Goal: Task Accomplishment & Management: Manage account settings

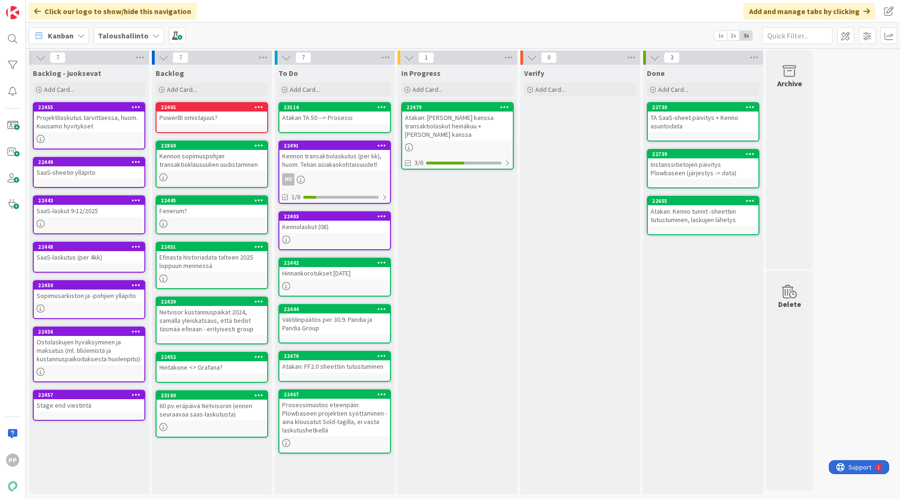
click at [453, 231] on div "In Progress Add Card... 22479 Atakan: Helin kanssa transaktiolaskut heinäkuu + …" at bounding box center [457, 280] width 120 height 430
click at [486, 216] on div "In Progress Add Card... 22479 Atakan: Helin kanssa transaktiolaskut heinäkuu + …" at bounding box center [457, 280] width 120 height 430
click at [480, 262] on div "In Progress Add Card... 22479 Atakan: Helin kanssa transaktiolaskut heinäkuu + …" at bounding box center [457, 280] width 120 height 430
click at [466, 247] on div "In Progress Add Card... 22479 Atakan: Helin kanssa transaktiolaskut heinäkuu + …" at bounding box center [457, 280] width 120 height 430
click at [446, 236] on div "In Progress Add Card... 22479 Atakan: Helin kanssa transaktiolaskut heinäkuu + …" at bounding box center [457, 280] width 120 height 430
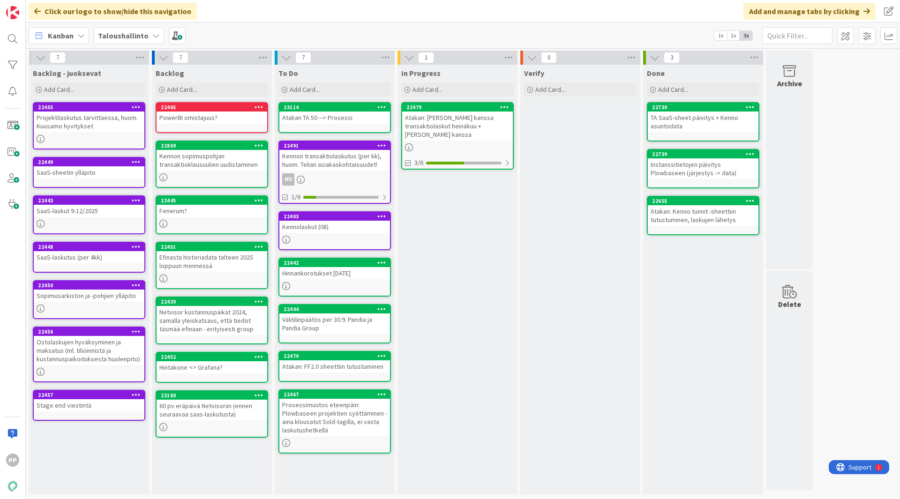
click at [461, 233] on div "In Progress Add Card... 22479 Atakan: Helin kanssa transaktiolaskut heinäkuu + …" at bounding box center [457, 280] width 120 height 430
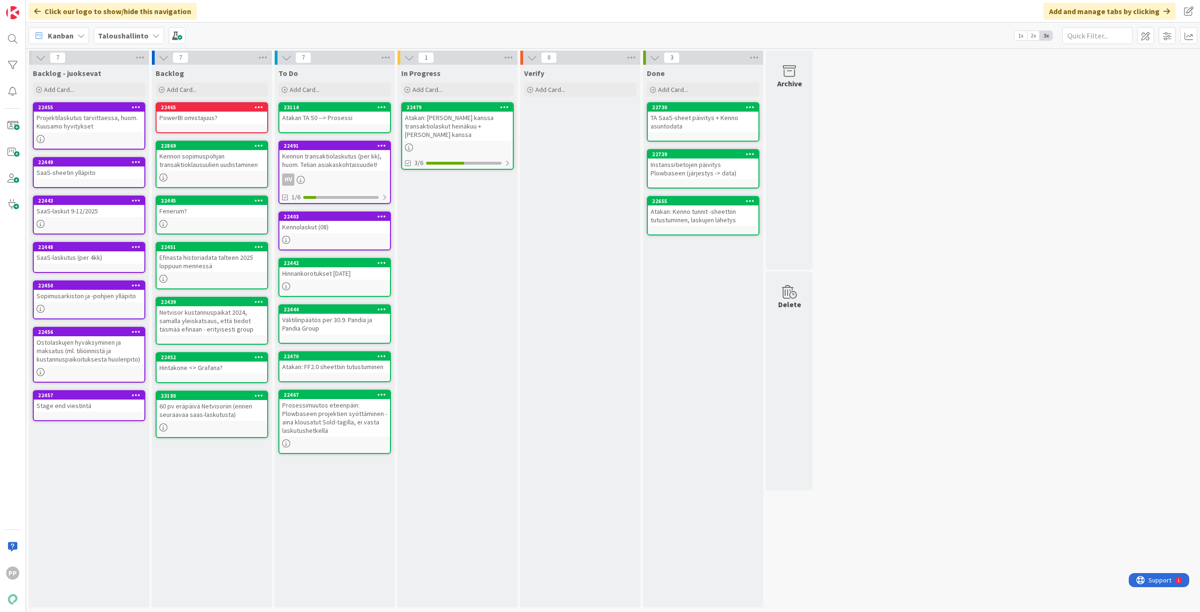
click at [489, 282] on div "In Progress Add Card... 22479 Atakan: Helin kanssa transaktiolaskut heinäkuu + …" at bounding box center [457, 336] width 120 height 542
click at [411, 189] on div "In Progress Add Card... 22479 Atakan: Helin kanssa transaktiolaskut heinäkuu + …" at bounding box center [457, 336] width 120 height 542
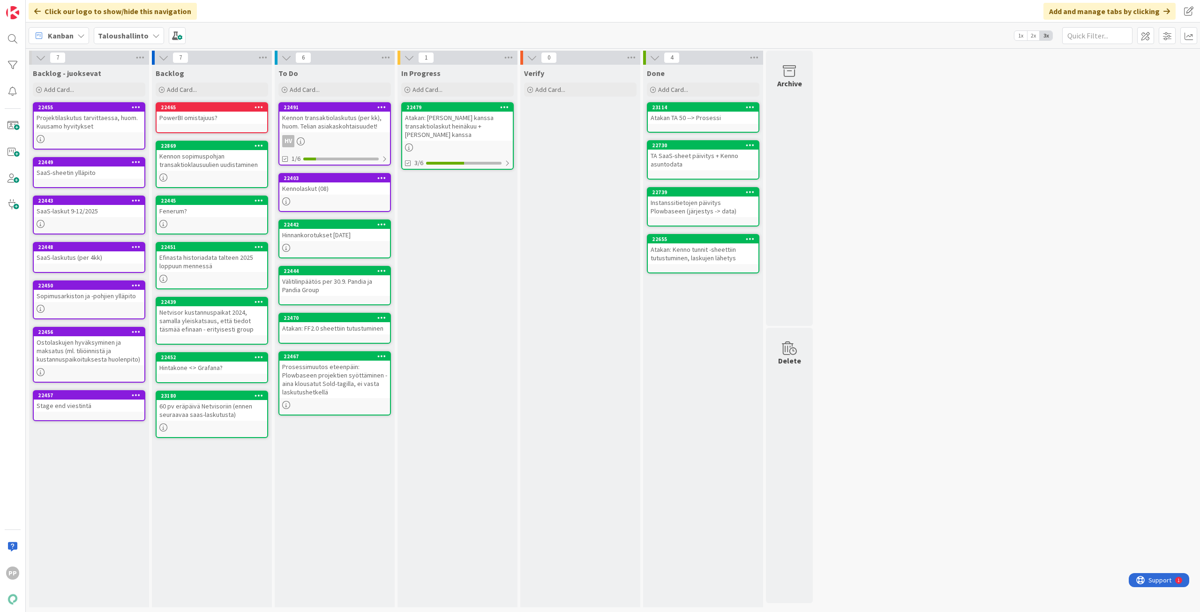
click at [431, 275] on div "In Progress Add Card... 22479 Atakan: Helin kanssa transaktiolaskut heinäkuu + …" at bounding box center [457, 336] width 120 height 542
click at [426, 239] on div "In Progress Add Card... 22479 Atakan: Helin kanssa transaktiolaskut heinäkuu + …" at bounding box center [457, 336] width 120 height 542
click at [446, 223] on div "In Progress Add Card... 22479 Atakan: Helin kanssa transaktiolaskut heinäkuu + …" at bounding box center [457, 336] width 120 height 542
click at [413, 249] on div "In Progress Add Card... 22479 Atakan: Helin kanssa transaktiolaskut heinäkuu + …" at bounding box center [457, 336] width 120 height 542
click at [448, 233] on div "In Progress Add Card... 22479 Atakan: Helin kanssa transaktiolaskut heinäkuu + …" at bounding box center [457, 336] width 120 height 542
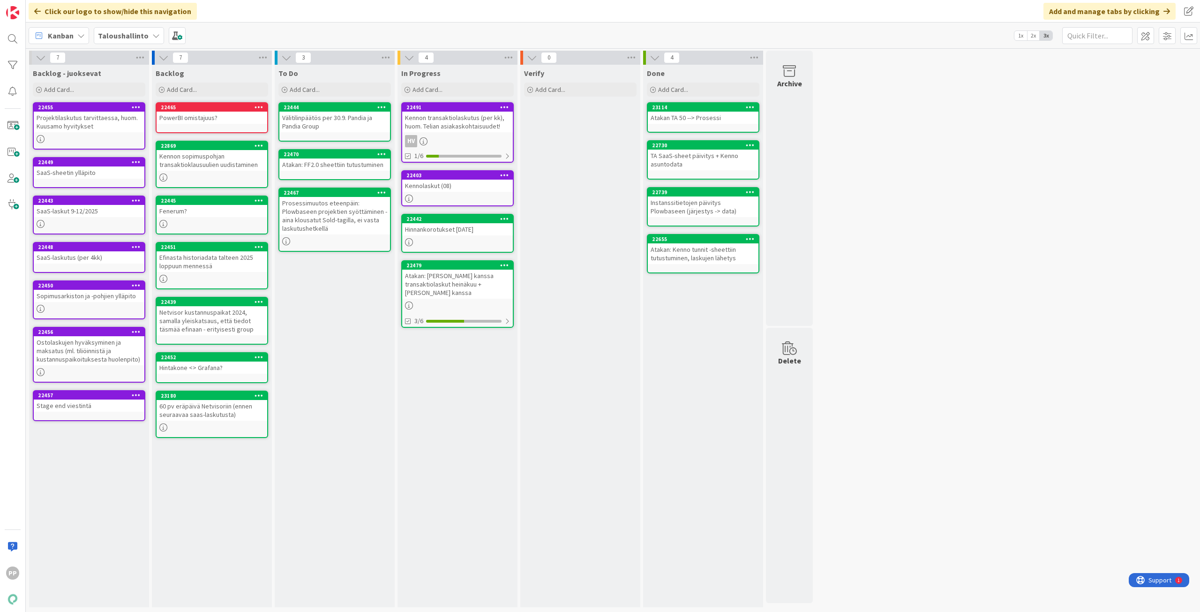
click at [351, 323] on div "To Do Add Card... 22444 Välitilinpäätös per 30.9. Pandia ja Pandia Group 22470 …" at bounding box center [335, 336] width 120 height 542
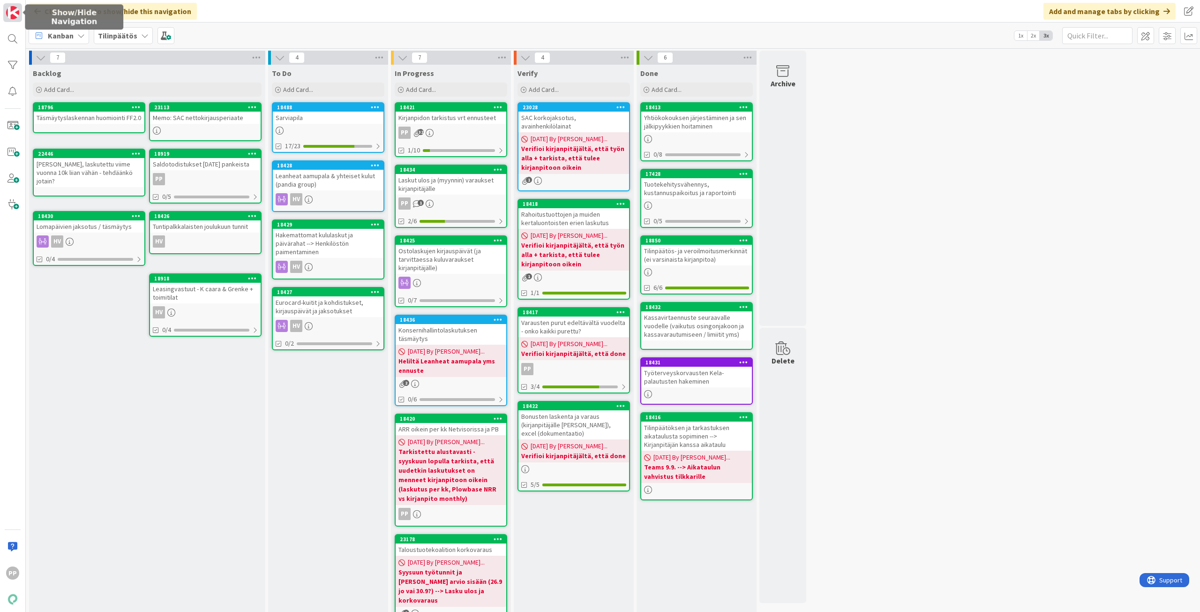
click at [15, 16] on img at bounding box center [12, 12] width 13 height 13
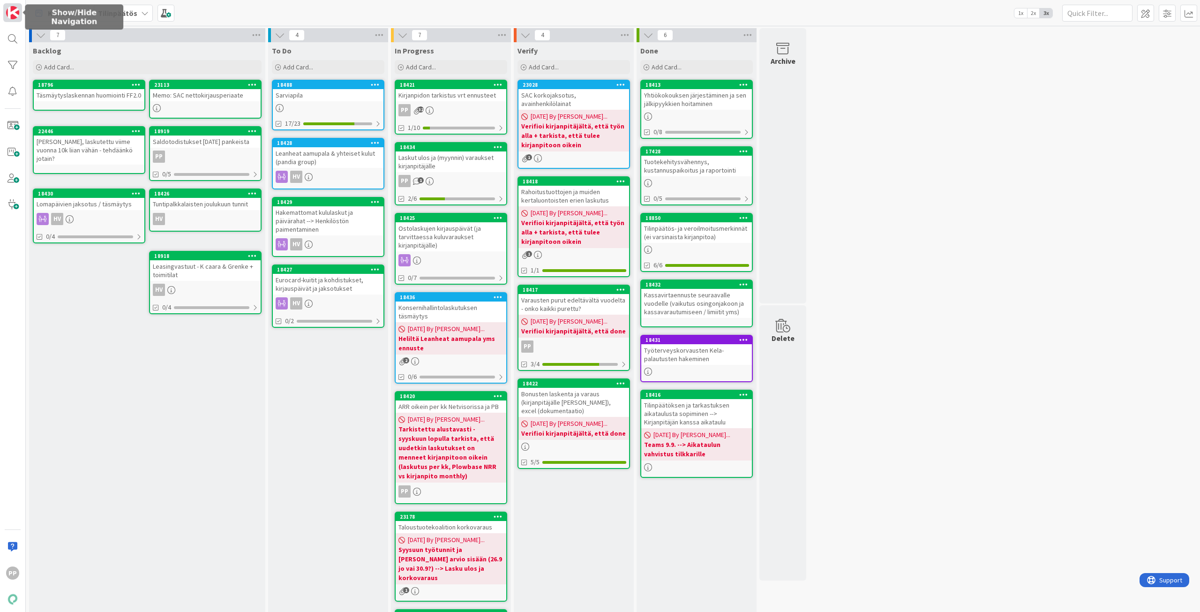
click at [15, 16] on img at bounding box center [12, 12] width 13 height 13
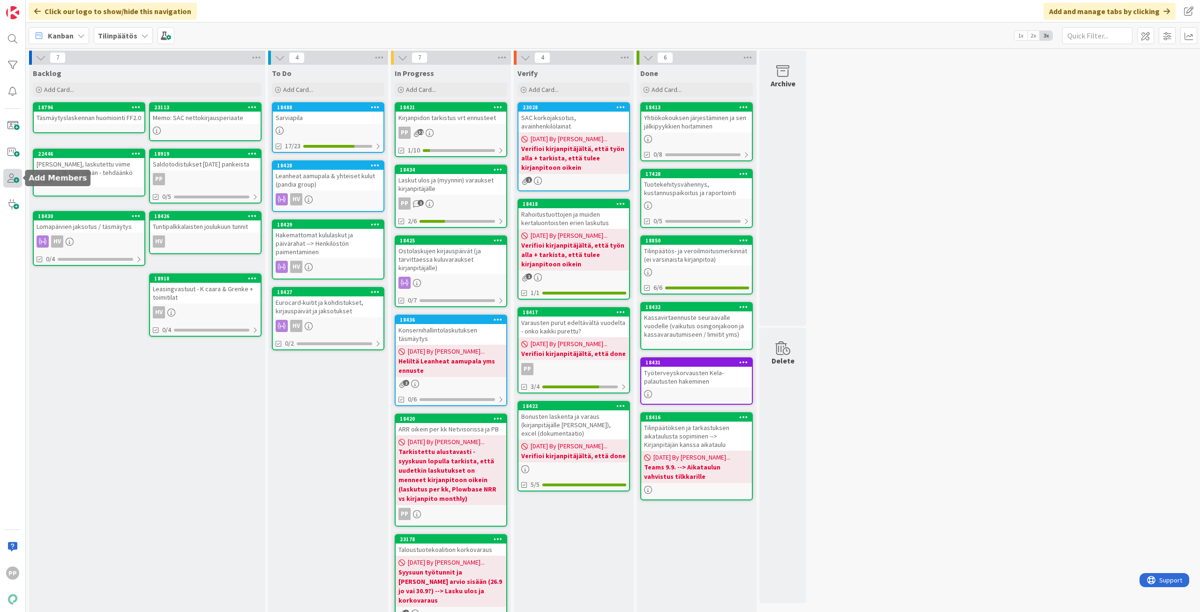
click at [17, 179] on span at bounding box center [12, 178] width 19 height 19
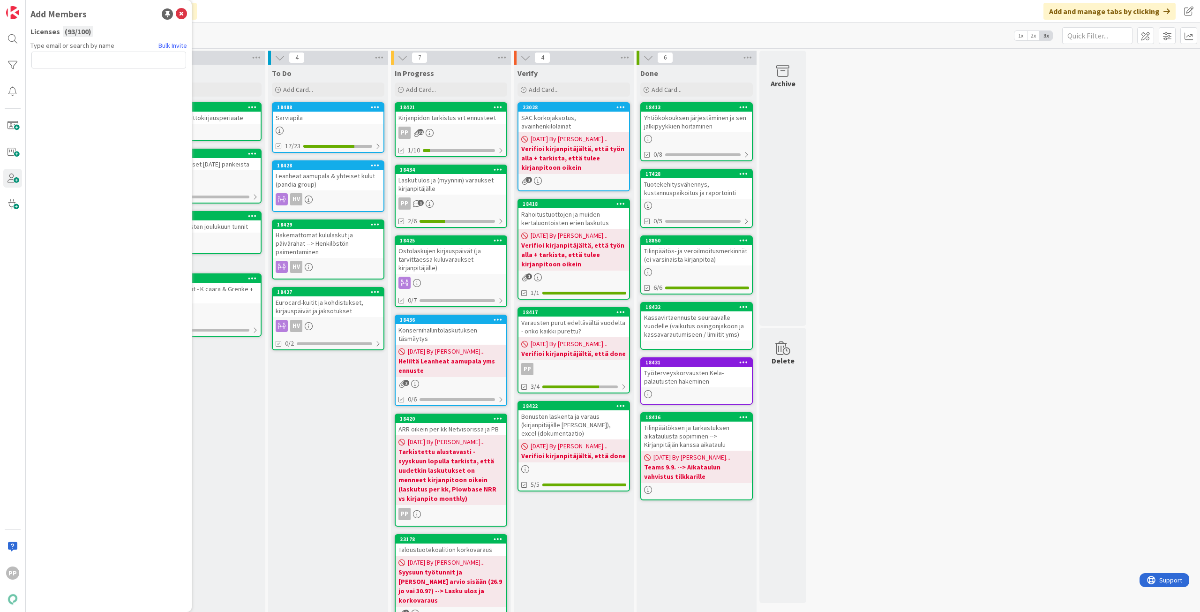
click at [152, 63] on input "text" at bounding box center [108, 60] width 155 height 17
type input "ata"
click at [124, 92] on li "AA Atakan Ak" at bounding box center [109, 99] width 154 height 17
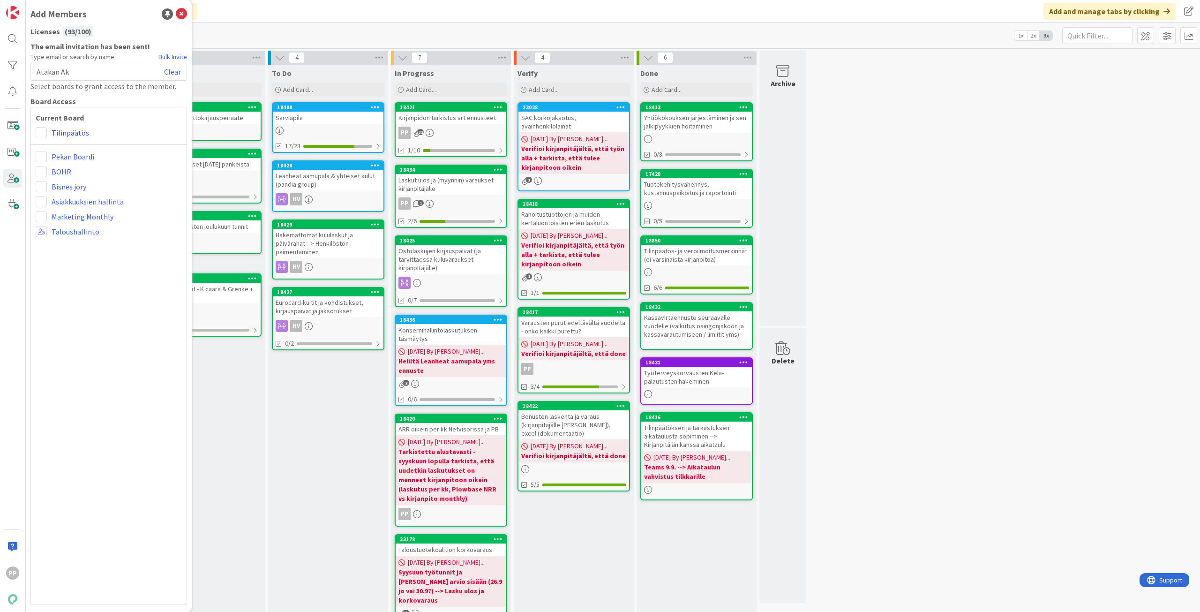
click at [60, 133] on link "Tilinpäätös" at bounding box center [70, 132] width 37 height 11
click at [37, 135] on span at bounding box center [41, 132] width 11 height 11
click at [43, 153] on icon at bounding box center [44, 152] width 7 height 14
click at [84, 298] on div "Current Board Administrator Collaborator Commenter Viewer Remove Tilinpäätös Pe…" at bounding box center [108, 356] width 157 height 498
click at [233, 417] on div "Backlog Add Card... 23113 Memo: SAC nettokirjausperiaate 18796 Täsmäytyslaskenn…" at bounding box center [147, 398] width 236 height 666
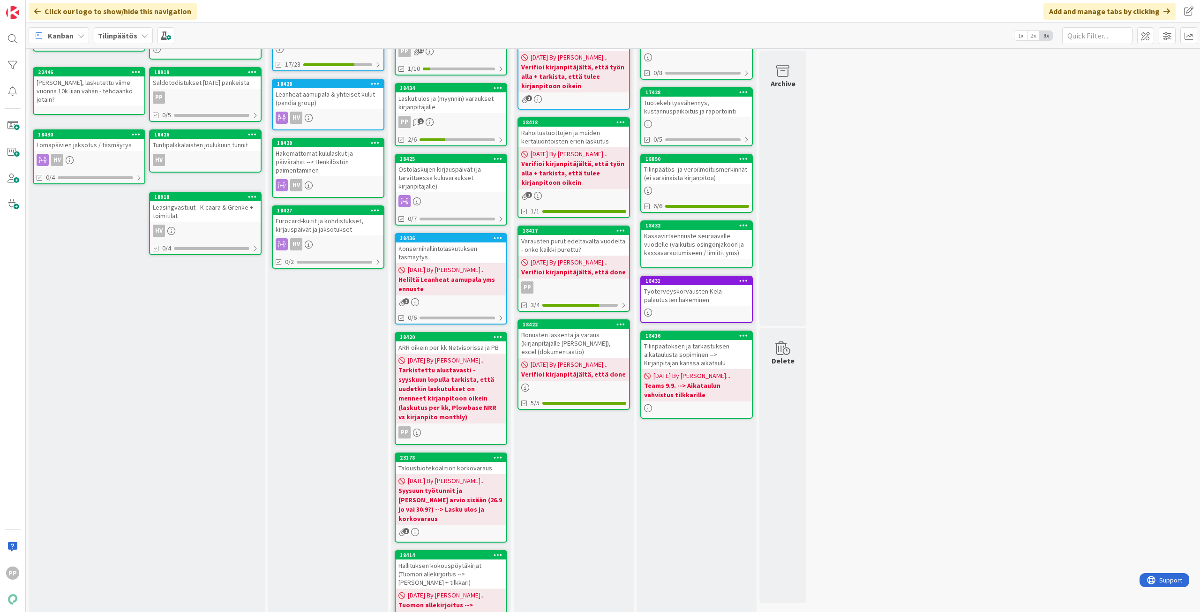
scroll to position [67, 0]
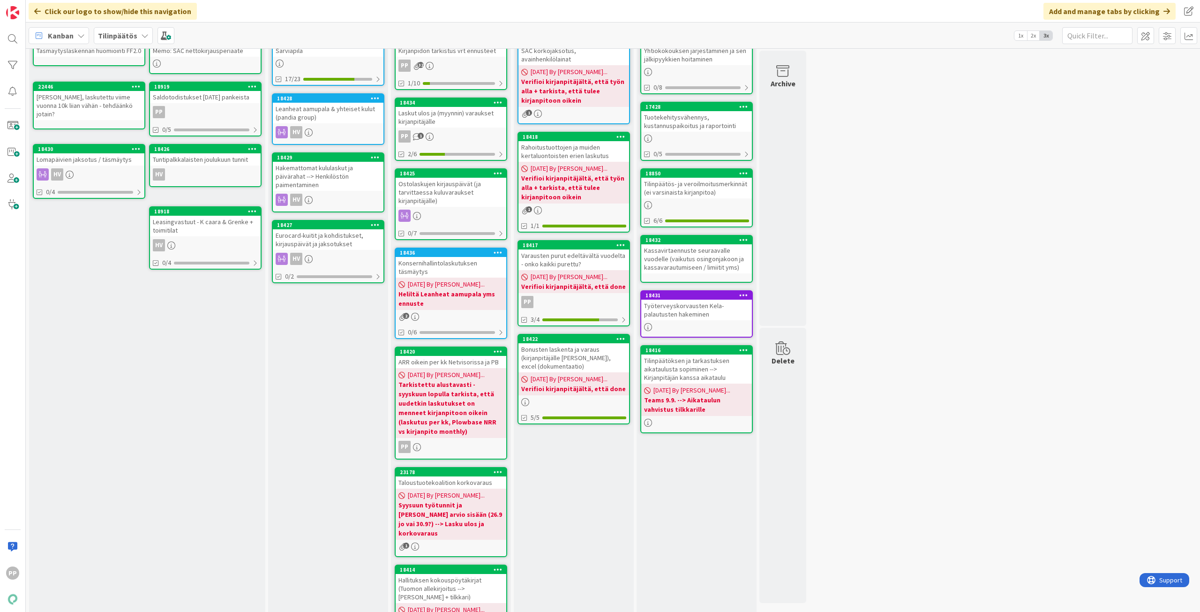
click at [456, 358] on div "ARR oikein per kk Netvisorissa ja PB" at bounding box center [451, 362] width 111 height 12
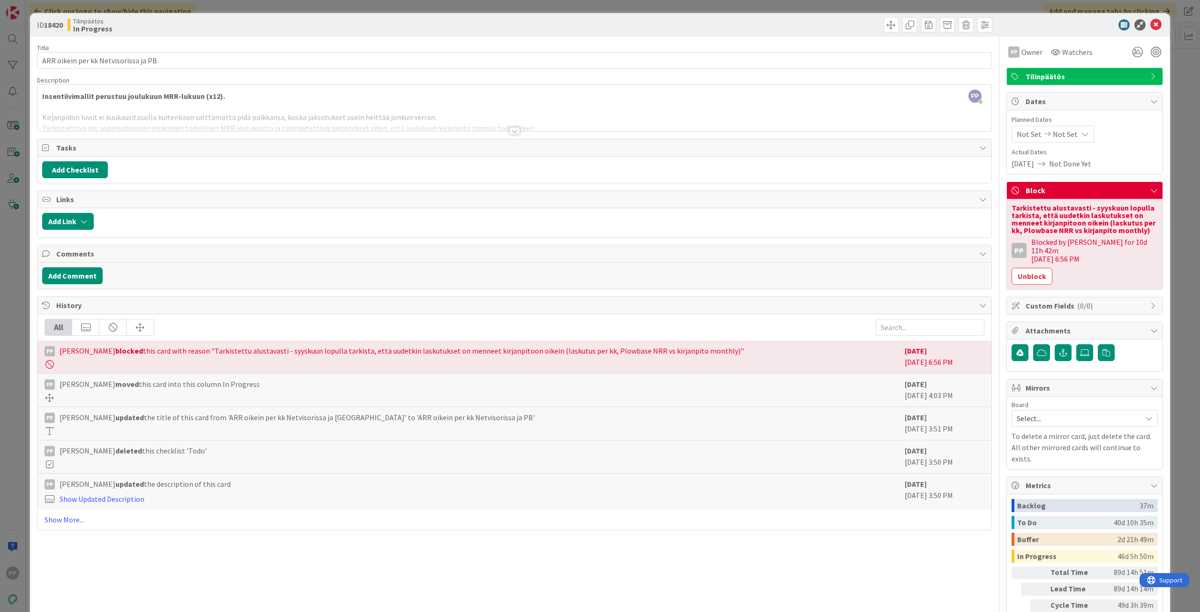
click at [1178, 241] on div "ID 18420 Tilinpäätös In Progress Title 36 / 128 ARR oikein per kk Netvisorissa …" at bounding box center [600, 306] width 1200 height 612
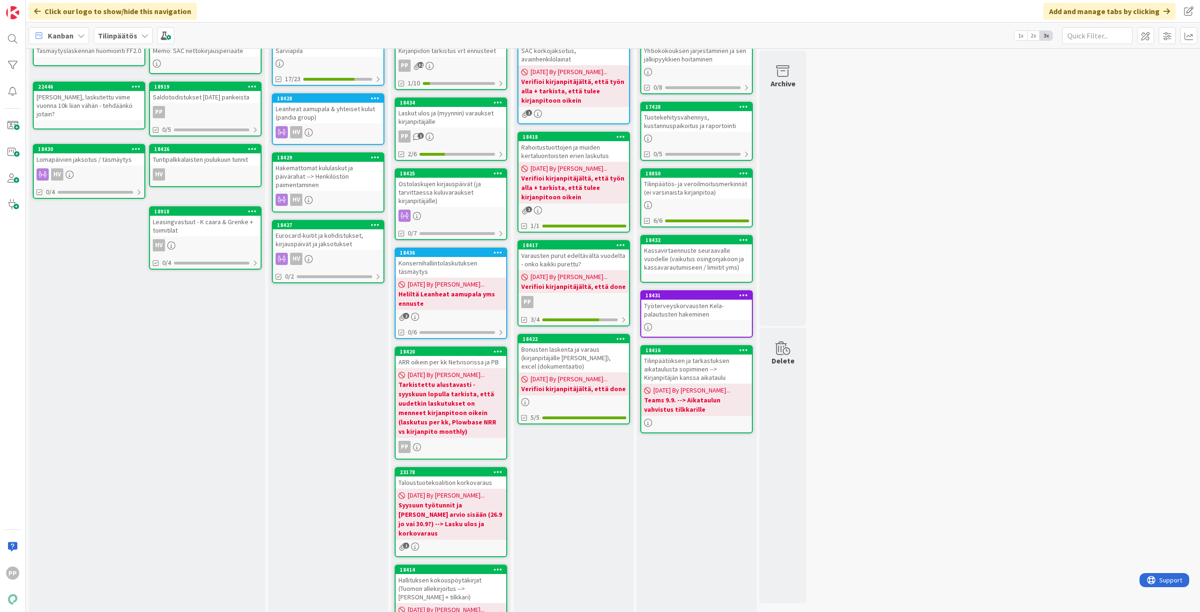
click at [605, 510] on div "Verify Add Card... 23028 SAC korkojaksotus, avainhenkilölainat 09/08/2025 By Pe…" at bounding box center [574, 331] width 120 height 666
click at [485, 368] on div "09/08/2025 By Pekka... Tarkistettu alustavasti - syyskuun lopulla tarkista, ett…" at bounding box center [451, 403] width 111 height 70
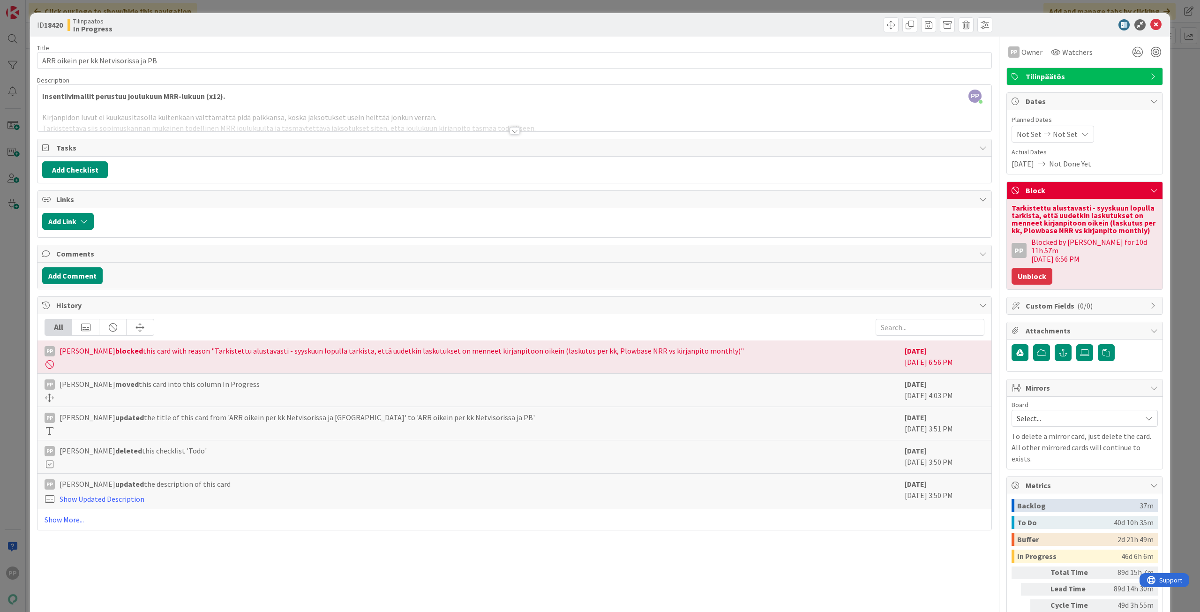
click at [1038, 268] on button "Unblock" at bounding box center [1031, 276] width 41 height 17
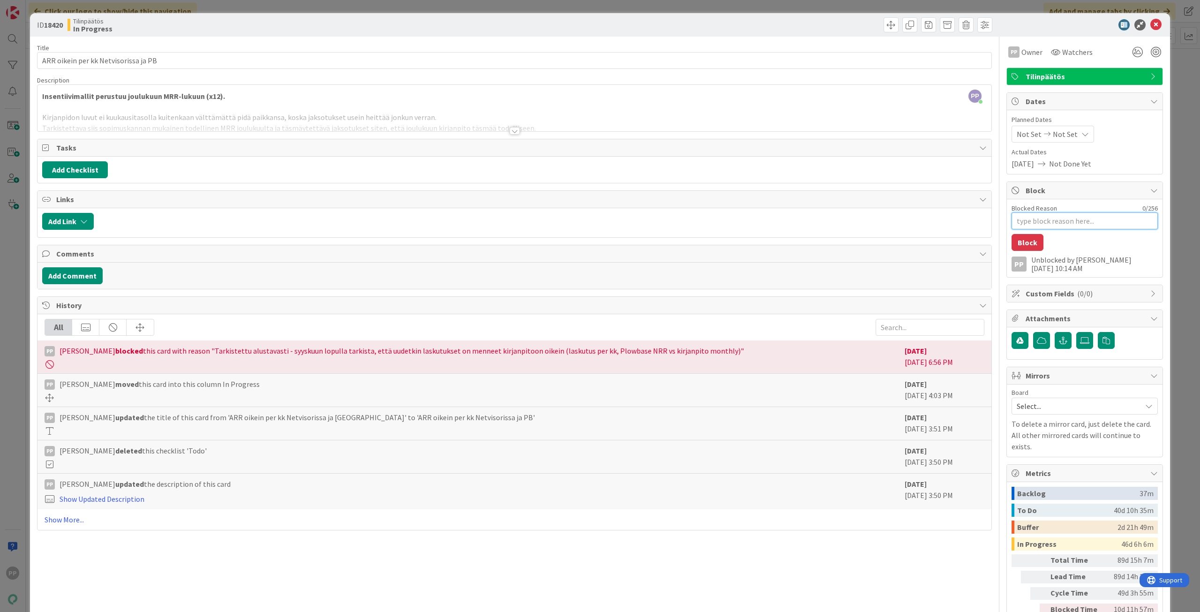
click at [1041, 222] on textarea "Blocked Reason" at bounding box center [1084, 220] width 146 height 17
type textarea "x"
type textarea "T"
type textarea "x"
type textarea "Ts"
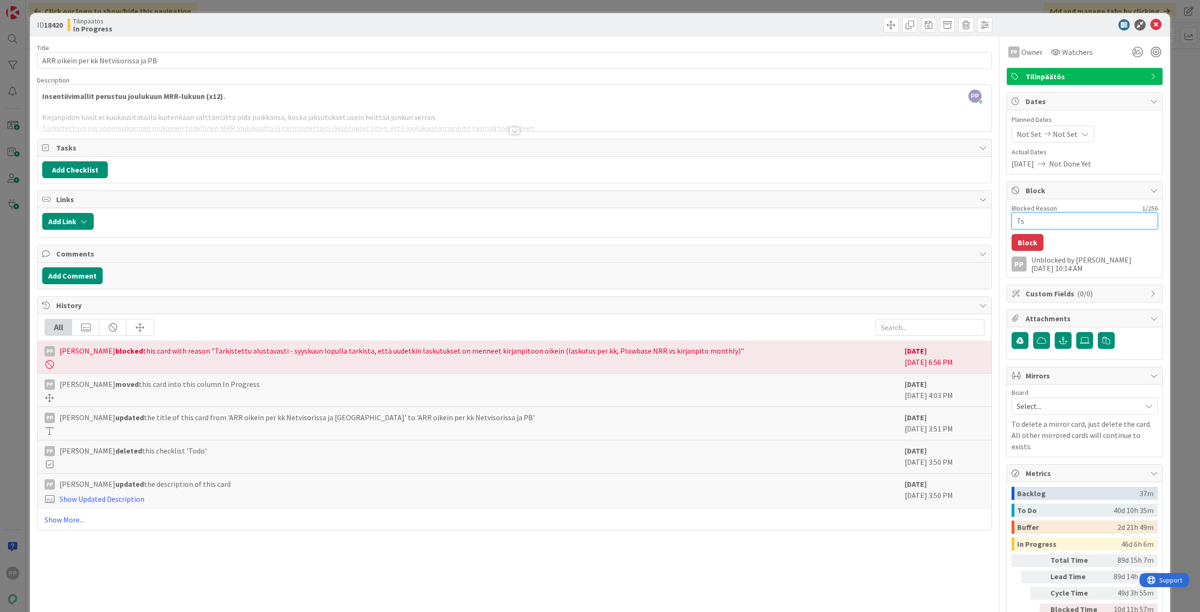
type textarea "x"
type textarea "Tse"
type textarea "x"
type textarea "Tsek"
type textarea "x"
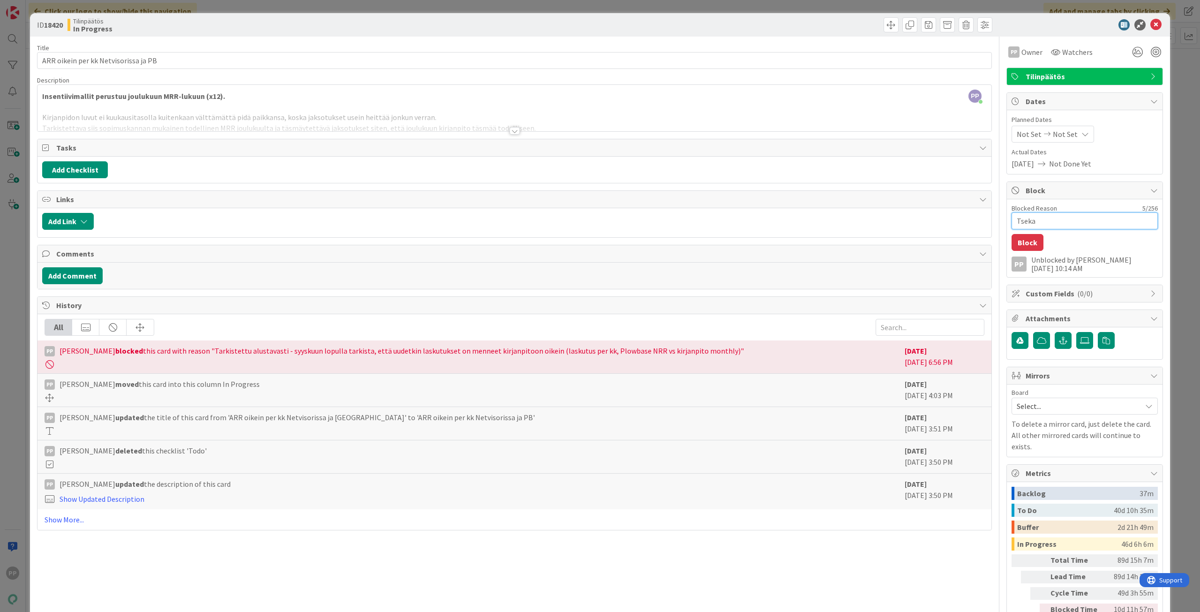
type textarea "Tsekat"
type textarea "x"
type textarea "Tsekata"
type textarea "x"
type textarea "Tsekataa"
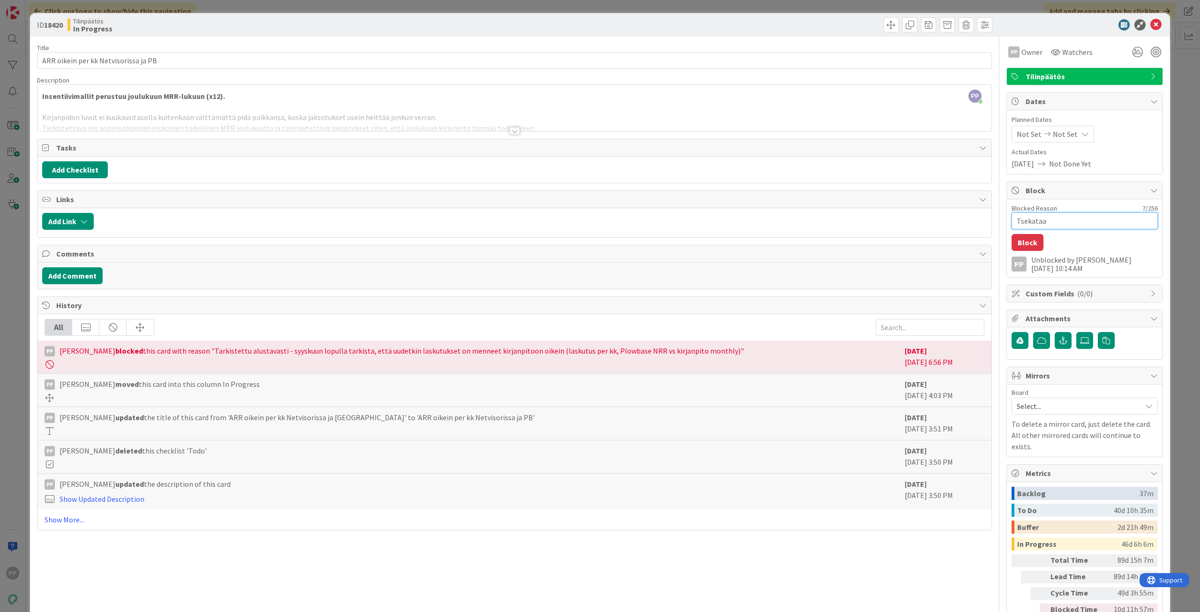
type textarea "x"
type textarea "Tsekataan"
type textarea "x"
type textarea "Tsekataan v"
type textarea "x"
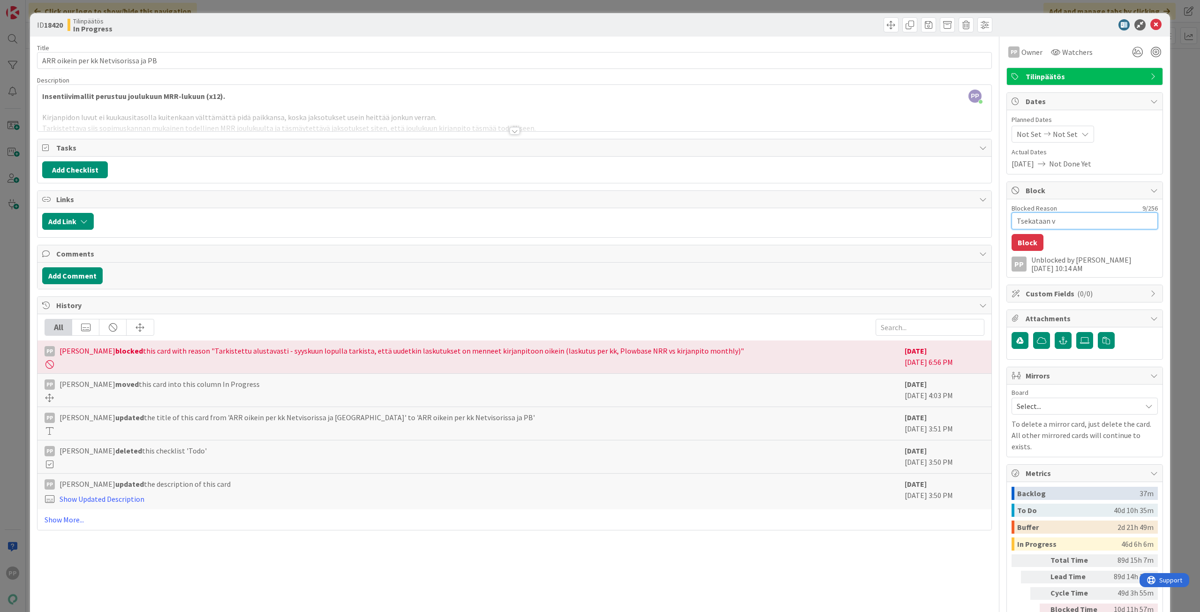
type textarea "Tsekataan vi"
type textarea "x"
type textarea "Tsekataan vie"
type textarea "x"
type textarea "Tsekataan viel"
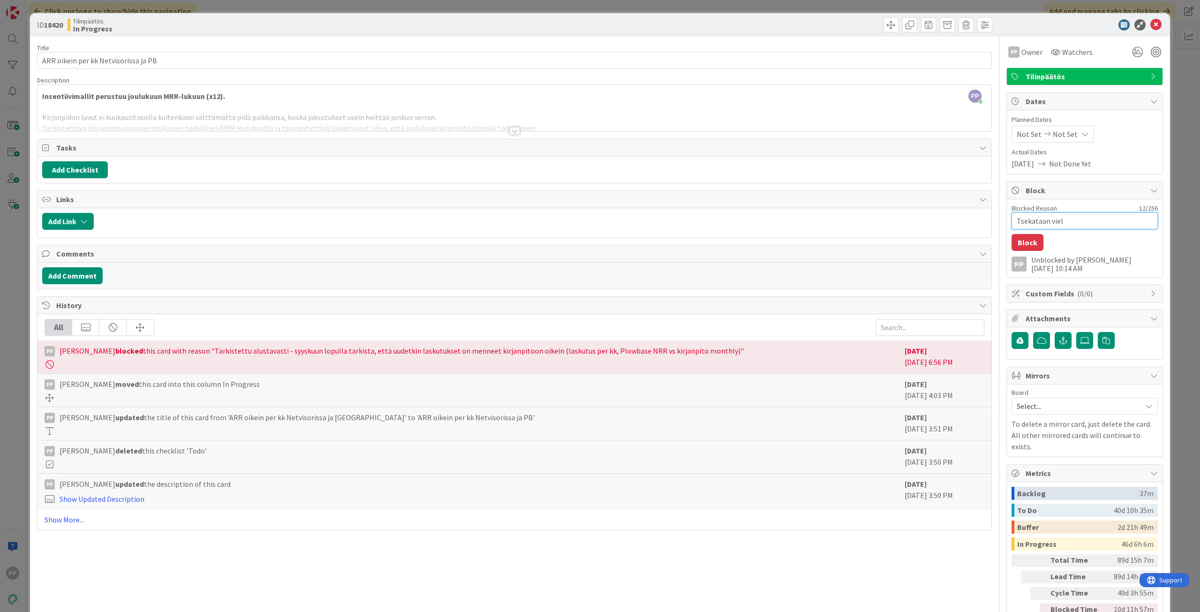
type textarea "x"
type textarea "Tsekataan vielä"
type textarea "x"
type textarea "Tsekataan vielä i"
type textarea "x"
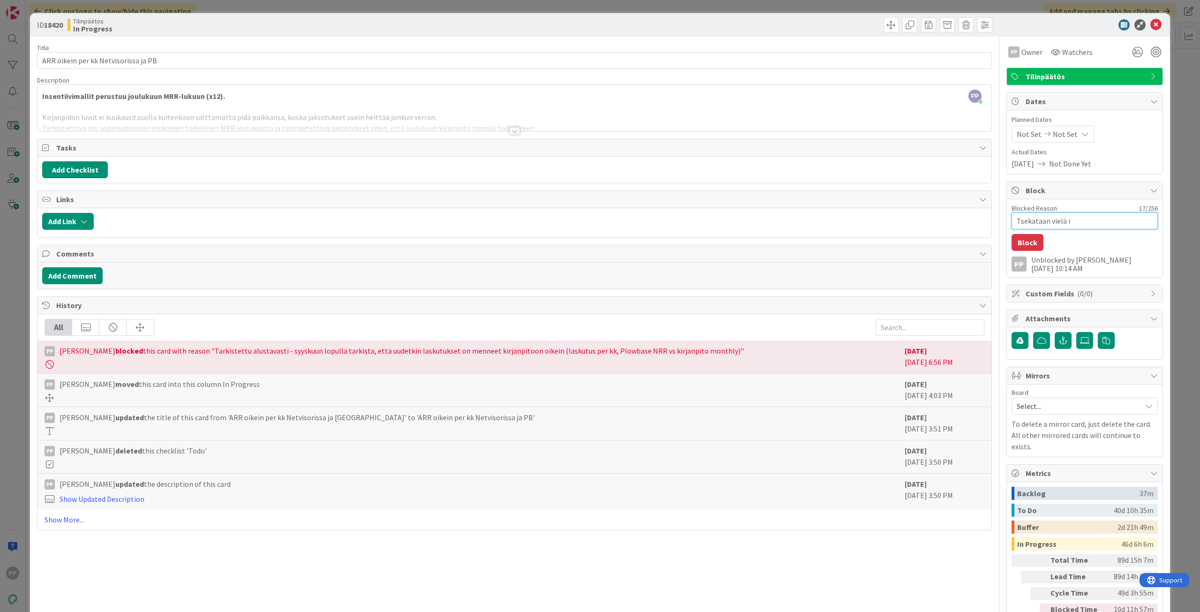
type textarea "Tsekataan vielä ih"
type textarea "x"
type textarea "Tsekataan vielä iha"
type textarea "x"
type textarea "Tsekataan vielä ihan"
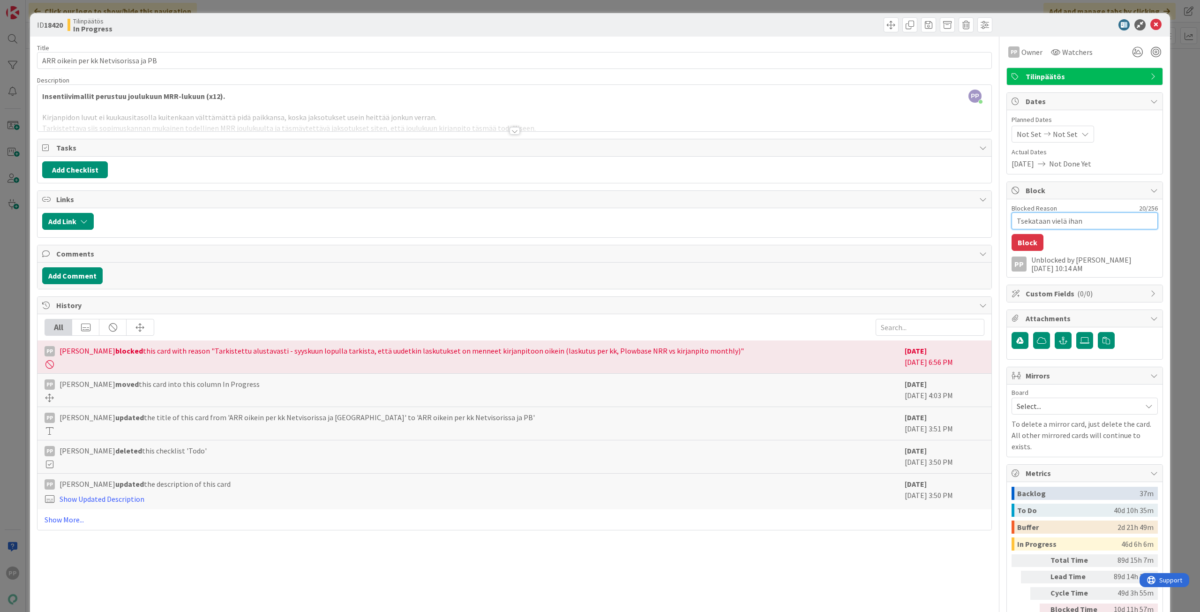
type textarea "x"
type textarea "Tsekataan vielä ihan l"
type textarea "x"
type textarea "Tsekataan vielä ihan lo"
type textarea "x"
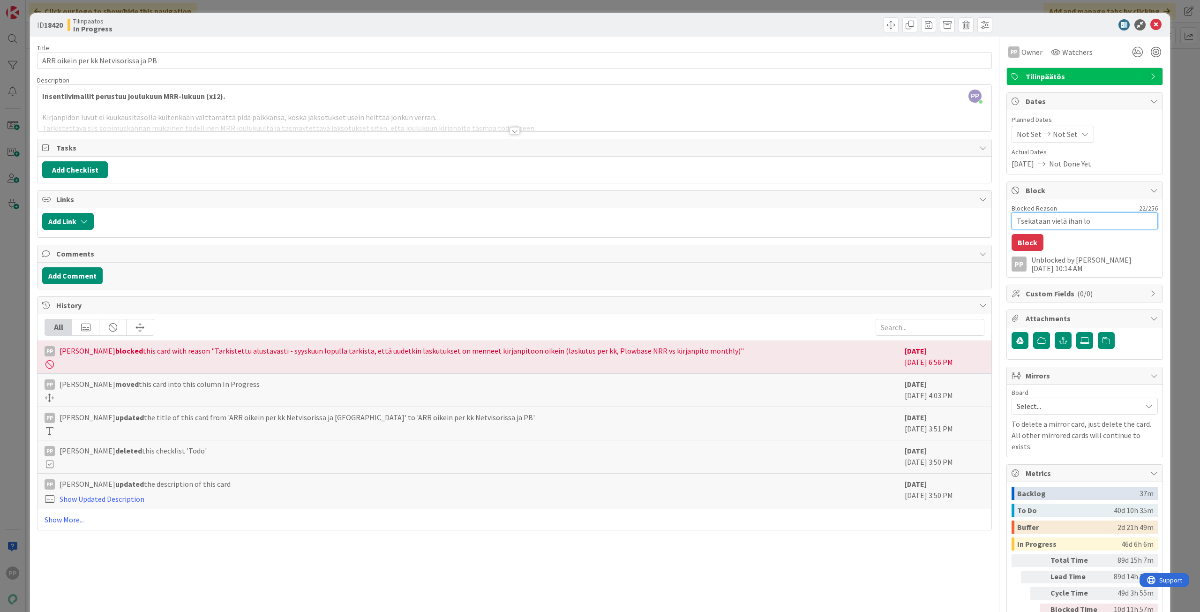
type textarea "Tsekataan vielä ihan lop"
type textarea "x"
type textarea "Tsekataan vielä ihan lopp"
type textarea "x"
type textarea "Tsekataan vielä ihan loppu"
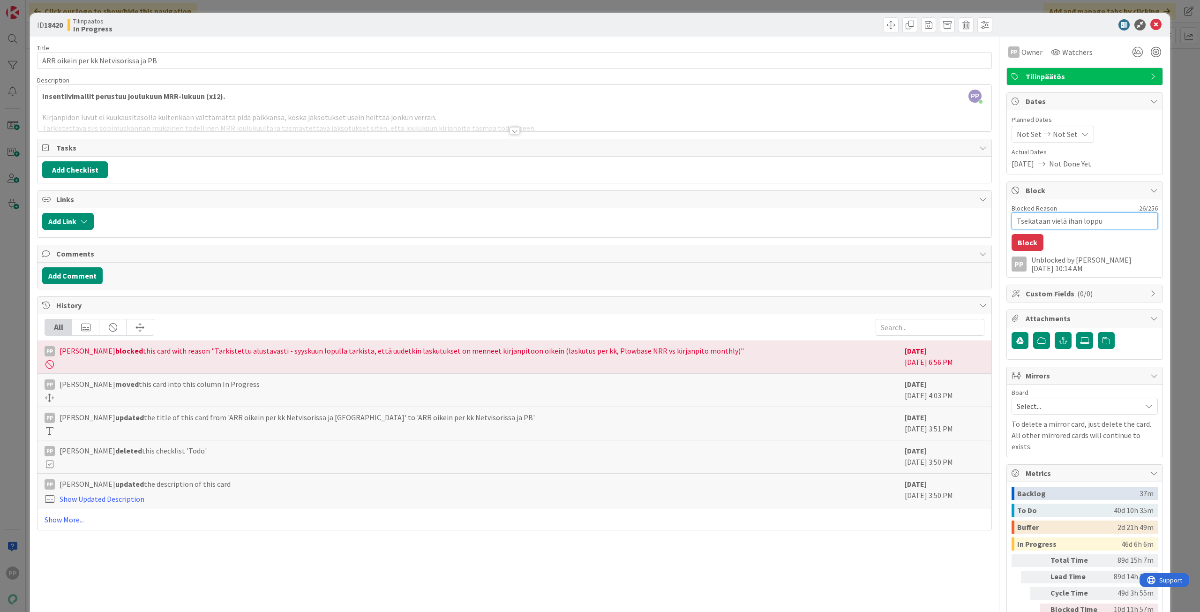
type textarea "x"
type textarea "Tsekataan vielä ihan loppuk"
type textarea "x"
type textarea "Tsekataan vielä ihan loppuku"
type textarea "x"
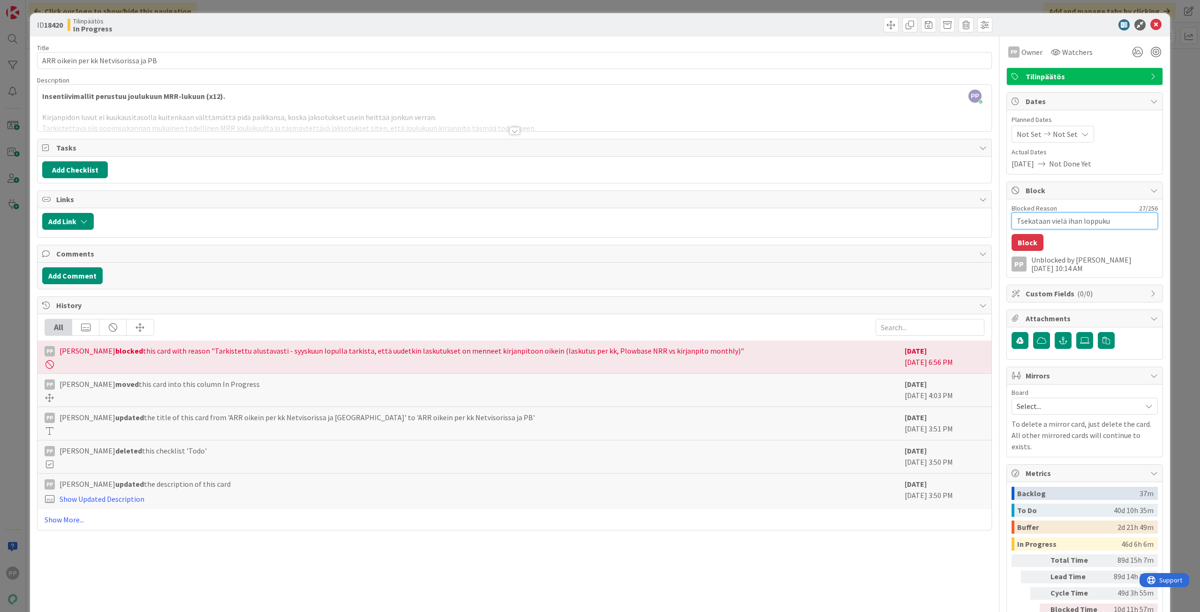
type textarea "Tsekataan vielä ihan loppukuu"
type textarea "x"
type textarea "Tsekataan vielä ihan loppukuus"
type textarea "x"
type textarea "Tsekataan vielä ihan loppukuust"
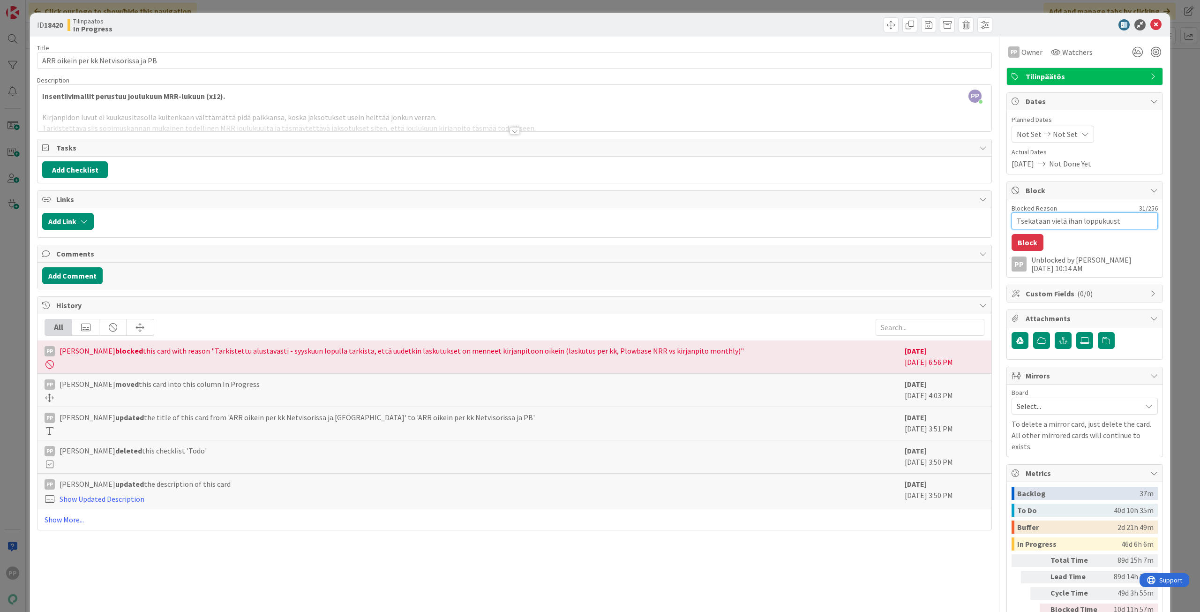
type textarea "x"
type textarea "Tsekataan vielä ihan loppukuusta"
type textarea "x"
type textarea "Tsekataan vielä ihan loppukuust"
type textarea "x"
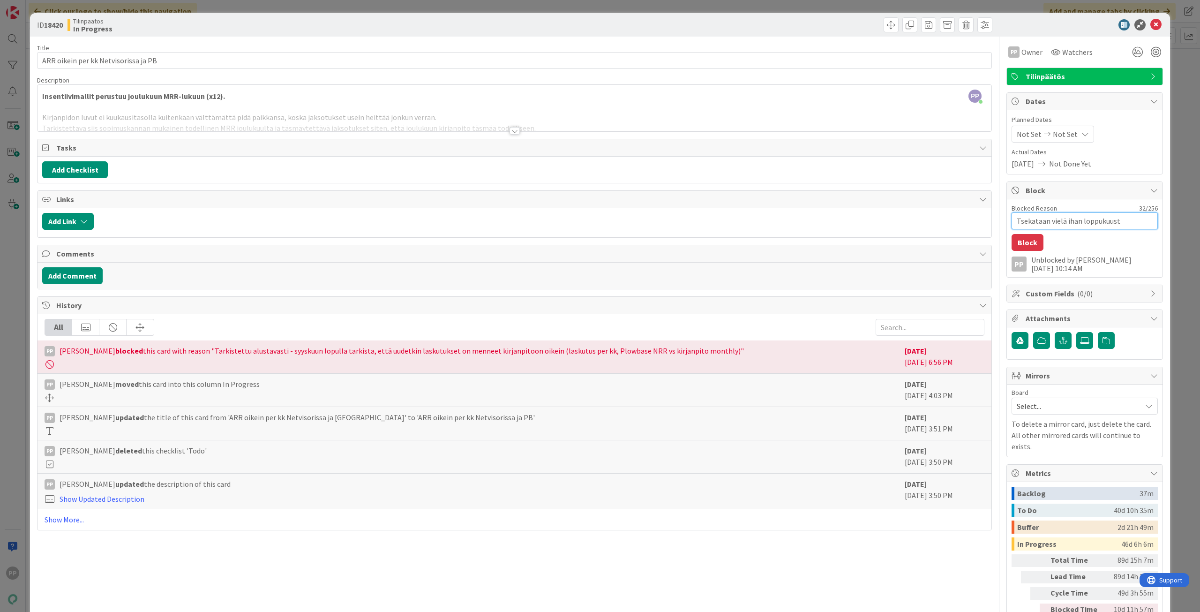
type textarea "Tsekataan vielä ihan loppukuus"
type textarea "x"
type textarea "Tsekataan vielä ihan loppukuuss"
type textarea "x"
type textarea "Tsekataan vielä ihan loppukuusst"
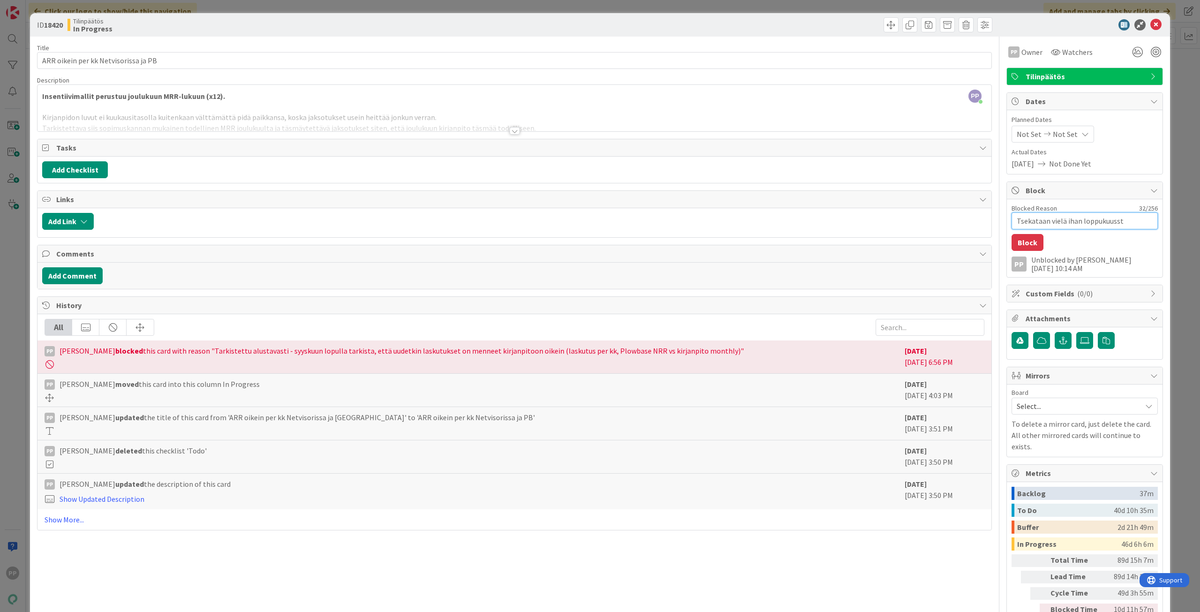
type textarea "x"
type textarea "Tsekataan vielä ihan loppukuuss"
type textarea "x"
type textarea "Tsekataan vielä ihan loppukuus"
type textarea "x"
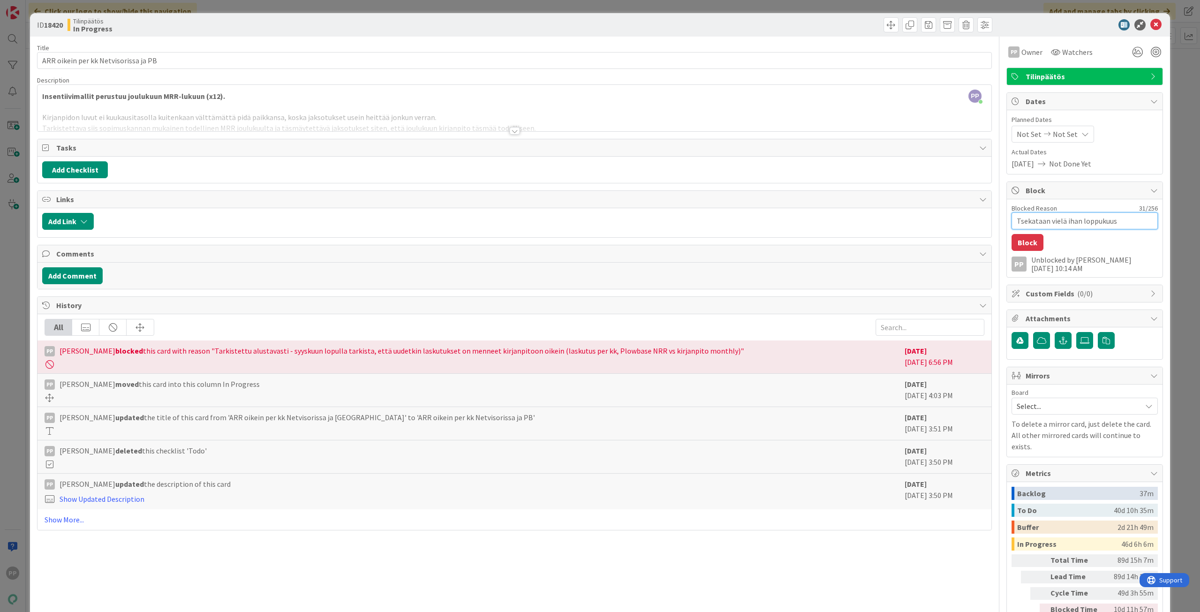
type textarea "Tsekataan vielä ihan loppukuust"
type textarea "x"
type textarea "Tsekataan vielä ihan loppukuusta"
type textarea "x"
type textarea "Tsekataan vielä ihan loppukuusta,"
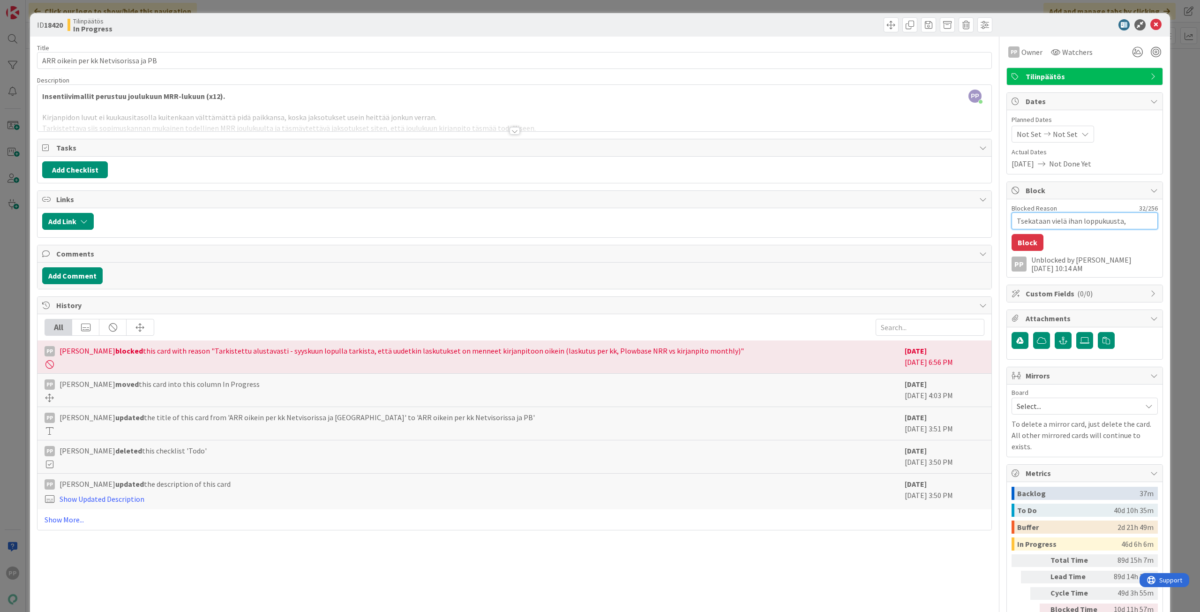
type textarea "x"
type textarea "Tsekataan vielä ihan loppukuusta,"
type textarea "x"
type textarea "Tsekataan vielä ihan loppukuusta, e"
type textarea "x"
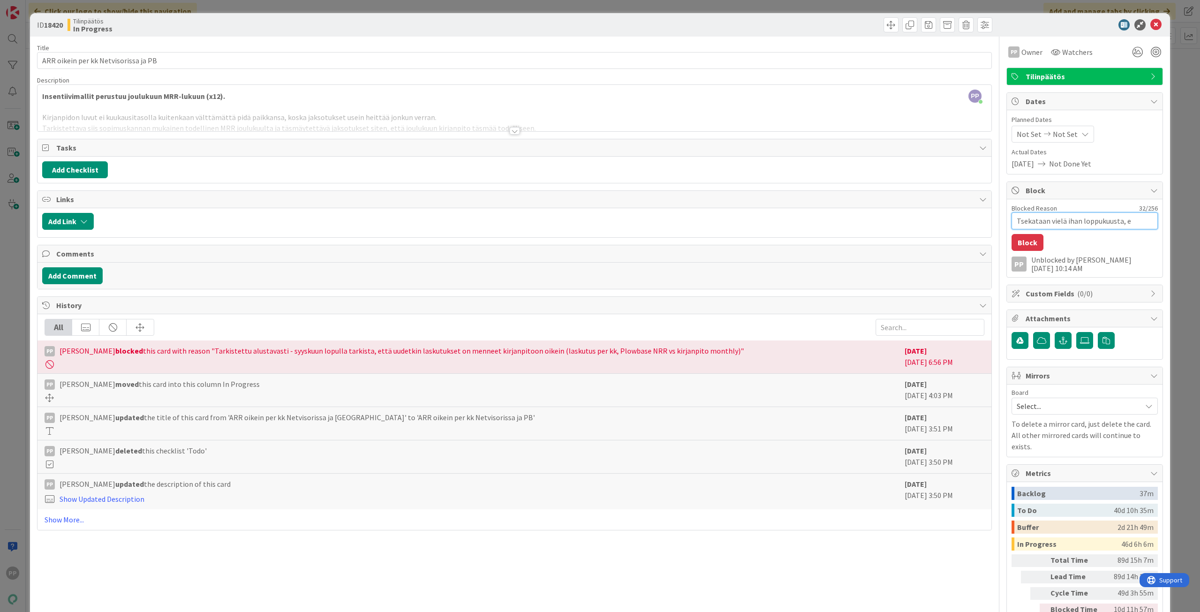
type textarea "Tsekataan vielä ihan loppukuusta, et"
type textarea "x"
type textarea "Tsekataan vielä ihan loppukuusta, ett"
type textarea "x"
type textarea "Tsekataan vielä ihan loppukuusta, että"
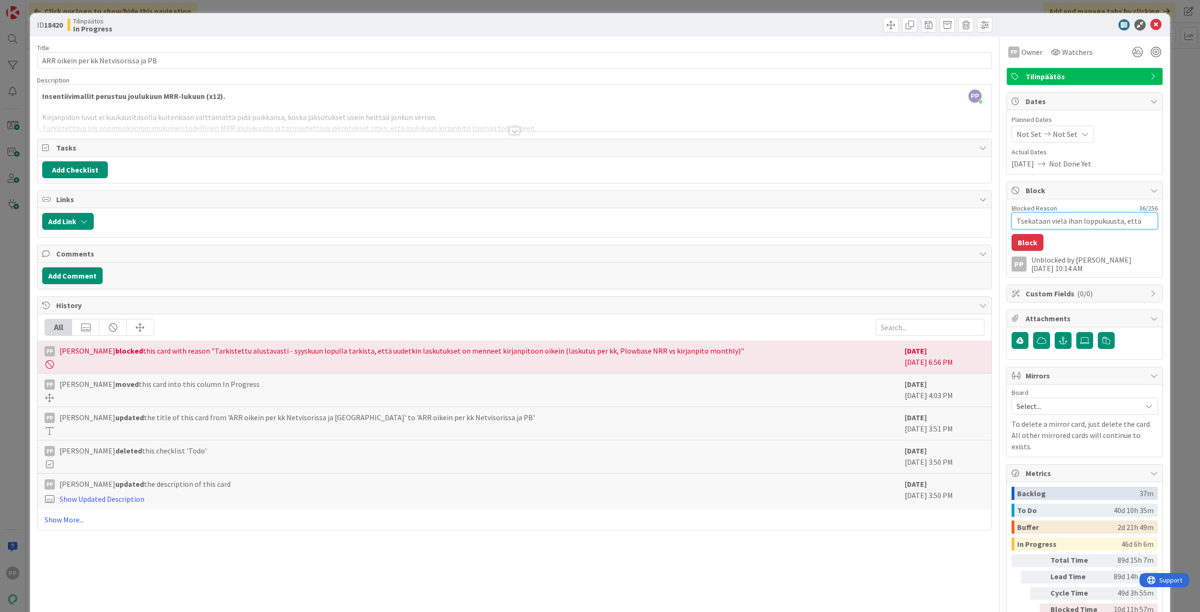
type textarea "x"
type textarea "Tsekataan vielä ihan loppukuusta, että"
type textarea "x"
type textarea "Tsekataan vielä ihan loppukuusta, että k"
type textarea "x"
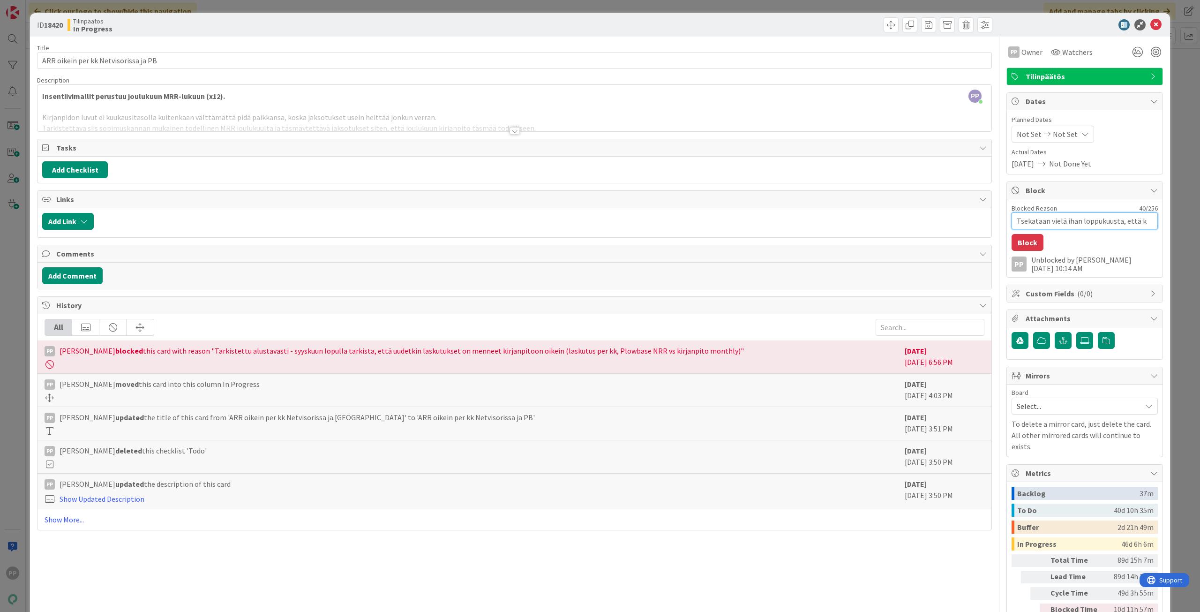
type textarea "Tsekataan vielä ihan loppukuusta, että ku"
type textarea "x"
type textarea "Tsekataan vielä ihan loppukuusta, että kuu"
type textarea "x"
type textarea "Tsekataan vielä ihan loppukuusta, että kuuk"
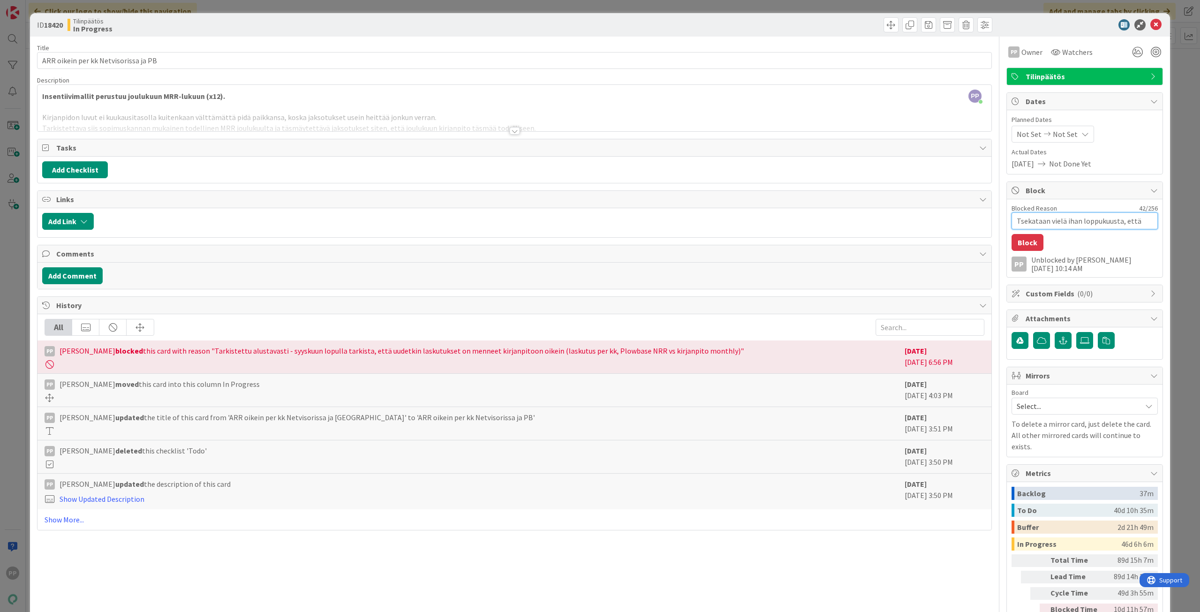
type textarea "x"
type textarea "Tsekataan vielä ihan loppukuusta, että kuuka"
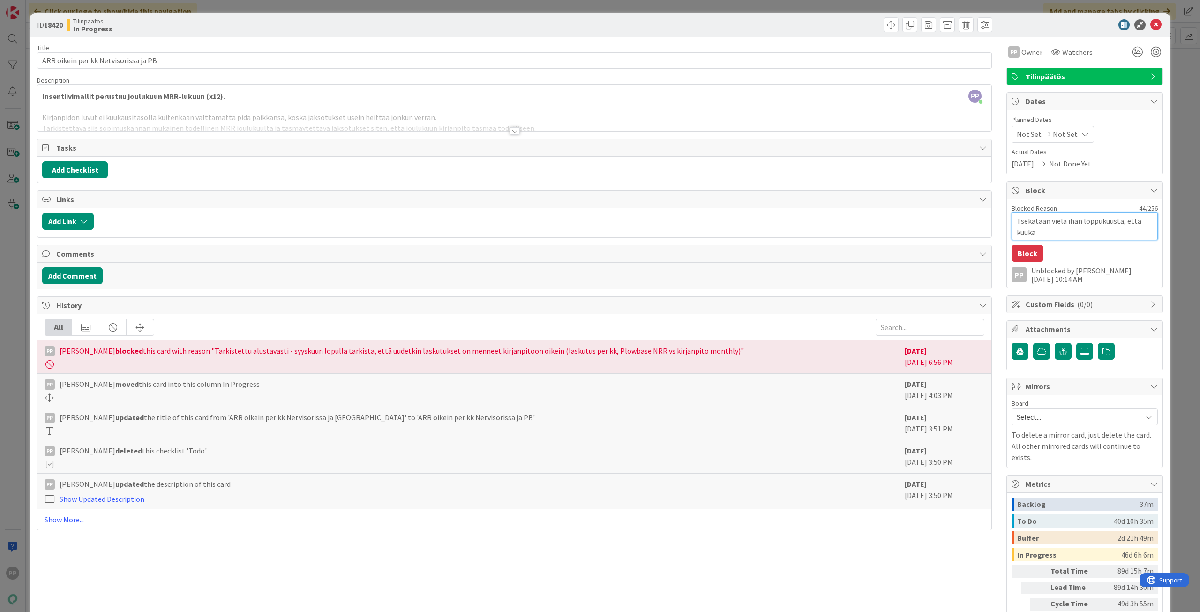
type textarea "x"
type textarea "Tsekataan vielä ihan loppukuusta, että kuukau"
type textarea "x"
type textarea "Tsekataan vielä ihan loppukuusta, että kuukaus"
type textarea "x"
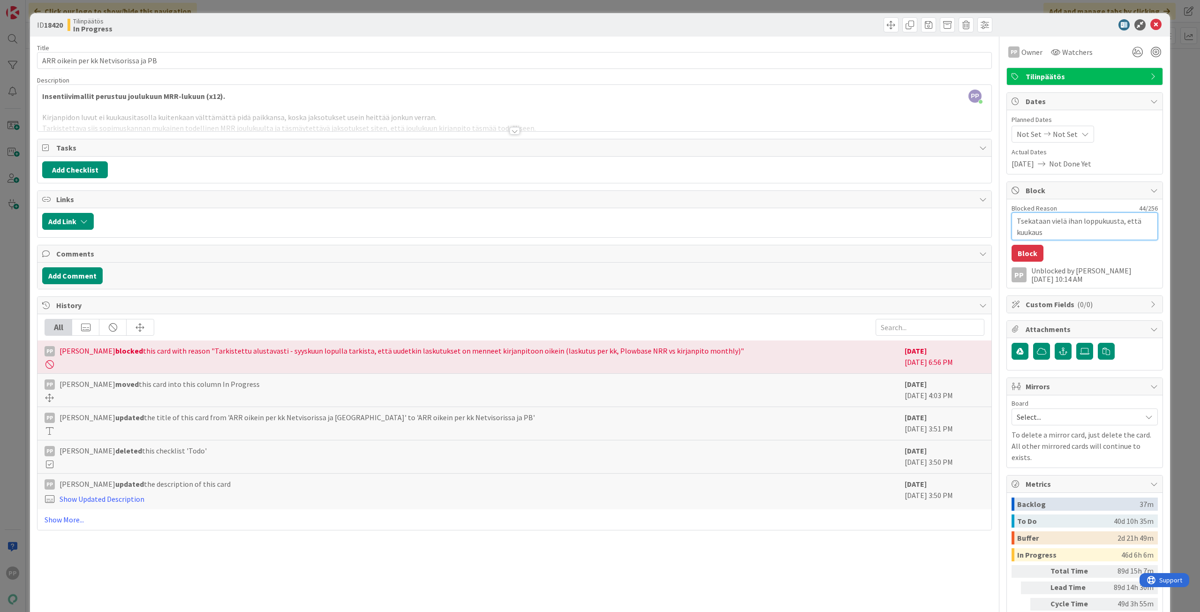
type textarea "Tsekataan vielä ihan loppukuusta, että kuukausi"
type textarea "x"
type textarea "Tsekataan vielä ihan loppukuusta, että kuukausis"
type textarea "x"
type textarea "Tsekataan vielä ihan loppukuusta, että kuukausisa"
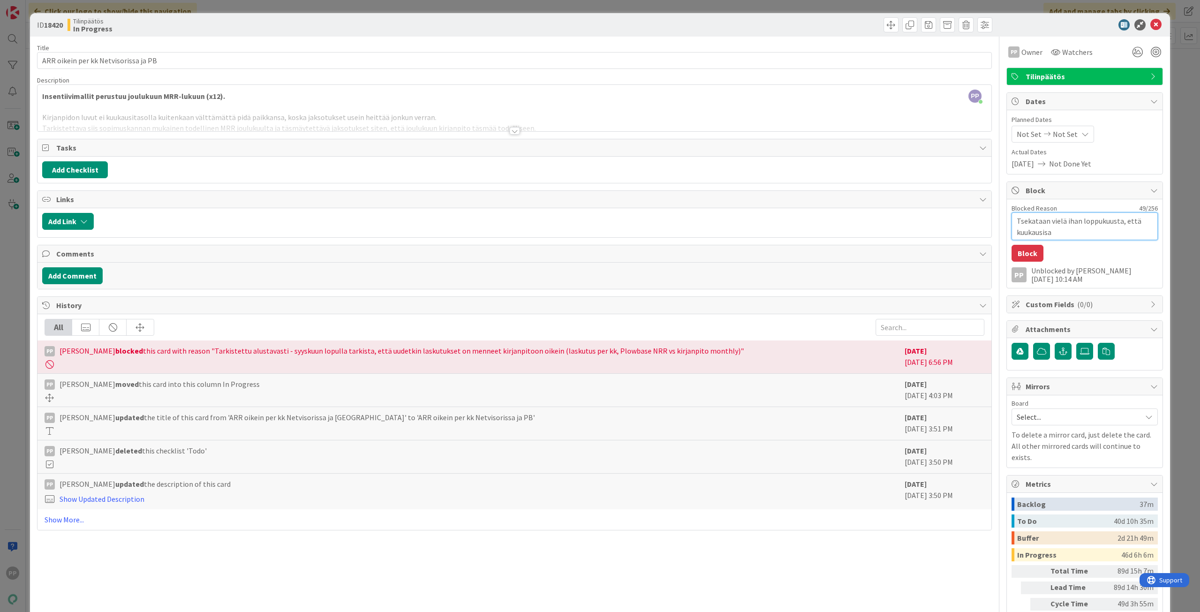
type textarea "x"
type textarea "Tsekataan vielä ihan loppukuusta, että kuukausisal"
type textarea "x"
type textarea "Tsekataan vielä ihan loppukuusta, että kuukausisaldo"
type textarea "x"
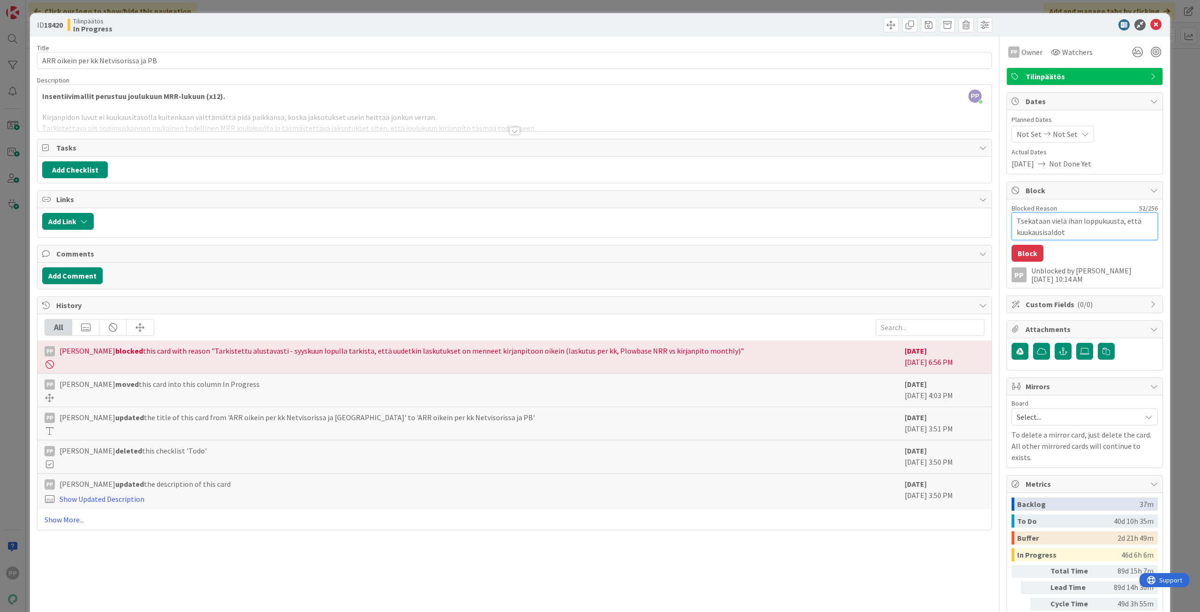
type textarea "Tsekataan vielä ihan loppukuusta, että kuukausisaldot"
type textarea "x"
type textarea "Tsekataan vielä ihan loppukuusta, että kuukausisaldot t"
type textarea "x"
type textarea "Tsekataan vielä ihan loppukuusta, että kuukausisaldot tä"
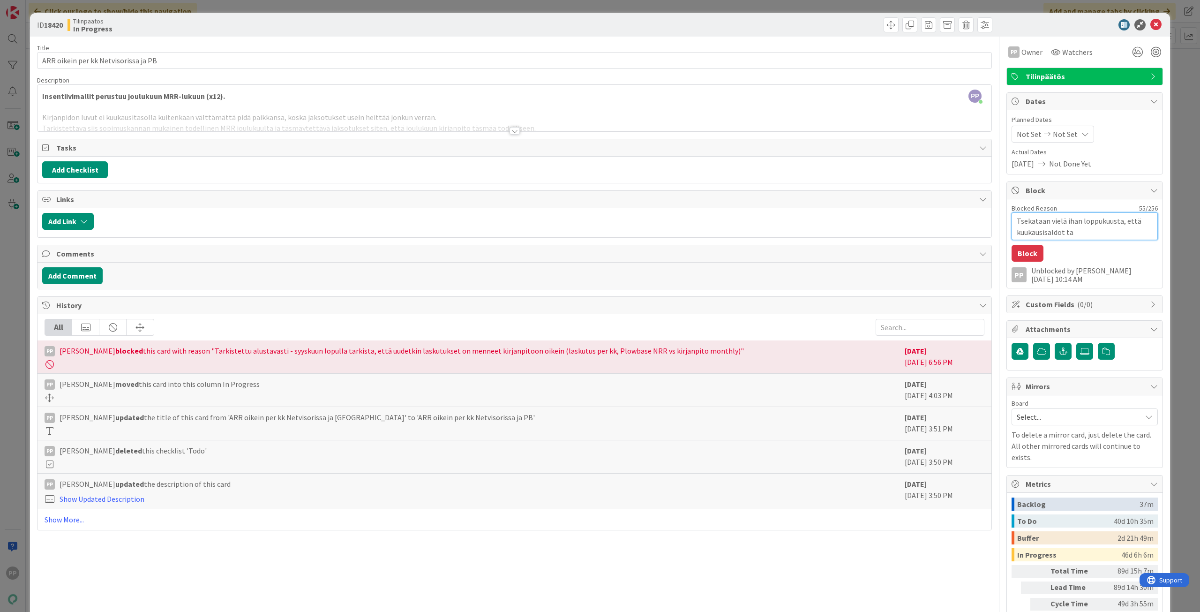
type textarea "x"
type textarea "Tsekataan vielä ihan loppukuusta, että kuukausisaldot täs"
type textarea "x"
type textarea "Tsekataan vielä ihan loppukuusta, että kuukausisaldot täsmä"
type textarea "x"
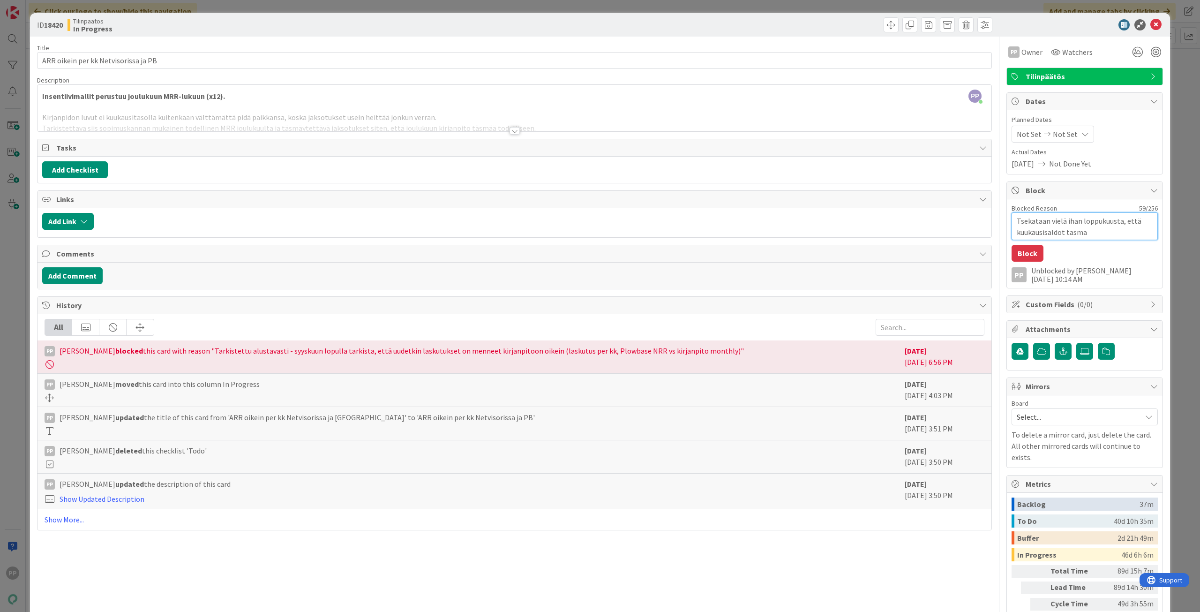
type textarea "Tsekataan vielä ihan loppukuusta, että kuukausisaldot täsmää"
type textarea "x"
type textarea "Tsekataan vielä ihan loppukuusta, että kuukausisaldot täsmää"
type textarea "x"
type textarea "Tsekataan vielä ihan loppukuusta, että kuukausisaldot täsmää P"
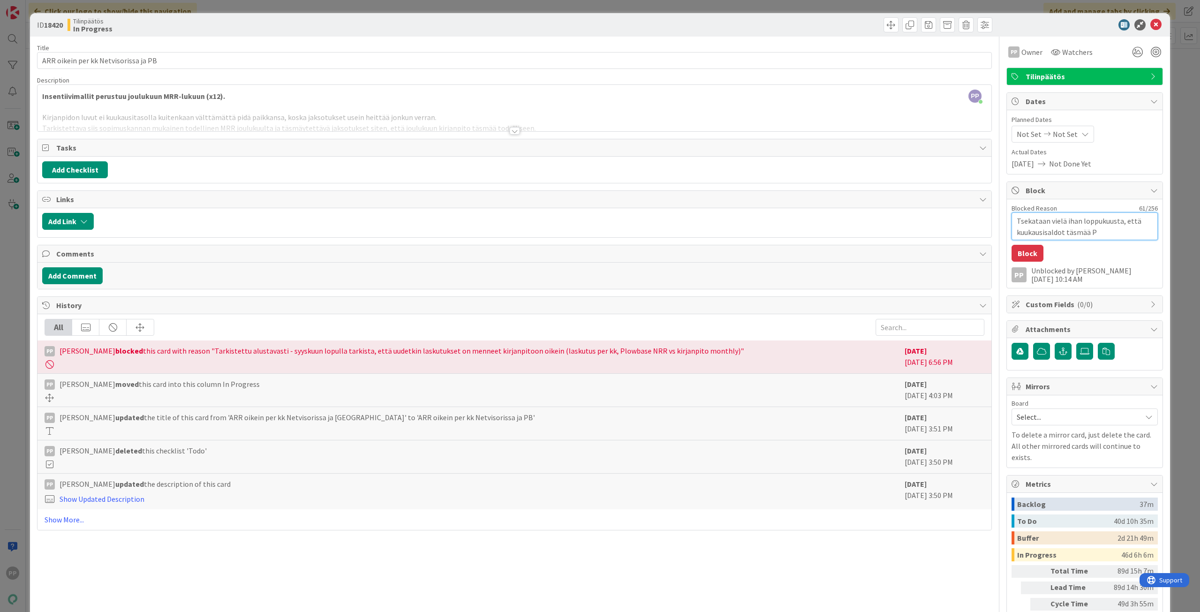
type textarea "x"
type textarea "Tsekataan vielä ihan loppukuusta, että kuukausisaldot täsmää Pl"
type textarea "x"
type textarea "Tsekataan vielä ihan loppukuusta, että kuukausisaldot täsmää Plo"
type textarea "x"
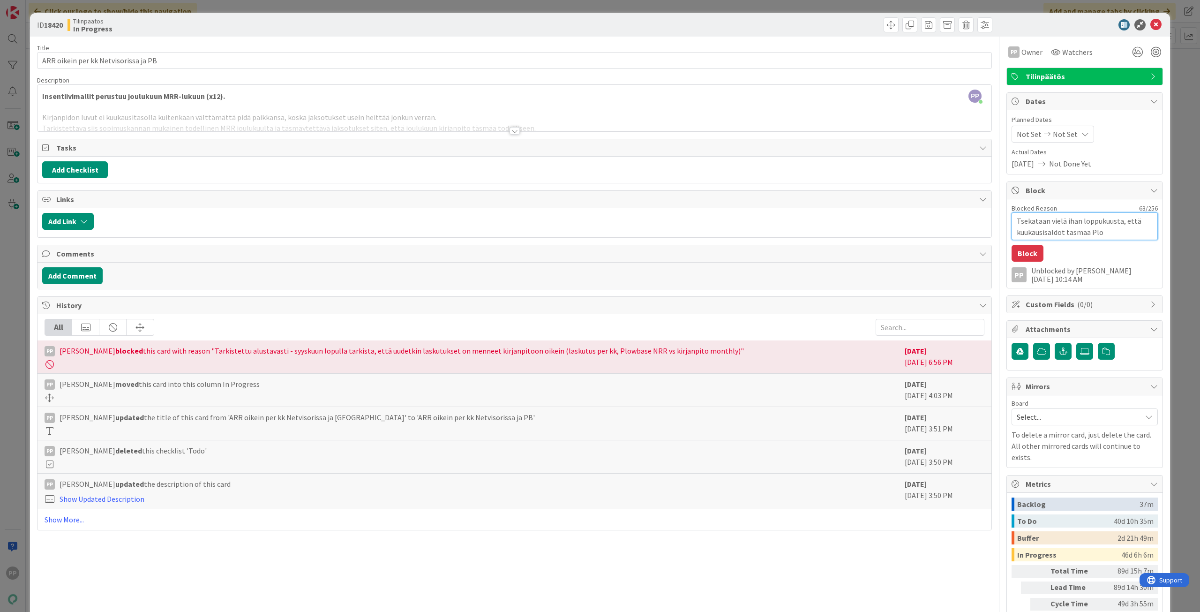
type textarea "Tsekataan vielä ihan loppukuusta, että kuukausisaldot täsmää Plow"
type textarea "x"
type textarea "Tsekataan vielä ihan loppukuusta, että kuukausisaldot täsmää Plowb"
type textarea "x"
type textarea "Tsekataan vielä ihan loppukuusta, että kuukausisaldot täsmää Plowba"
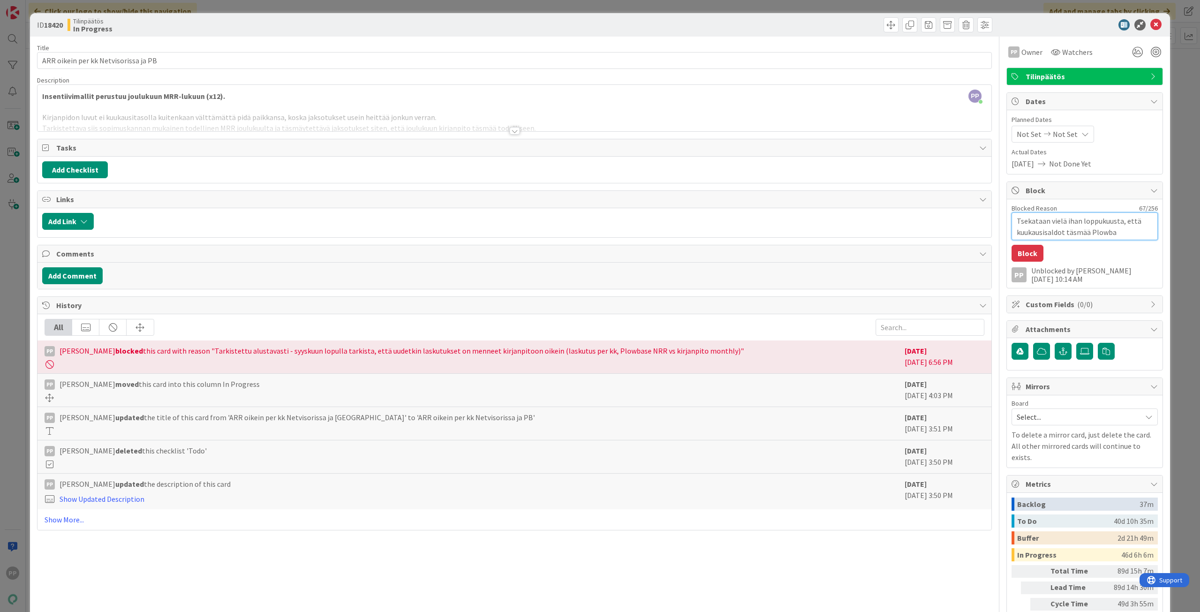
type textarea "x"
type textarea "Tsekataan vielä ihan loppukuusta, että kuukausisaldot täsmää Plowbas"
type textarea "x"
type textarea "Tsekataan vielä ihan loppukuusta, että kuukausisaldot täsmää Plowbase"
type textarea "x"
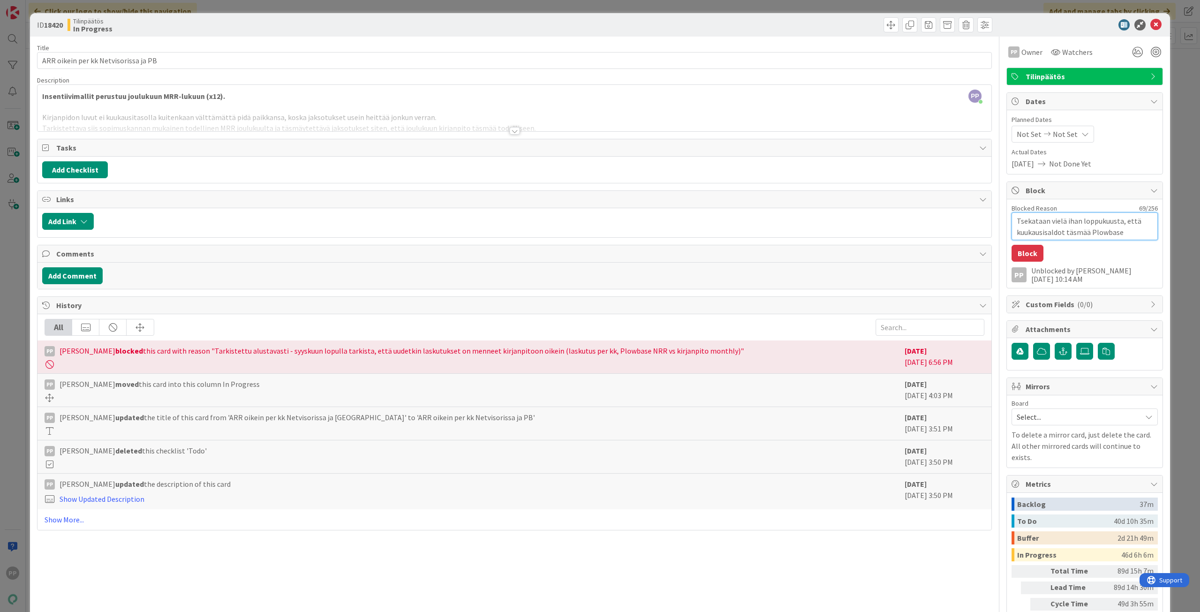
type textarea "Tsekataan vielä ihan loppukuusta, että kuukausisaldot täsmää Plowbasee"
type textarea "x"
type textarea "Tsekataan vielä ihan loppukuusta, että kuukausisaldot täsmää Plowbaseen"
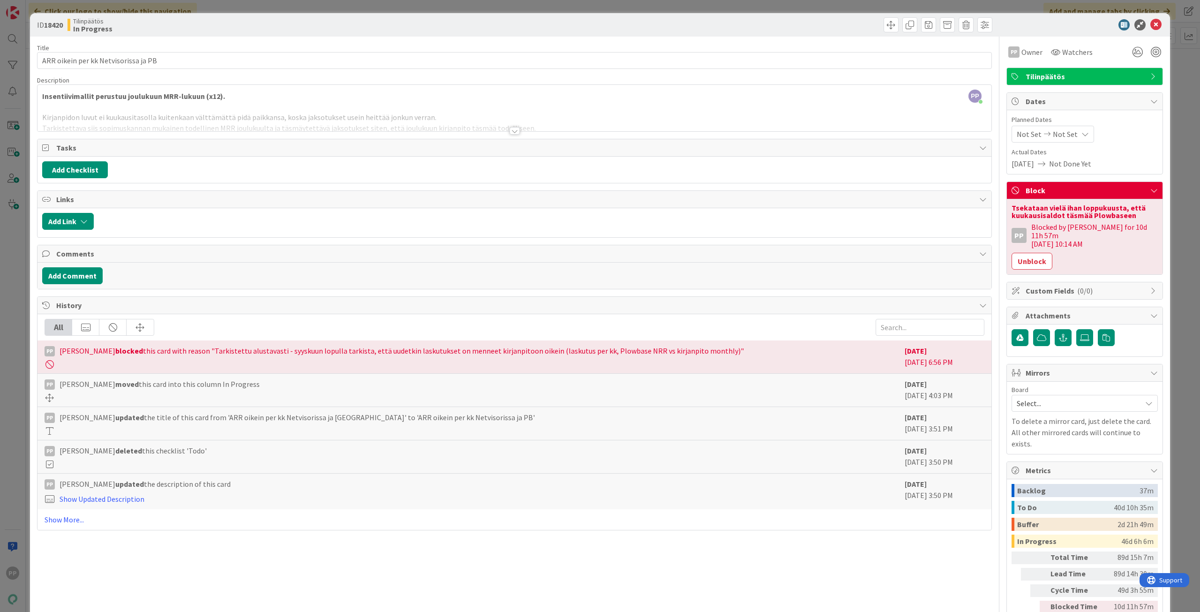
click at [1170, 256] on div "ID 18420 Tilinpäätös In Progress Title 36 / 128 ARR oikein per kk Netvisorissa …" at bounding box center [600, 306] width 1200 height 612
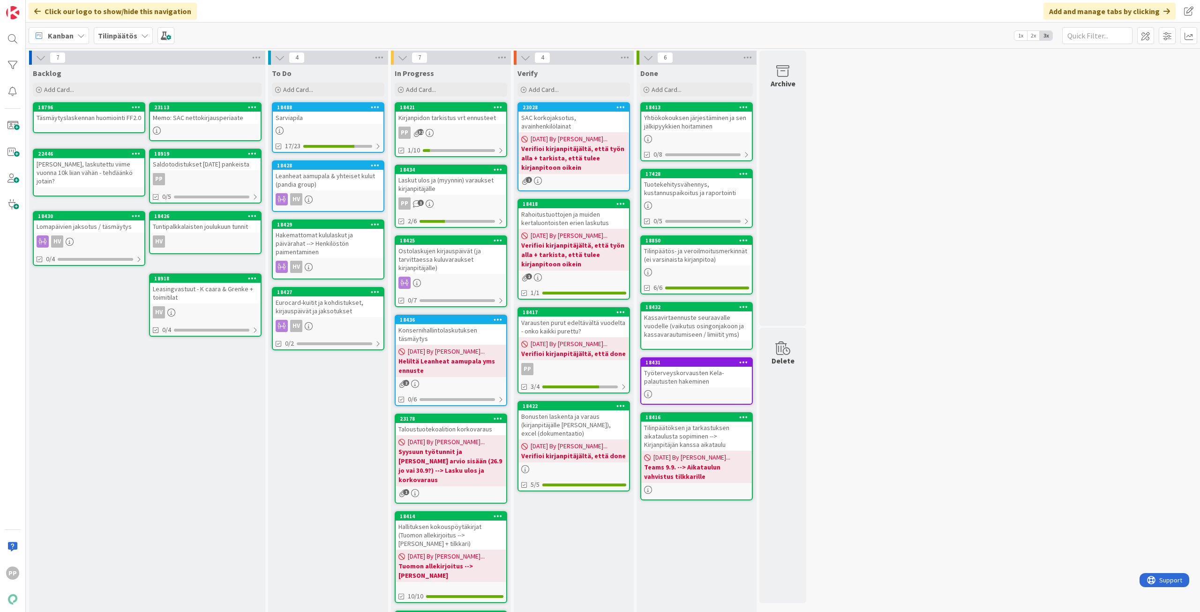
click at [334, 127] on div at bounding box center [328, 131] width 111 height 8
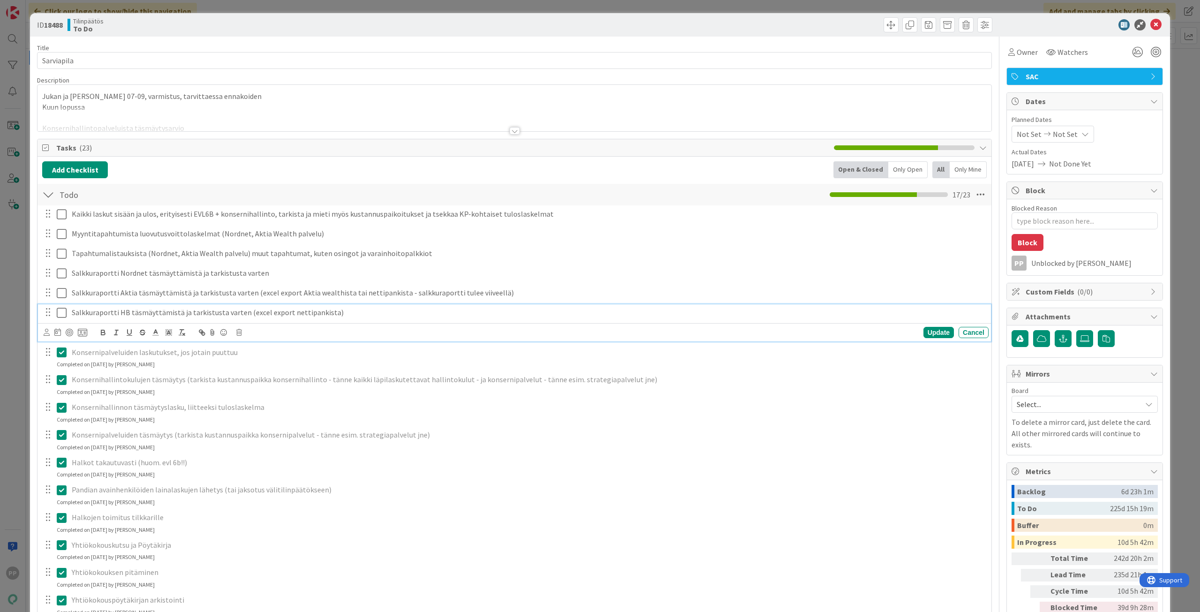
click at [155, 314] on p "Salkkuraportti HB täsmäyttämistä ja tarkistusta varten (excel export nettipanki…" at bounding box center [528, 312] width 913 height 11
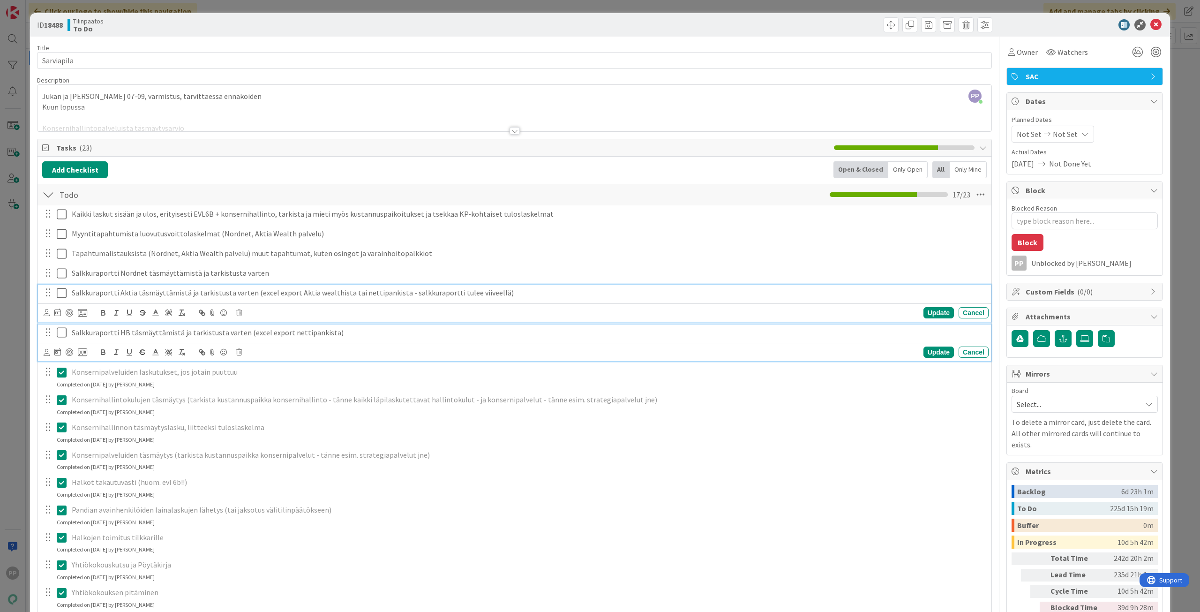
click at [134, 294] on p "Salkkuraportti Aktia täsmäyttämistä ja tarkistusta varten (excel export Aktia w…" at bounding box center [528, 292] width 913 height 11
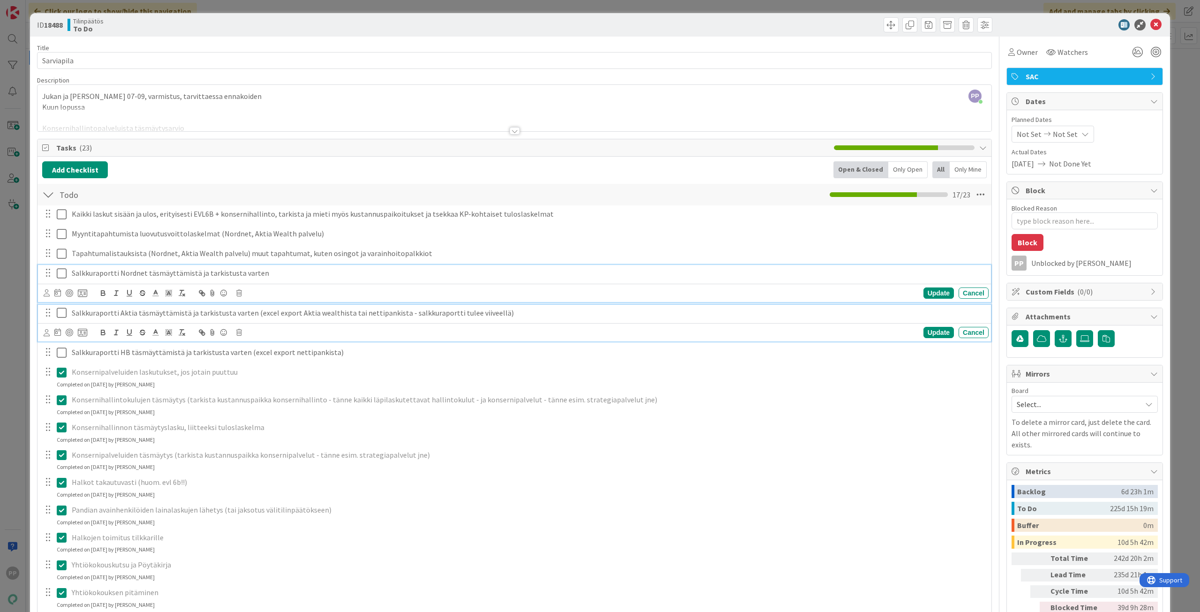
click at [136, 269] on p "Salkkuraportti Nordnet täsmäyttämistä ja tarkistusta varten" at bounding box center [528, 273] width 913 height 11
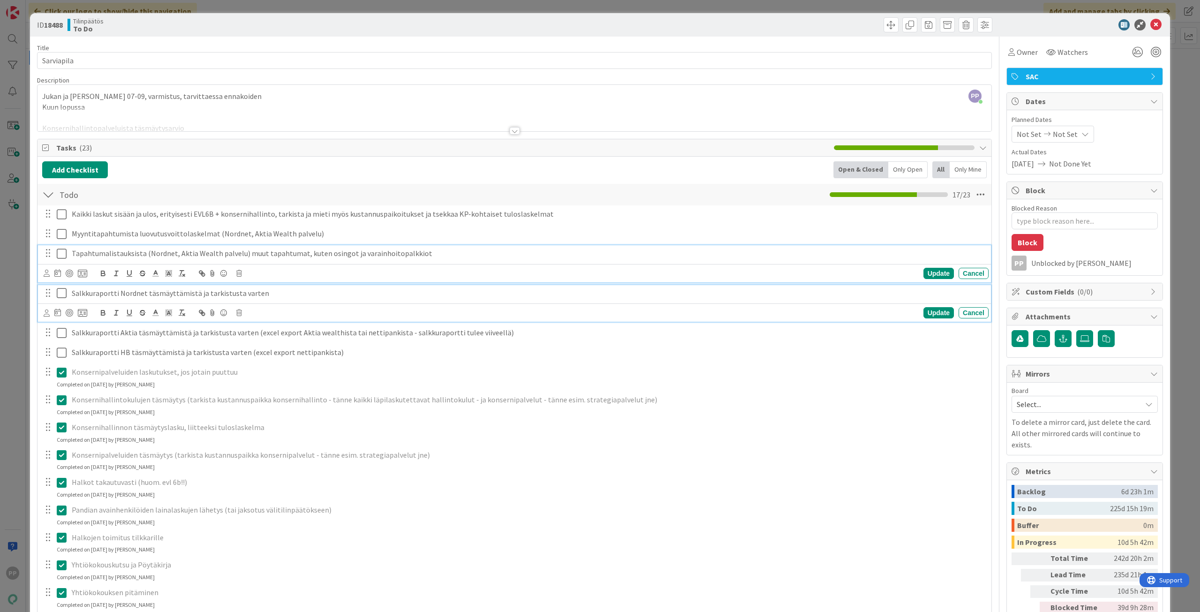
click at [137, 254] on p "Tapahtumalistauksista (Nordnet, Aktia Wealth palvelu) muut tapahtumat, kuten os…" at bounding box center [528, 253] width 913 height 11
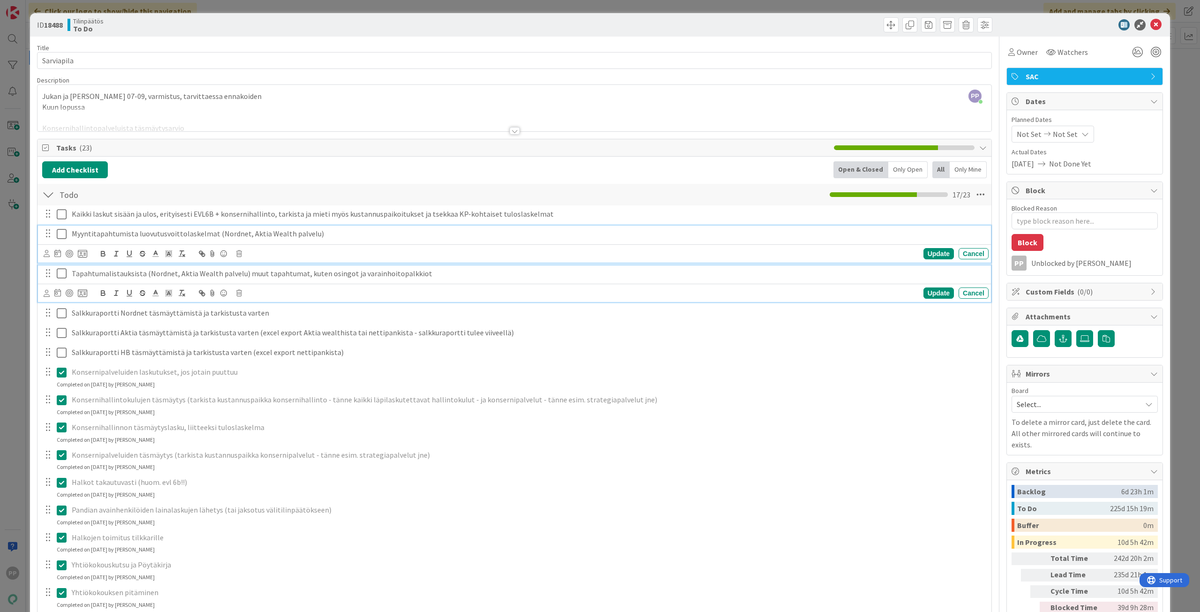
click at [140, 233] on p "Myyntitapahtumista luovutusvoittolaskelmat (Nordnet, Aktia Wealth palvelu)" at bounding box center [528, 233] width 913 height 11
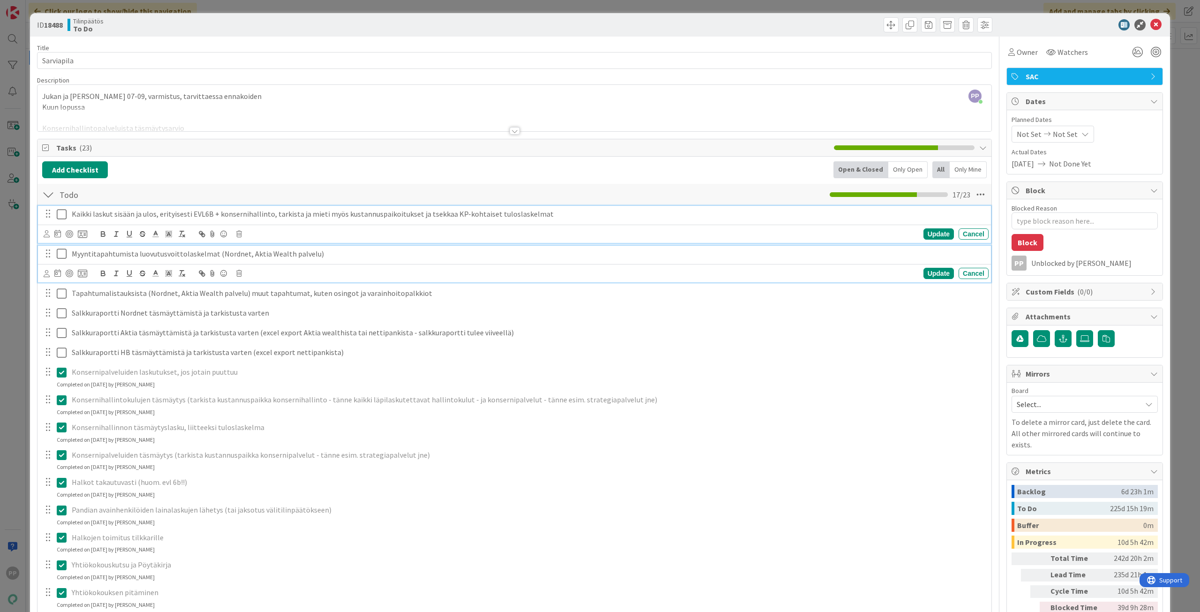
click at [140, 213] on p "Kaikki laskut sisään ja ulos, erityisesti EVL6B + konsernihallinto, tarkista ja…" at bounding box center [528, 214] width 913 height 11
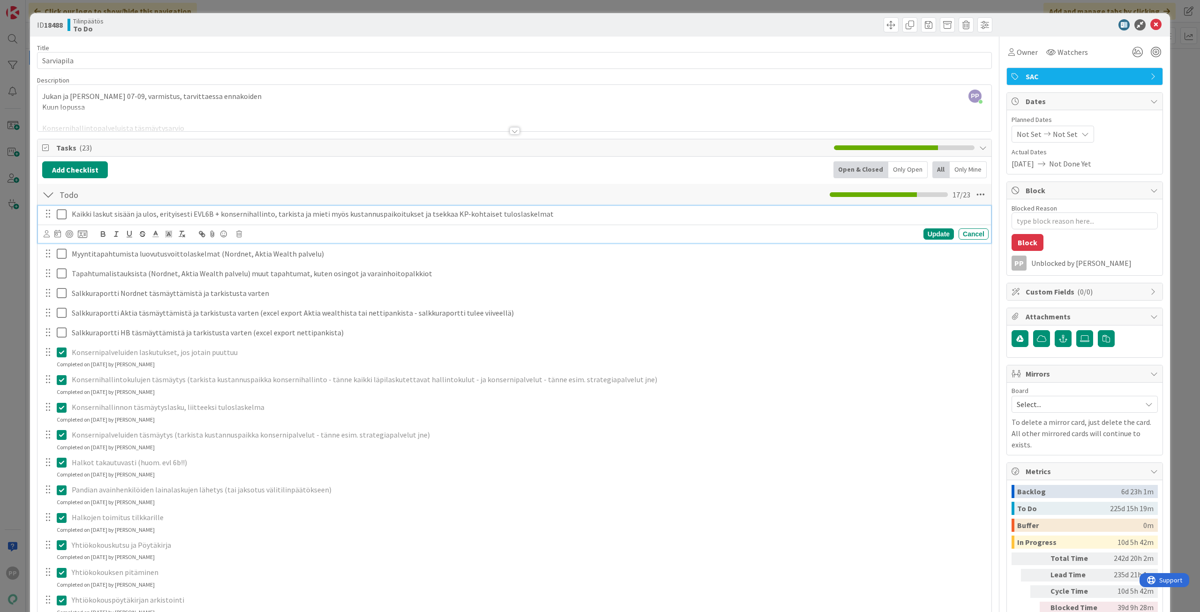
click at [157, 162] on div "Add Checklist Open & Closed Only Open All Only Mine" at bounding box center [514, 169] width 944 height 17
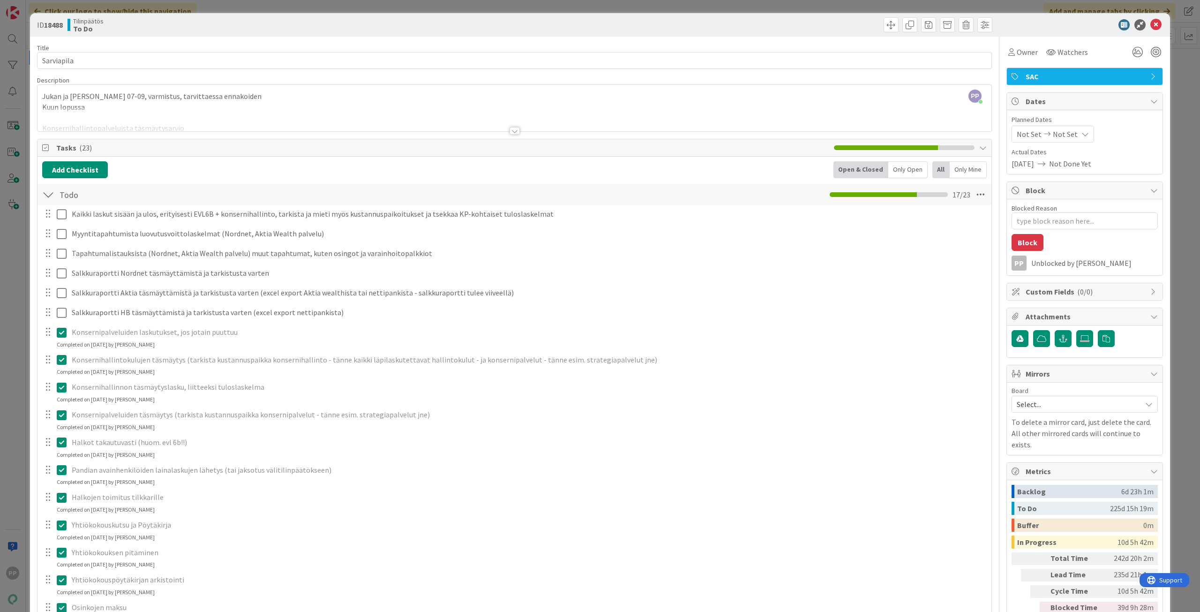
drag, startPoint x: 181, startPoint y: 28, endPoint x: 187, endPoint y: 21, distance: 9.1
click at [182, 28] on div "Tilinpäätös To Do" at bounding box center [289, 24] width 445 height 15
click at [197, 8] on div "ID 18488 Tilinpäätös To Do Title 10 / 128 Sarviapila Description PP Pekka Paask…" at bounding box center [600, 306] width 1200 height 612
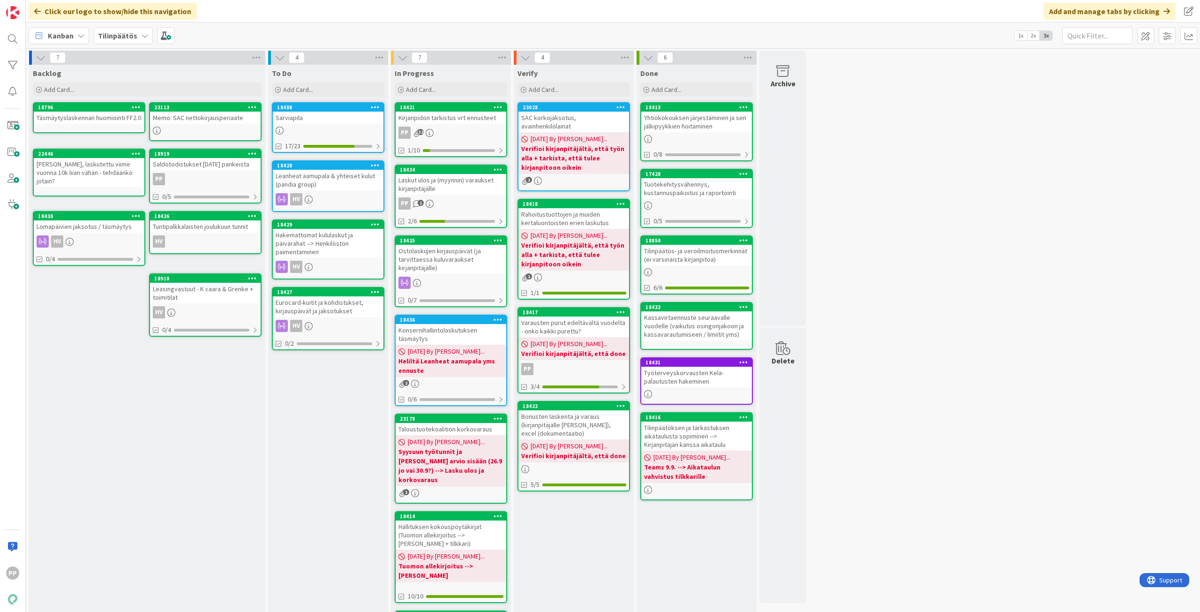
click at [453, 268] on div "Ostolaskujen kirjauspäivät (ja tarvittaessa kuluvaraukset kirjanpitäjälle)" at bounding box center [451, 259] width 111 height 29
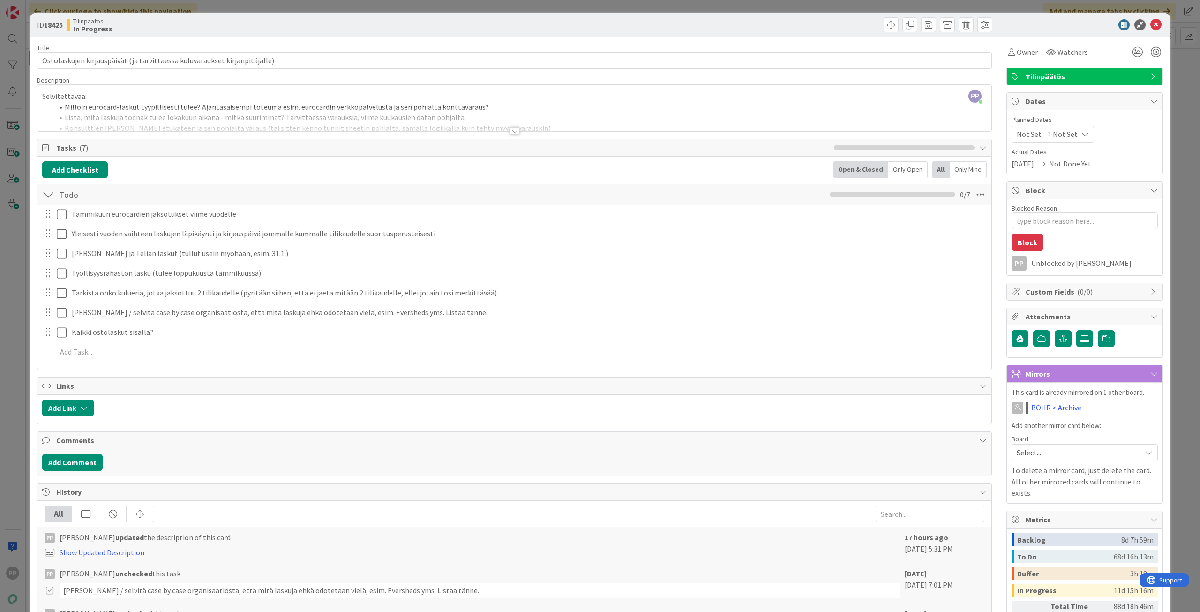
click at [273, 108] on div at bounding box center [514, 119] width 954 height 24
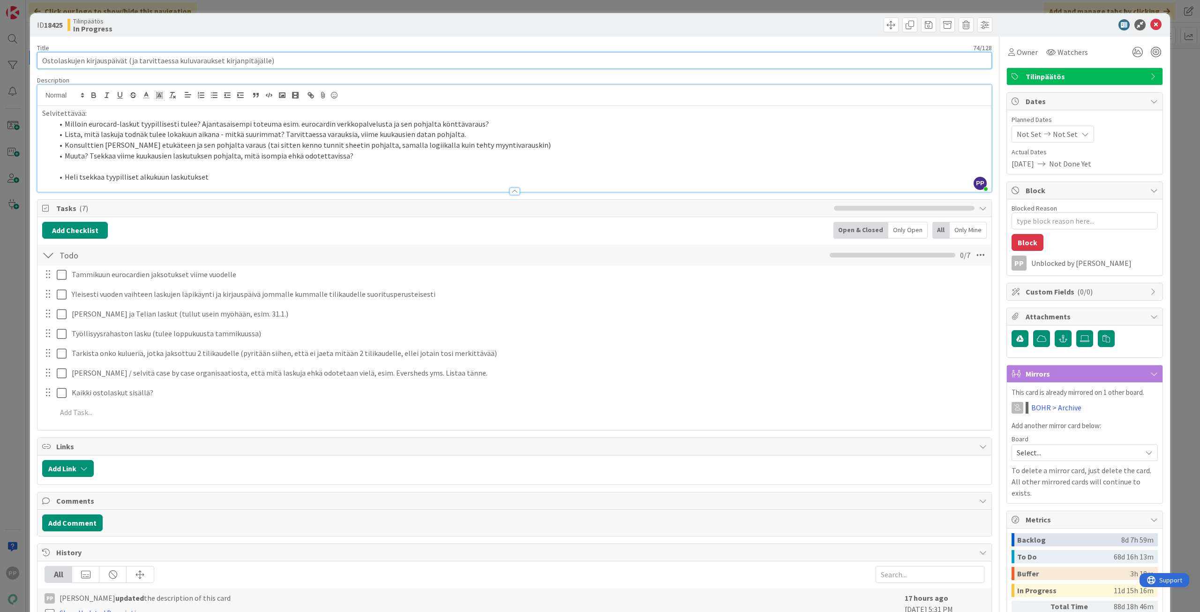
click at [133, 61] on input "Ostolaskujen kirjauspäivät (ja tarvittaessa kuluvaraukset kirjanpitäjälle)" at bounding box center [514, 60] width 955 height 17
drag, startPoint x: 129, startPoint y: 58, endPoint x: 312, endPoint y: 64, distance: 182.4
click at [312, 64] on input "Ostolaskujen kirjauspäivät (ja tarvittaessa kuluvaraukset kirjanpitäjälle)" at bounding box center [514, 60] width 955 height 17
click at [312, 138] on li "Lista, mitä laskuja todnäk tulee lokakuun aikana - mitkä suurimmat? Tarvittaess…" at bounding box center [519, 134] width 933 height 11
click at [251, 80] on div "Description" at bounding box center [514, 80] width 955 height 8
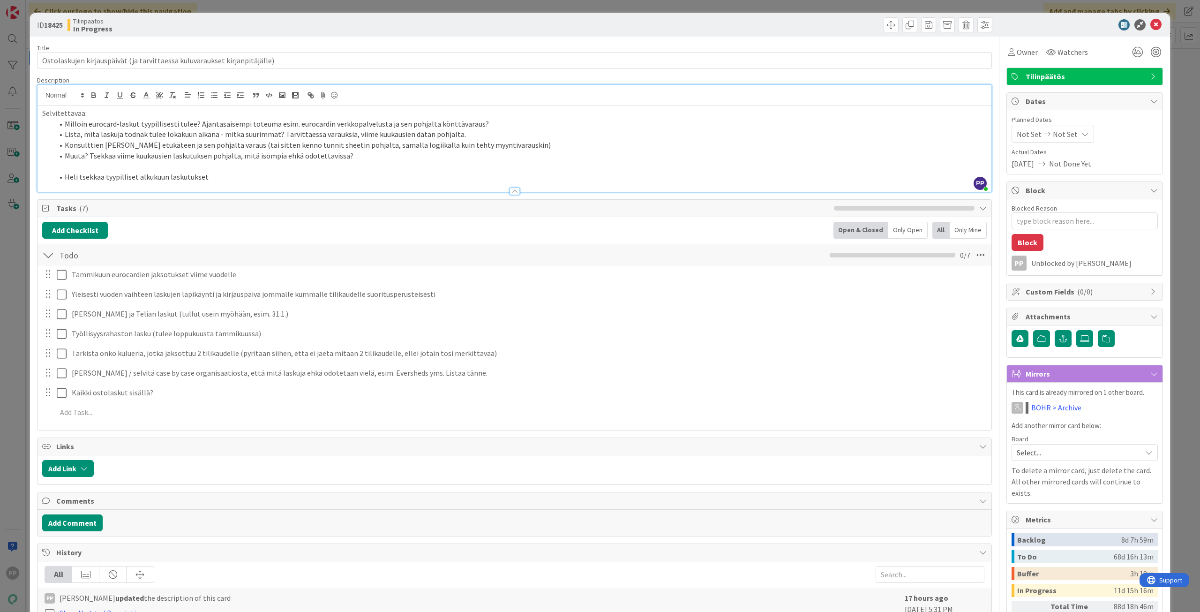
click at [247, 45] on div "Title 74 / 128" at bounding box center [514, 48] width 955 height 8
click at [240, 43] on div "Title 74 / 128 Ostolaskujen kirjauspäivät (ja tarvittaessa kuluvaraukset kirjan…" at bounding box center [514, 414] width 955 height 754
click at [262, 8] on div "ID 18425 Tilinpäätös In Progress Title 74 / 128 Ostolaskujen kirjauspäivät (ja …" at bounding box center [600, 306] width 1200 height 612
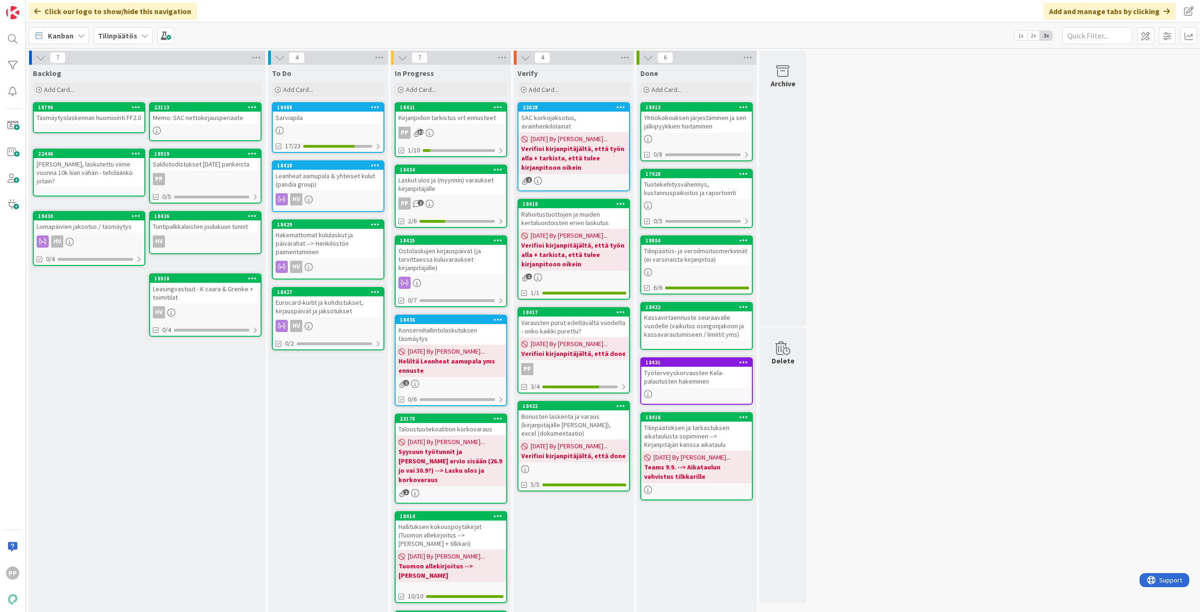
click at [457, 184] on div "Laskut ulos ja (myynnin) varaukset kirjanpitäjälle" at bounding box center [451, 184] width 111 height 21
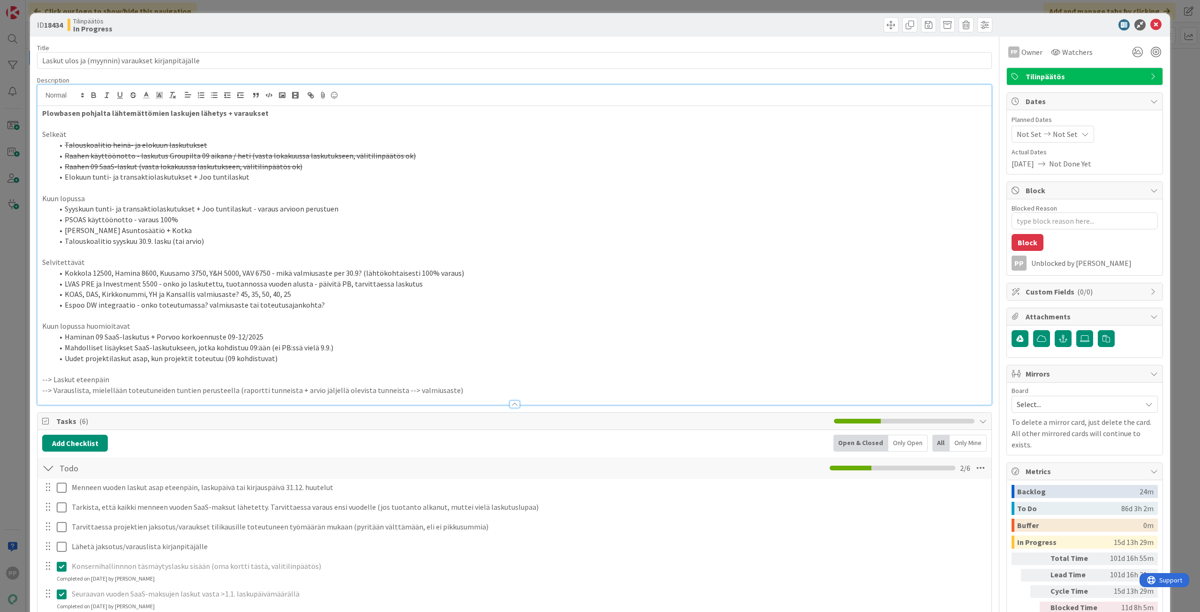
click at [162, 104] on div "Plowbasen pohjalta lähtemättömien laskujen lähetys + varaukset Selkeät Talousko…" at bounding box center [514, 245] width 954 height 320
click at [174, 357] on li "Uudet projektilaskut asap, kun projektit toteutuu (09 kohdistuvat)" at bounding box center [519, 358] width 933 height 11
drag, startPoint x: 269, startPoint y: 177, endPoint x: 49, endPoint y: 175, distance: 220.3
click at [49, 175] on ol "Talouskoalitio heinä- ja elokuun laskutukset Raahen käyttöönotto - laskutus Gro…" at bounding box center [514, 161] width 944 height 43
drag, startPoint x: 338, startPoint y: 210, endPoint x: 53, endPoint y: 211, distance: 284.9
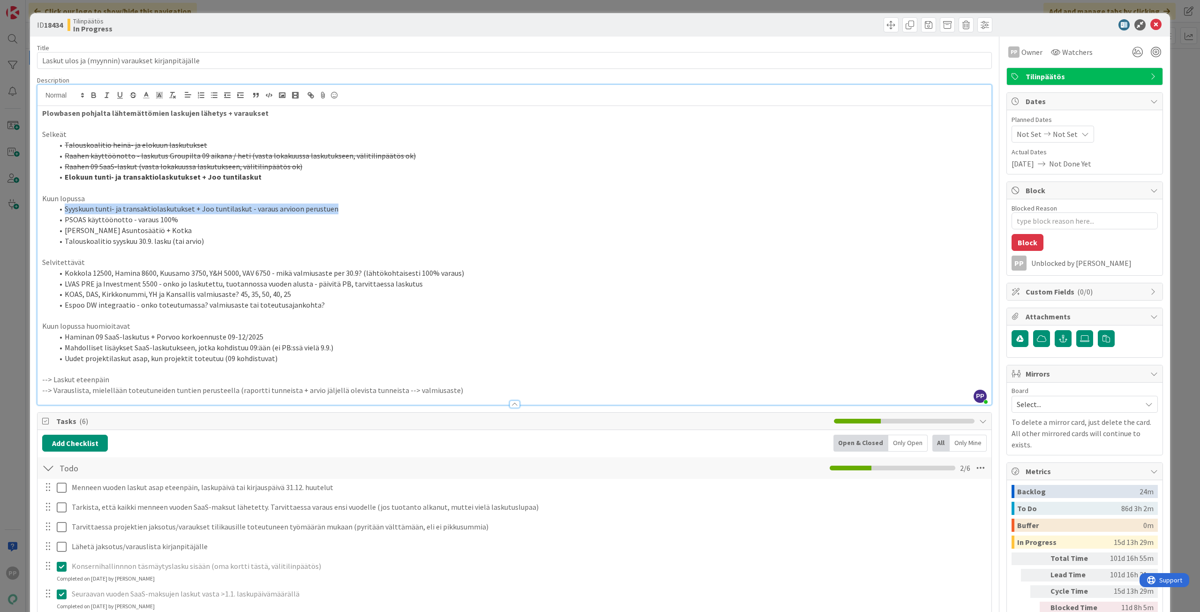
click at [53, 211] on li "Syyskuun tunti- ja transaktiolaskutukset + Joo tuntilaskut - varaus arvioon per…" at bounding box center [519, 208] width 933 height 11
drag, startPoint x: 179, startPoint y: 218, endPoint x: 61, endPoint y: 220, distance: 117.6
click at [61, 220] on li "PSOAS käyttöönotto - varaus 100%" at bounding box center [519, 219] width 933 height 11
click at [65, 219] on li "PSOAS käyttöönotto - varaus 100%" at bounding box center [519, 219] width 933 height 11
drag, startPoint x: 65, startPoint y: 219, endPoint x: 187, endPoint y: 217, distance: 121.9
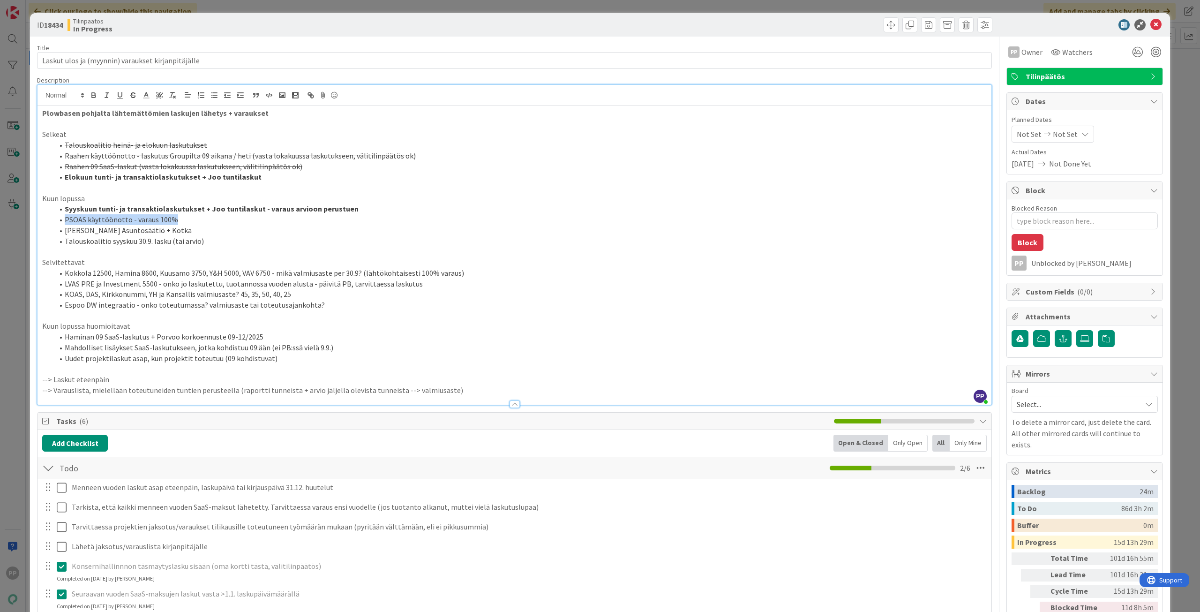
click at [187, 217] on li "PSOAS käyttöönotto - varaus 100%" at bounding box center [519, 219] width 933 height 11
drag, startPoint x: 197, startPoint y: 231, endPoint x: 60, endPoint y: 231, distance: 136.8
click at [60, 231] on li "Juhan laskutukset Asuntosäätiö + Kotka" at bounding box center [519, 230] width 933 height 11
type textarea "x"
click at [224, 233] on li "Juhan laskutukset Asuntosäätiö + Kotka" at bounding box center [519, 230] width 933 height 11
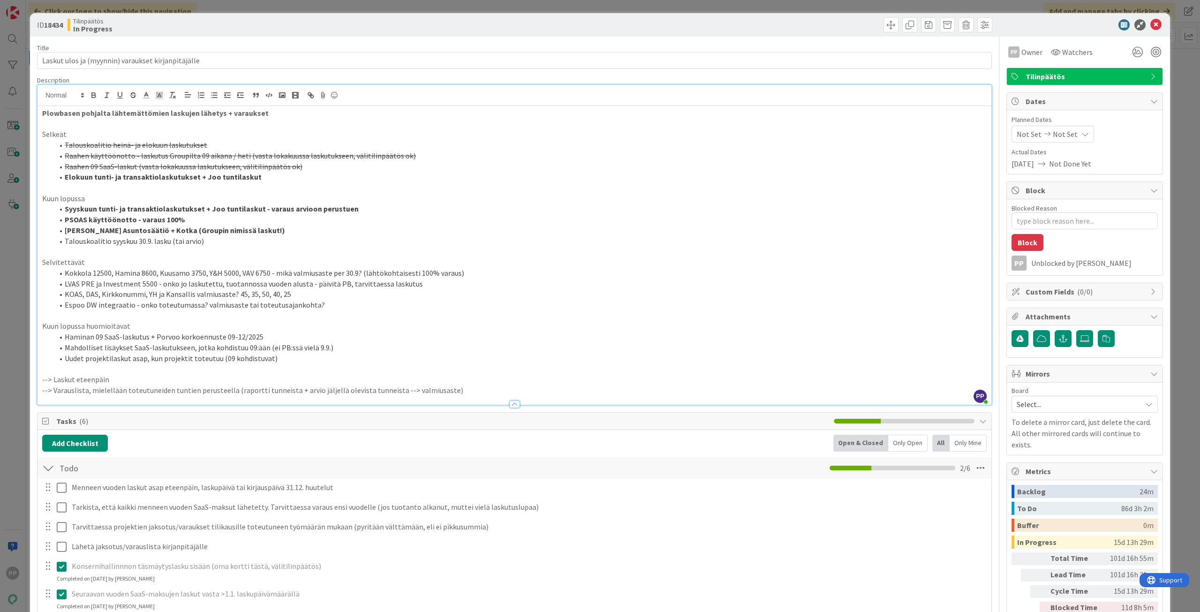
click at [300, 231] on li "Juhan laskutukset Asuntosäätiö + Kotka (Groupin nimissä laskut!)" at bounding box center [519, 230] width 933 height 11
drag, startPoint x: 306, startPoint y: 233, endPoint x: 63, endPoint y: 229, distance: 242.8
click at [63, 229] on li "Juhan laskutukset Asuntosäätiö + Kotka (Groupin nimissä laskut!)" at bounding box center [519, 230] width 933 height 11
drag, startPoint x: 63, startPoint y: 238, endPoint x: 267, endPoint y: 243, distance: 203.9
click at [267, 243] on li "Talouskoalitio syyskuu 30.9. lasku (tai arvio)" at bounding box center [519, 241] width 933 height 11
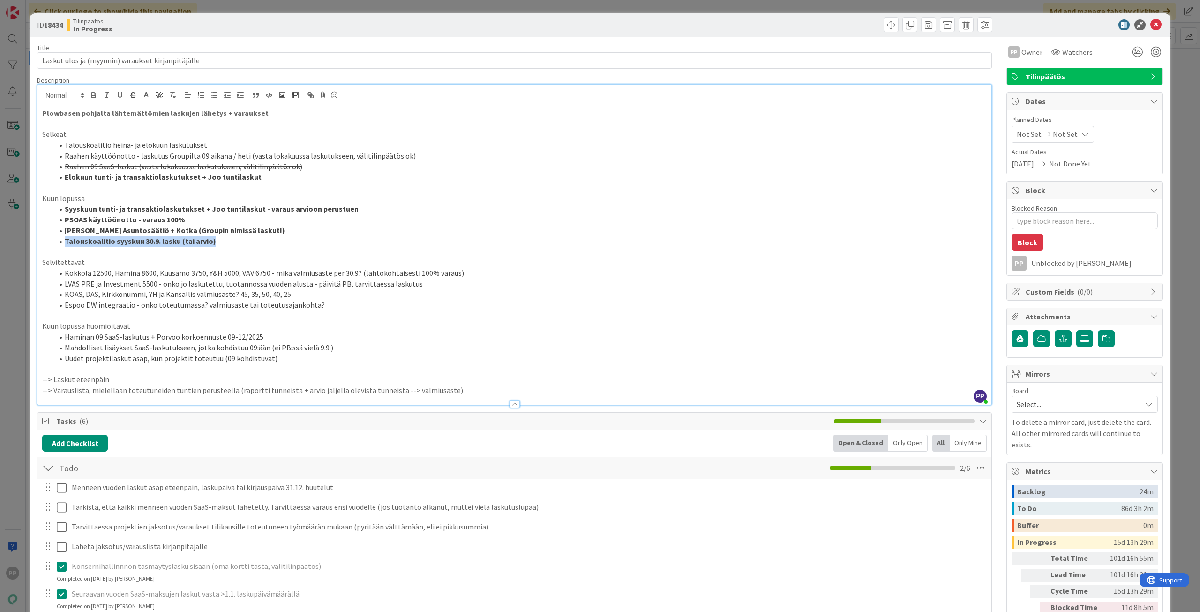
click at [267, 244] on li "Talouskoalitio syyskuu 30.9. lasku (tai arvio)" at bounding box center [519, 241] width 933 height 11
drag, startPoint x: 274, startPoint y: 244, endPoint x: 61, endPoint y: 203, distance: 216.2
click at [61, 203] on ol "Syyskuun tunti- ja transaktiolaskutukset + Joo tuntilaskut - varaus arvioon per…" at bounding box center [514, 224] width 944 height 43
click at [211, 242] on li "Talouskoalitio syyskuu 30.9. lasku (tai arvio)" at bounding box center [519, 241] width 933 height 11
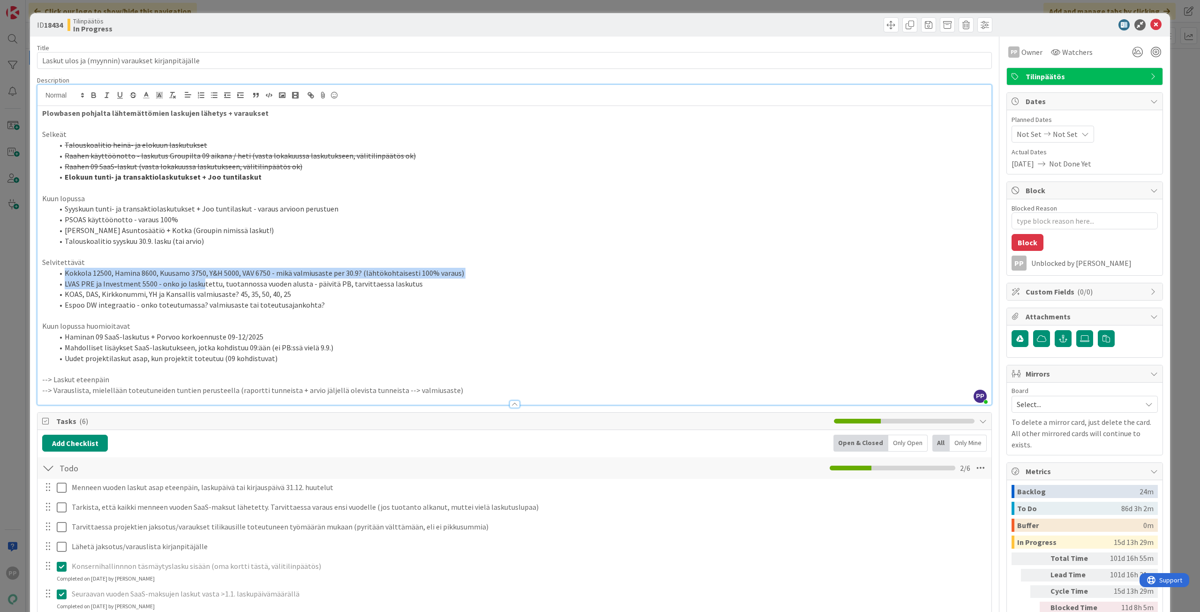
drag, startPoint x: 62, startPoint y: 270, endPoint x: 199, endPoint y: 283, distance: 137.4
click at [199, 283] on ol "Kokkola 12500, Hamina 8600, Kuusamo 3750, Y&H 5000, VAV 6750 - mikä valmiusaste…" at bounding box center [514, 289] width 944 height 43
click at [160, 270] on li "Kokkola 12500, Hamina 8600, Kuusamo 3750, Y&H 5000, VAV 6750 - mikä valmiusaste…" at bounding box center [519, 273] width 933 height 11
click at [114, 269] on li "Kokkola 12500, Hamina 8600, Kuusamo 3750, Y&H 5000, VAV 6750 - mikä valmiusaste…" at bounding box center [519, 273] width 933 height 11
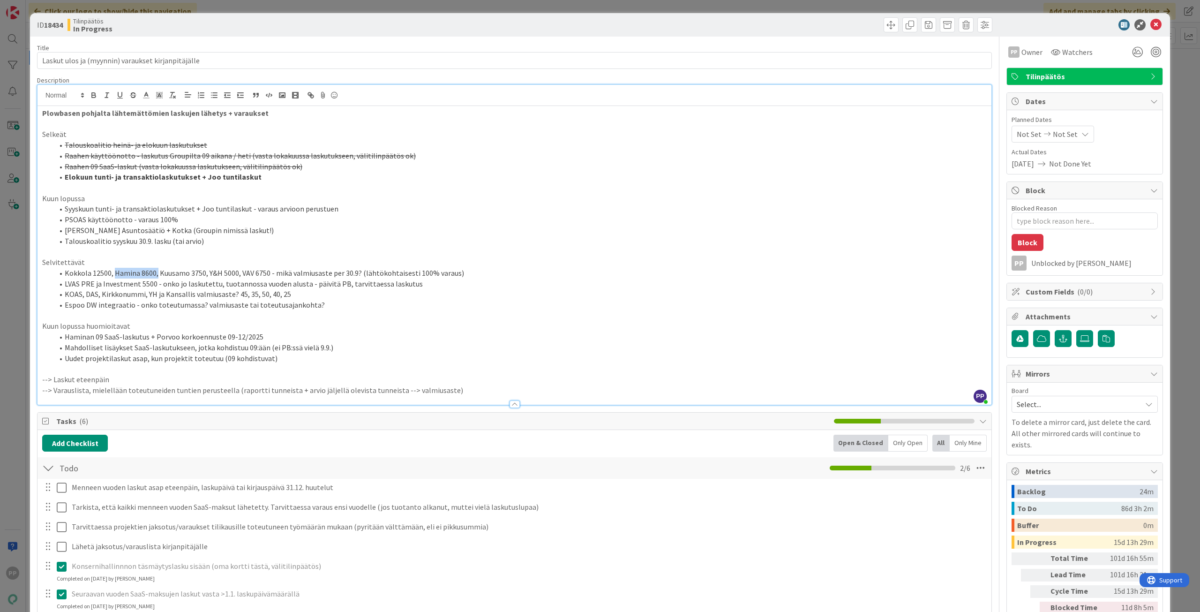
drag, startPoint x: 117, startPoint y: 270, endPoint x: 156, endPoint y: 272, distance: 39.0
click at [156, 272] on li "Kokkola 12500, Hamina 8600, Kuusamo 3750, Y&H 5000, VAV 6750 - mikä valmiusaste…" at bounding box center [519, 273] width 933 height 11
click at [131, 96] on icon "button" at bounding box center [133, 97] width 5 height 2
drag, startPoint x: 57, startPoint y: 283, endPoint x: 146, endPoint y: 287, distance: 88.7
click at [146, 287] on li "LVAS PRE ja Investment 5500 - onko jo laskutettu, tuotannossa vuoden alusta - p…" at bounding box center [519, 283] width 933 height 11
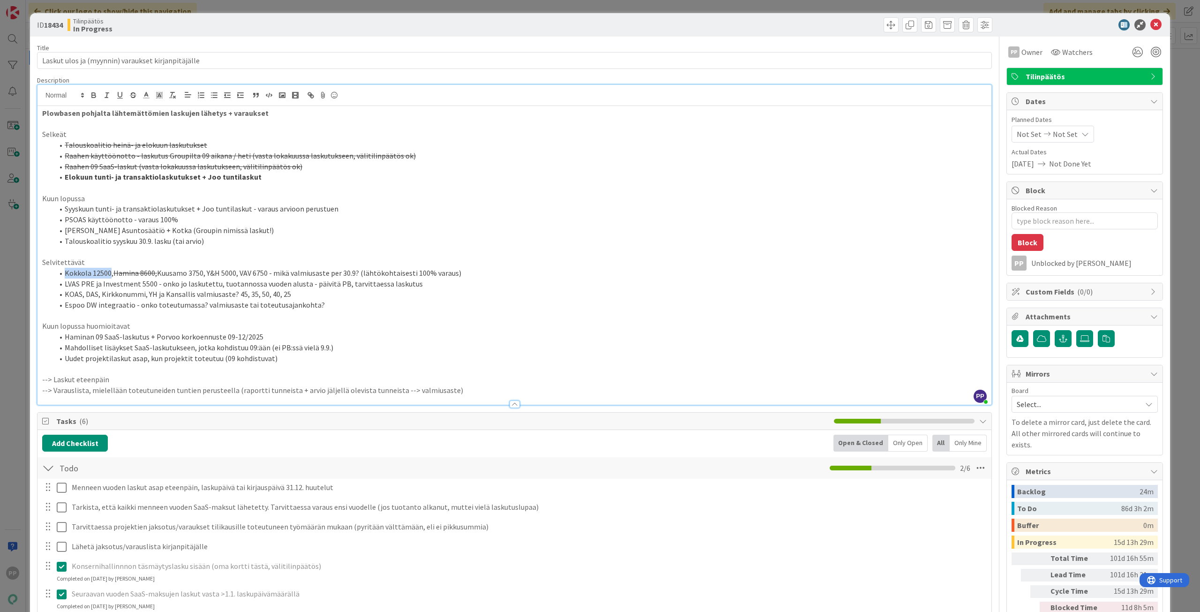
drag, startPoint x: 109, startPoint y: 272, endPoint x: 64, endPoint y: 271, distance: 45.5
click at [64, 271] on li "Kokkola 12500, Hamina 8600, Kuusamo 3750, Y&H 5000, VAV 6750 - mikä valmiusaste…" at bounding box center [519, 273] width 933 height 11
drag, startPoint x: 162, startPoint y: 269, endPoint x: 205, endPoint y: 271, distance: 43.2
click at [205, 271] on li "Kokkola 12500, Hamina 8600, Kuusamo 3750, Y&H 5000, VAV 6750 - mikä valmiusaste…" at bounding box center [519, 273] width 933 height 11
drag, startPoint x: 211, startPoint y: 271, endPoint x: 240, endPoint y: 271, distance: 29.1
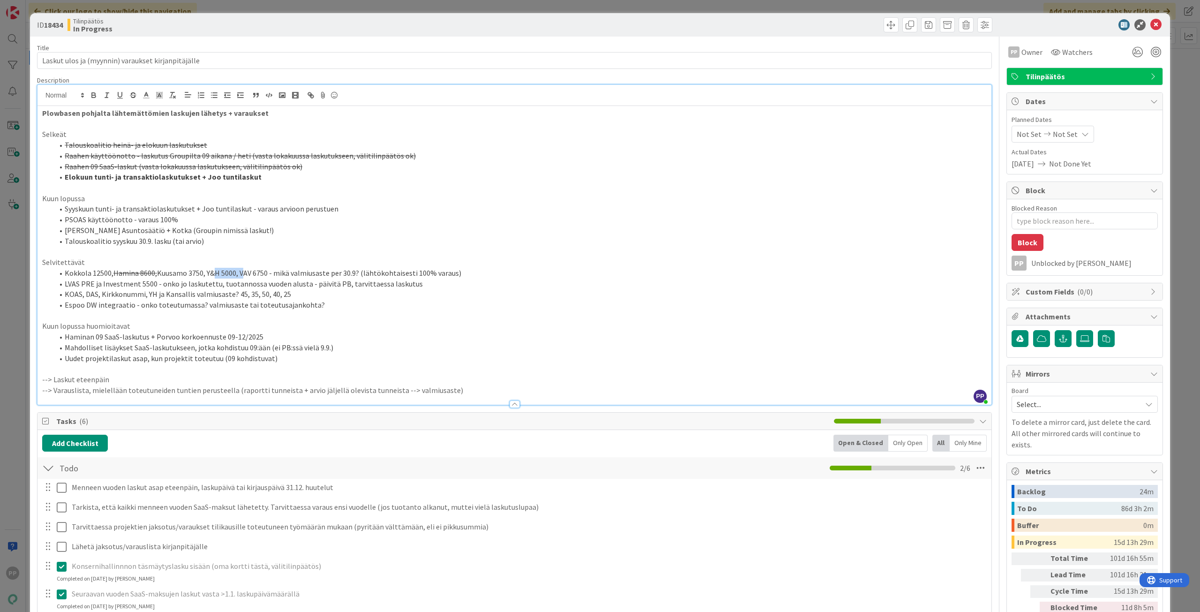
click at [240, 271] on li "Kokkola 12500, Hamina 8600, Kuusamo 3750, Y&H 5000, VAV 6750 - mikä valmiusaste…" at bounding box center [519, 273] width 933 height 11
drag, startPoint x: 236, startPoint y: 275, endPoint x: 208, endPoint y: 272, distance: 28.8
click at [208, 272] on li "Kokkola 12500, Hamina 8600, Kuusamo 3750, Y&H 5000, VAV 6750 - mikä valmiusaste…" at bounding box center [519, 273] width 933 height 11
drag, startPoint x: 243, startPoint y: 275, endPoint x: 272, endPoint y: 276, distance: 29.6
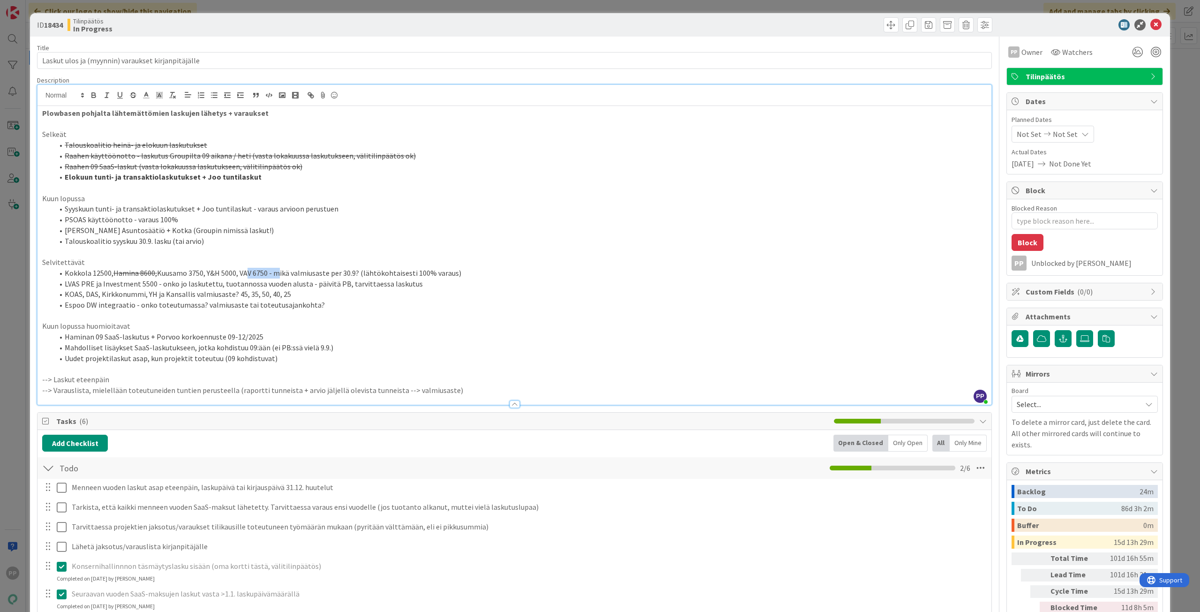
click at [272, 276] on li "Kokkola 12500, Hamina 8600, Kuusamo 3750, Y&H 5000, VAV 6750 - mikä valmiusaste…" at bounding box center [519, 273] width 933 height 11
drag, startPoint x: 64, startPoint y: 281, endPoint x: 163, endPoint y: 278, distance: 98.9
click at [163, 278] on li "LVAS PRE ja Investment 5500 - onko jo laskutettu, tuotannossa vuoden alusta - p…" at bounding box center [519, 283] width 933 height 11
drag, startPoint x: 203, startPoint y: 297, endPoint x: 68, endPoint y: 298, distance: 135.0
click at [68, 298] on li "KOAS, DAS, Kirkkonummi, YH ja Kansallis valmiusaste? 45, 35, 50, 40, 25" at bounding box center [519, 294] width 933 height 11
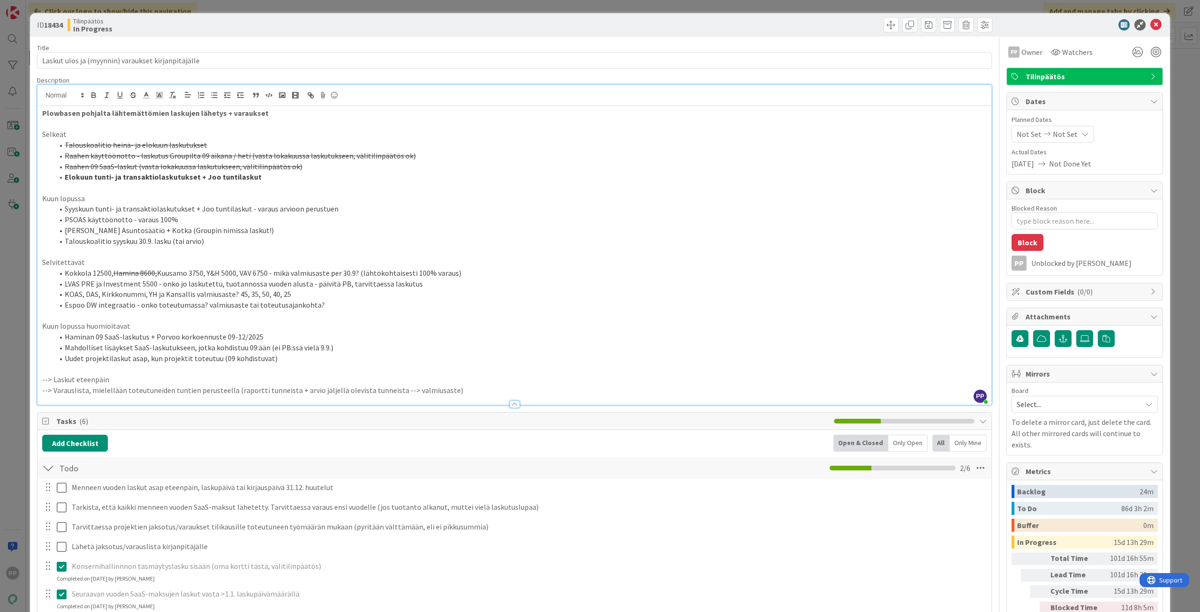
click at [67, 307] on li "Espoo DW integraatio - onko toteutumassa? valmiusaste tai toteutusajankohta?" at bounding box center [519, 304] width 933 height 11
drag, startPoint x: 215, startPoint y: 214, endPoint x: 194, endPoint y: 217, distance: 21.3
click at [194, 217] on li "PSOAS käyttöönotto - varaus 100%" at bounding box center [519, 219] width 933 height 11
drag, startPoint x: 64, startPoint y: 290, endPoint x: 82, endPoint y: 293, distance: 18.0
click at [82, 293] on li "KOAS, DAS, Kirkkonummi, YH ja Kansallis valmiusaste? 45, 35, 50, 40, 25" at bounding box center [519, 294] width 933 height 11
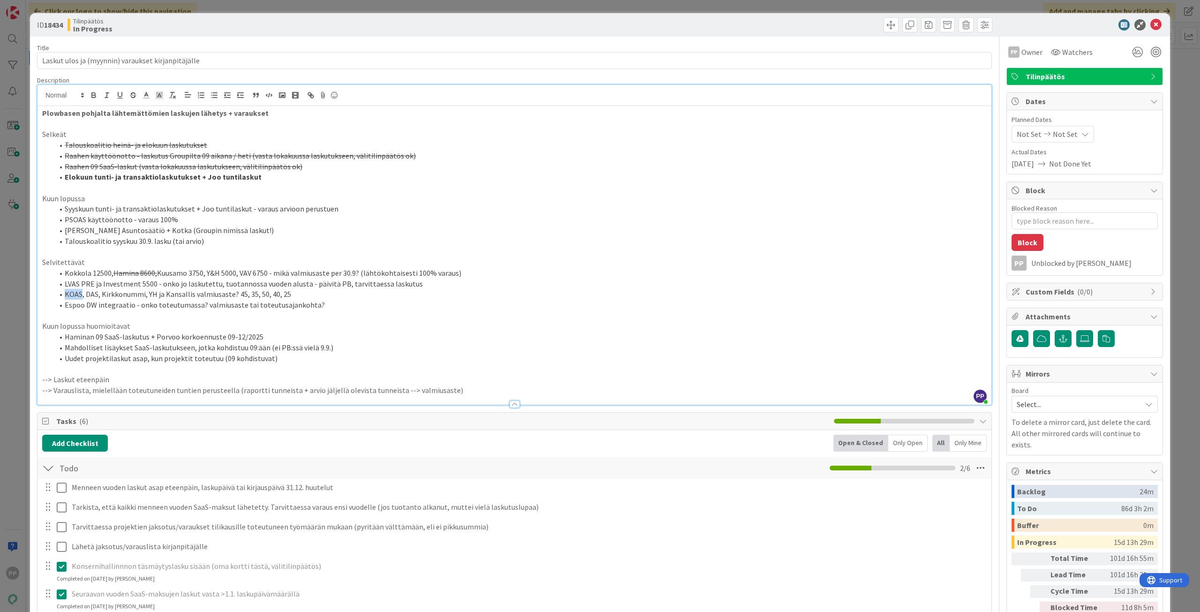
click at [82, 296] on li "KOAS, DAS, Kirkkonummi, YH ja Kansallis valmiusaste? 45, 35, 50, 40, 25" at bounding box center [519, 294] width 933 height 11
drag, startPoint x: 81, startPoint y: 295, endPoint x: 64, endPoint y: 292, distance: 17.2
click at [64, 292] on li "KOAS, DAS, Kirkkonummi, YH ja Kansallis valmiusaste? 45, 35, 50, 40, 25" at bounding box center [519, 294] width 933 height 11
drag, startPoint x: 64, startPoint y: 293, endPoint x: 81, endPoint y: 298, distance: 18.0
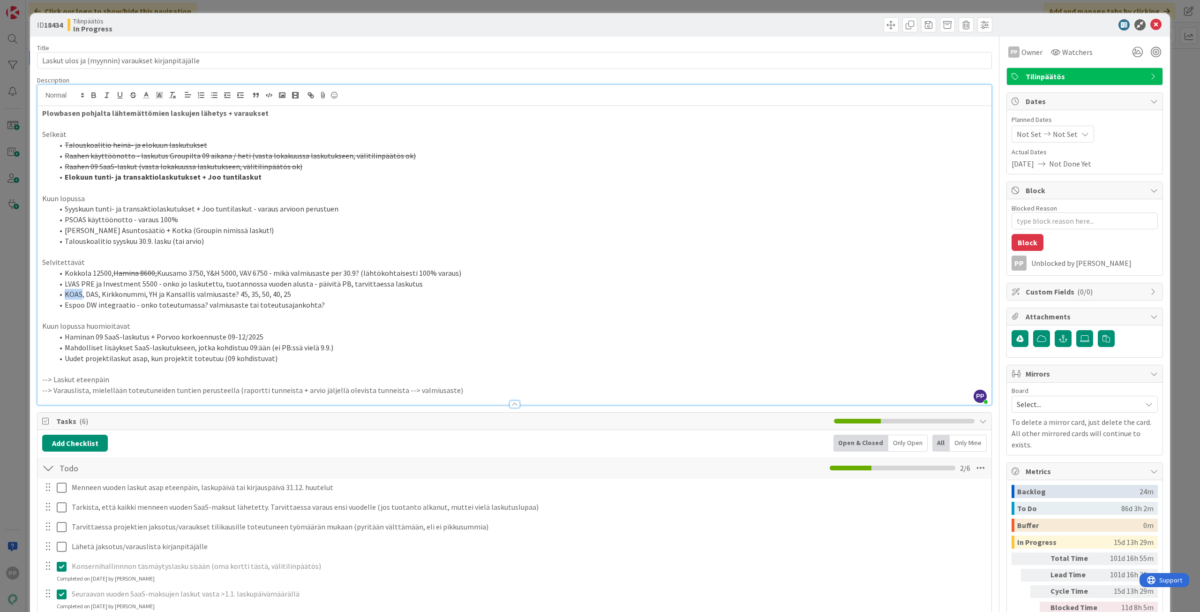
click at [81, 298] on li "KOAS, DAS, Kirkkonummi, YH ja Kansallis valmiusaste? 45, 35, 50, 40, 25" at bounding box center [519, 294] width 933 height 11
click at [82, 297] on li "KOAS, DAS, Kirkkonummi, YH ja Kansallis valmiusaste? 45, 35, 50, 40, 25" at bounding box center [519, 294] width 933 height 11
drag, startPoint x: 82, startPoint y: 294, endPoint x: 66, endPoint y: 292, distance: 16.6
click at [66, 292] on li "KOAS, DAS, Kirkkonummi, YH ja Kansallis valmiusaste? 45, 35, 50, 40, 25" at bounding box center [519, 294] width 933 height 11
click at [85, 296] on li "KOAS, DAS, Kirkkonummi, YH ja Kansallis valmiusaste? 45, 35, 50, 40, 25" at bounding box center [519, 294] width 933 height 11
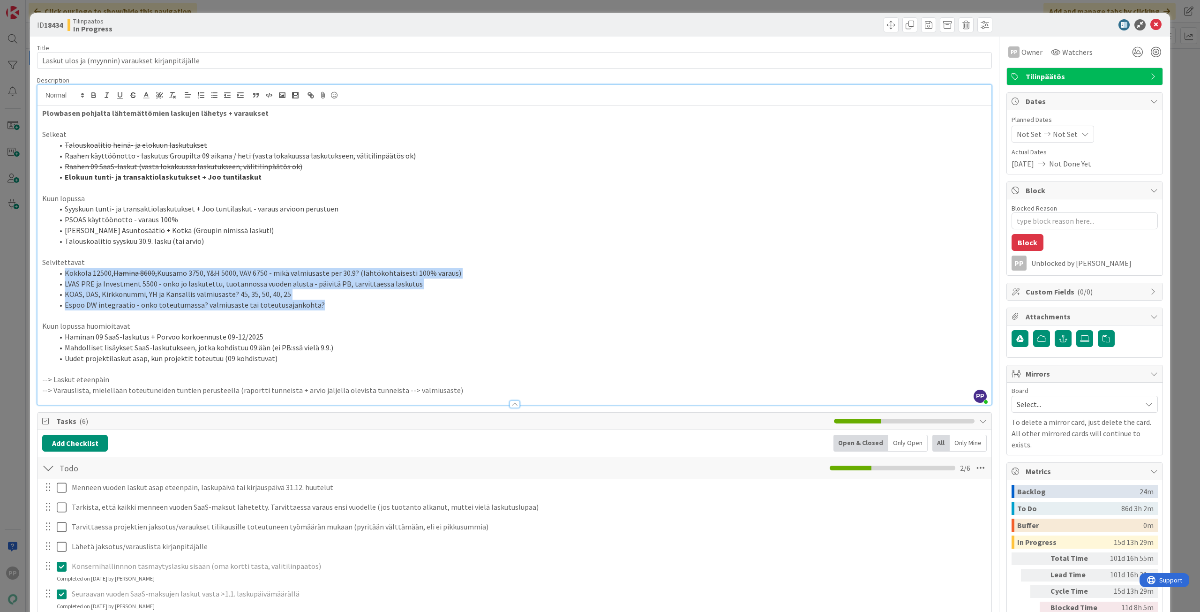
drag, startPoint x: 321, startPoint y: 309, endPoint x: 54, endPoint y: 272, distance: 269.1
click at [54, 272] on ol "Kokkola 12500, Hamina 8600, Kuusamo 3750, Y&H 5000, VAV 6750 - mikä valmiusaste…" at bounding box center [514, 289] width 944 height 43
click at [304, 297] on li "KOAS, DAS, Kirkkonummi, YH ja Kansallis valmiusaste? 45, 35, 50, 40, 25" at bounding box center [519, 294] width 933 height 11
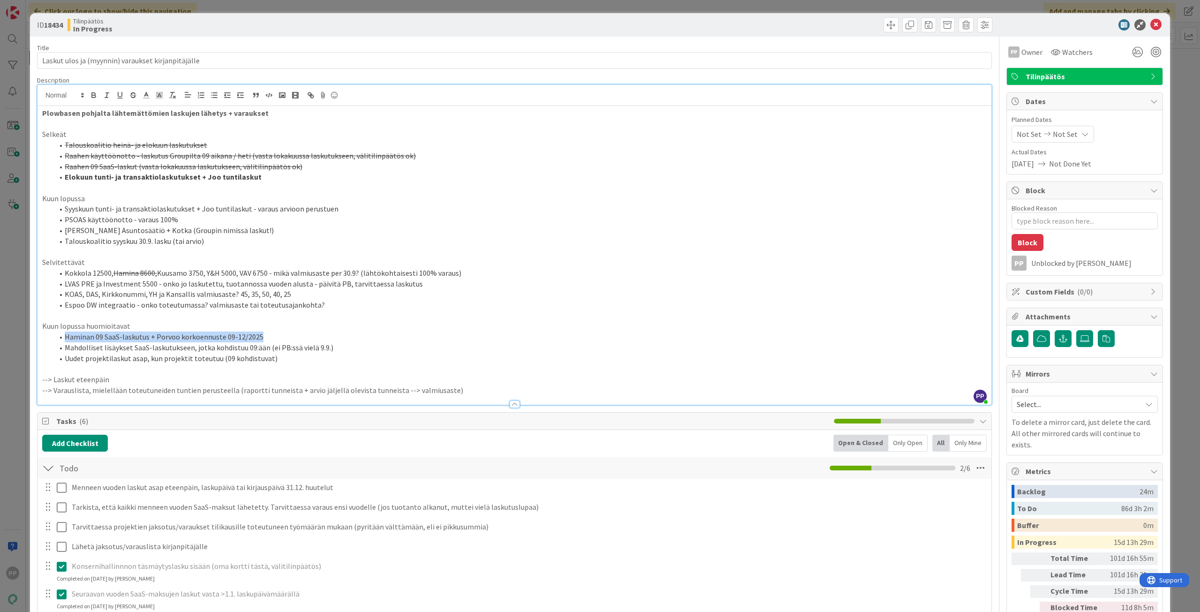
drag, startPoint x: 62, startPoint y: 336, endPoint x: 299, endPoint y: 340, distance: 237.2
click at [299, 340] on li "Haminan 09 SaaS-laskutus + Porvoo korkoennuste 09-12/2025" at bounding box center [519, 336] width 933 height 11
click at [134, 93] on icon "button" at bounding box center [133, 95] width 8 height 8
click at [157, 358] on li "Uudet projektilaskut asap, kun projektit toteutuu (09 kohdistuvat)" at bounding box center [519, 358] width 933 height 11
drag, startPoint x: 65, startPoint y: 344, endPoint x: 345, endPoint y: 346, distance: 280.3
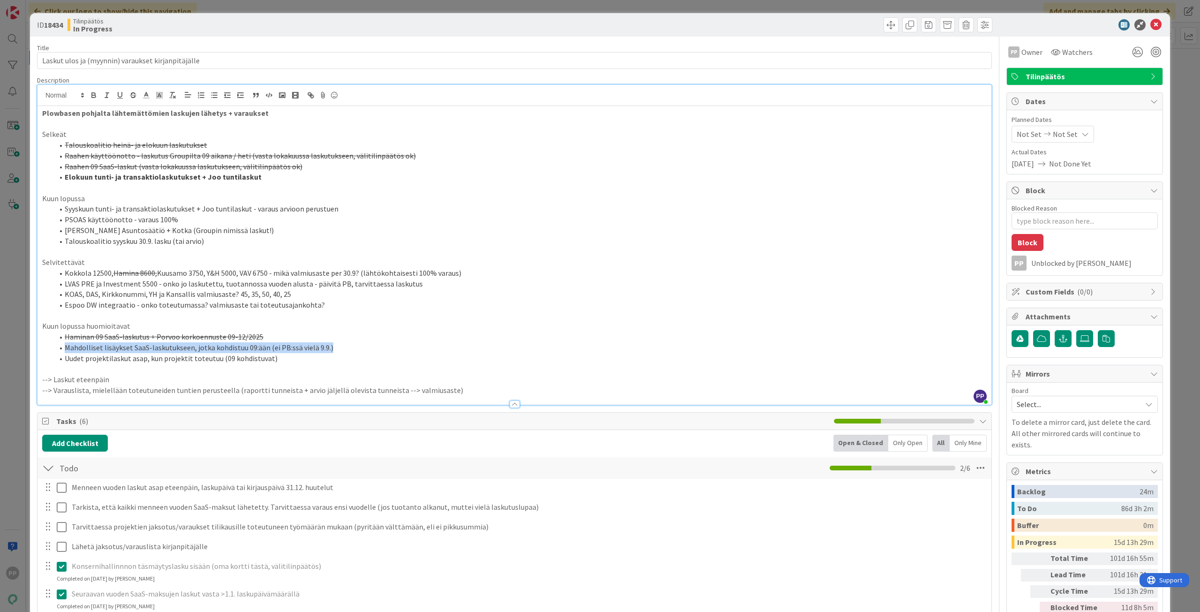
click at [345, 346] on li "Mahdolliset lisäykset SaaS-laskutukseen, jotka kohdistuu 09:ään (ei PB:ssä viel…" at bounding box center [519, 347] width 933 height 11
click at [333, 358] on li "Uudet projektilaskut asap, kun projektit toteutuu (09 kohdistuvat)" at bounding box center [519, 358] width 933 height 11
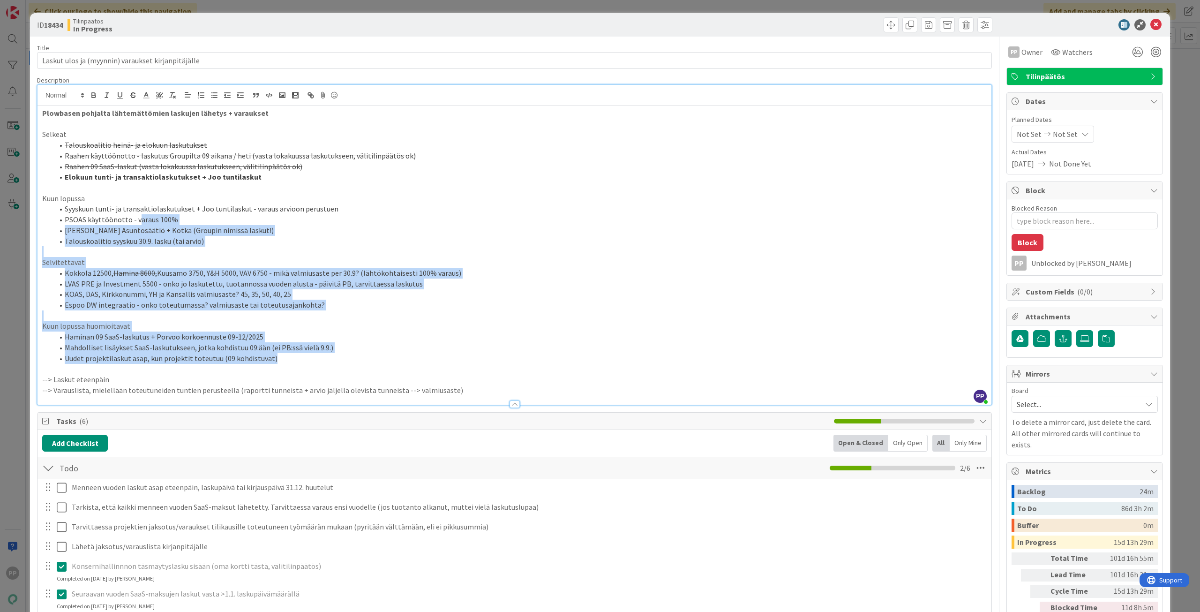
drag, startPoint x: 335, startPoint y: 359, endPoint x: 135, endPoint y: 221, distance: 242.4
click at [135, 221] on div "Plowbasen pohjalta lähtemättömien laskujen lähetys + varaukset Selkeät Talousko…" at bounding box center [514, 255] width 954 height 299
click at [143, 261] on p "Selvitettävät" at bounding box center [514, 262] width 944 height 11
click at [144, 261] on p "Selvitettävät" at bounding box center [514, 262] width 944 height 11
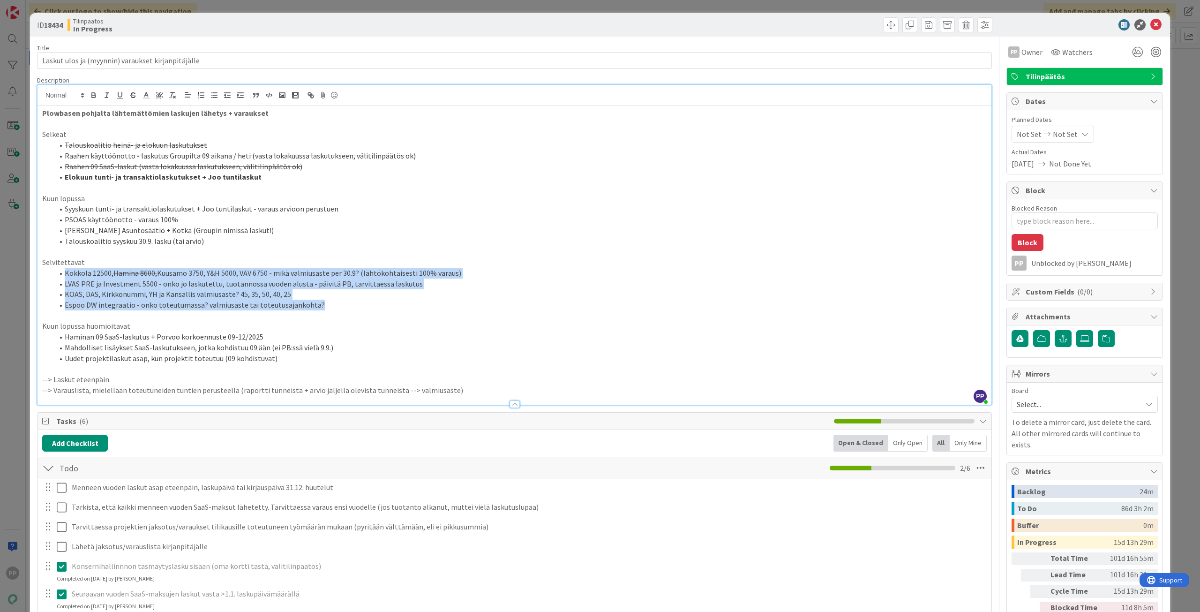
drag, startPoint x: 142, startPoint y: 261, endPoint x: 314, endPoint y: 303, distance: 177.2
click at [314, 303] on div "Plowbasen pohjalta lähtemättömien laskujen lähetys + varaukset Selkeät Talousko…" at bounding box center [514, 255] width 954 height 299
click at [314, 303] on li "Espoo DW integraatio - onko toteutumassa? valmiusaste tai toteutusajankohta?" at bounding box center [519, 304] width 933 height 11
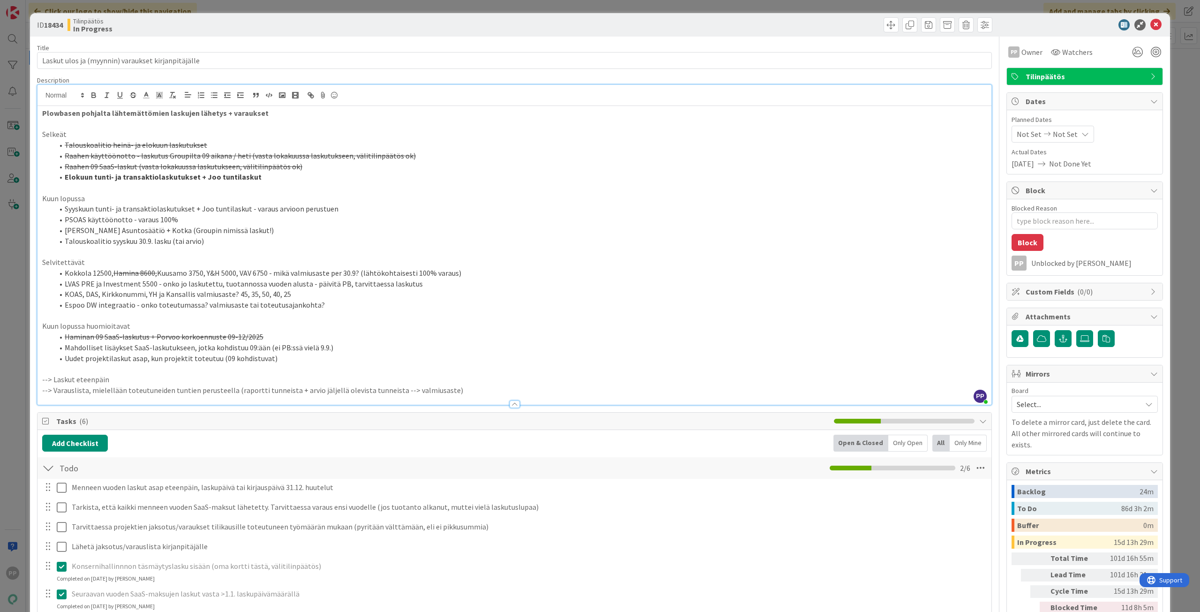
click at [322, 293] on li "KOAS, DAS, Kirkkonummi, YH ja Kansallis valmiusaste? 45, 35, 50, 40, 25" at bounding box center [519, 294] width 933 height 11
click at [328, 296] on li "KOAS, DAS, Kirkkonummi, YH ja Kansallis valmiusaste? 45, 35, 50, 40, 25" at bounding box center [519, 294] width 933 height 11
click at [334, 301] on li "Espoo DW integraatio - onko toteutumassa? valmiusaste tai toteutusajankohta?" at bounding box center [519, 304] width 933 height 11
click at [335, 302] on li "Espoo DW integraatio - onko toteutumassa? valmiusaste tai toteutusajankohta?" at bounding box center [519, 304] width 933 height 11
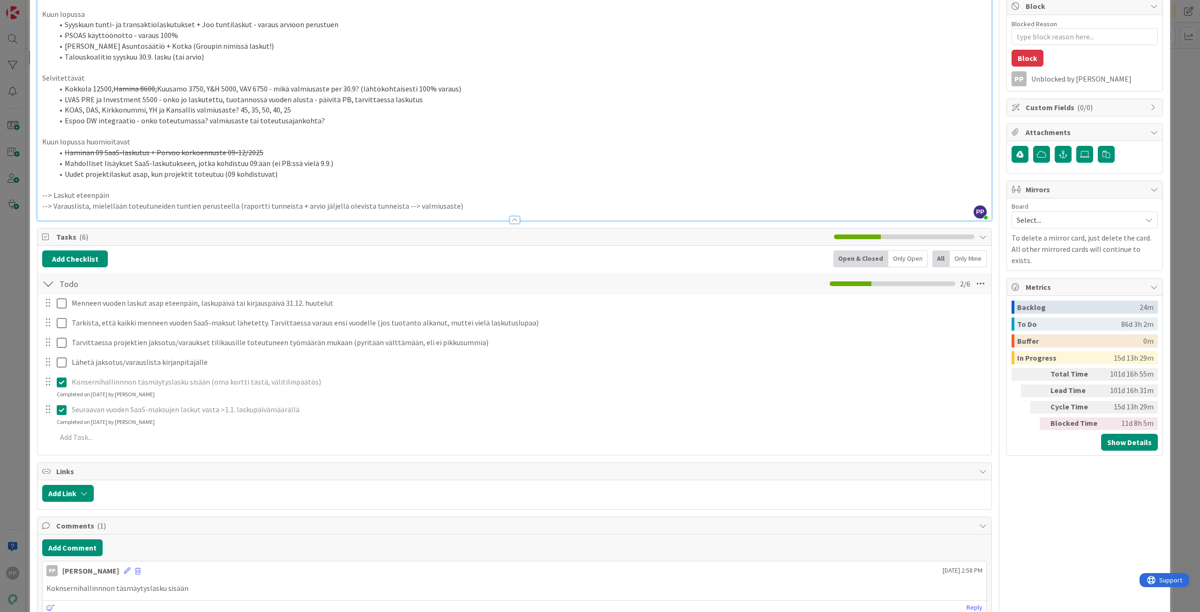
scroll to position [187, 0]
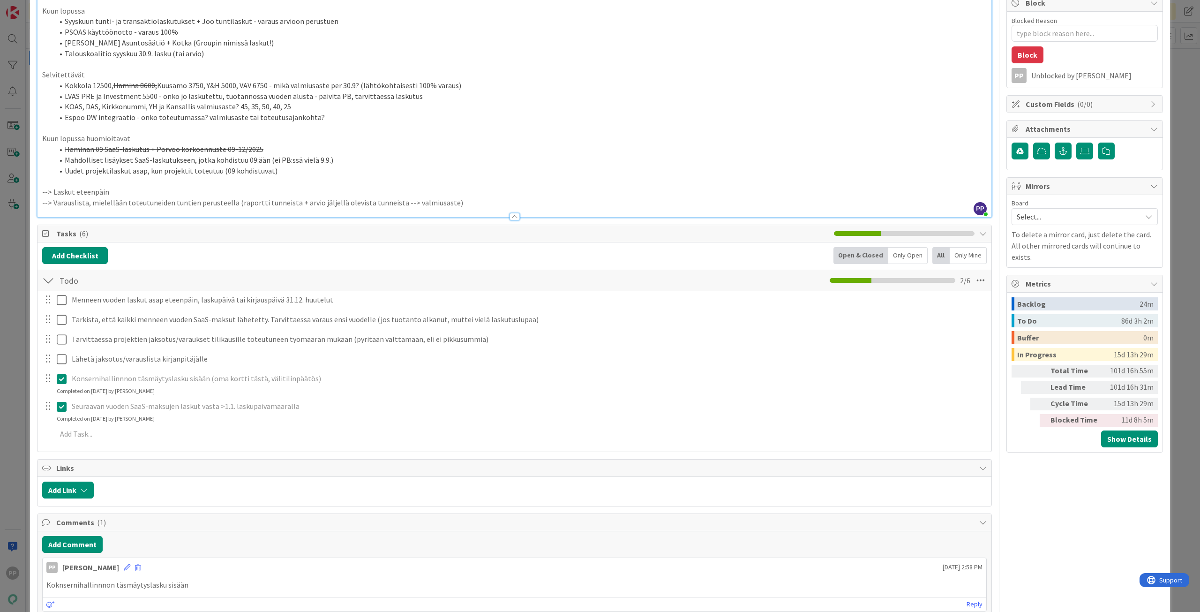
click at [32, 420] on div "ID 18434 Tilinpäätös In Progress Title 50 / 128 Laskut ulos ja (myynnin) varauk…" at bounding box center [600, 349] width 1140 height 1047
drag, startPoint x: 22, startPoint y: 426, endPoint x: 79, endPoint y: 419, distance: 56.7
click at [79, 419] on div "ID 18434 Tilinpäätös In Progress Title 50 / 128 Laskut ulos ja (myynnin) varauk…" at bounding box center [600, 306] width 1200 height 612
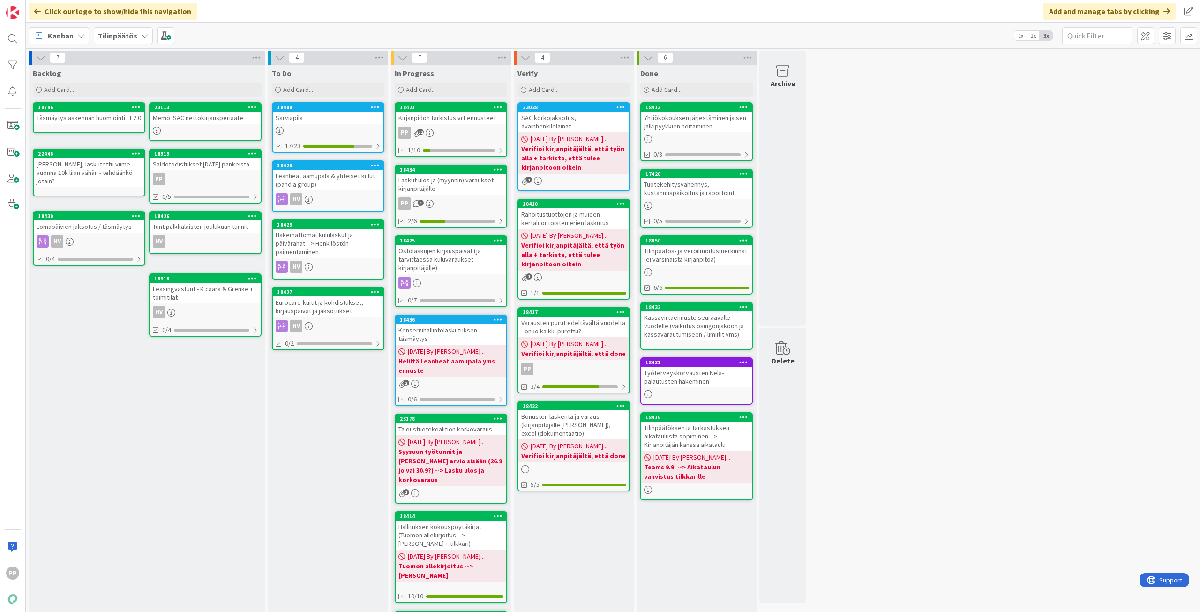
click at [450, 178] on div "Laskut ulos ja (myynnin) varaukset kirjanpitäjälle" at bounding box center [451, 184] width 111 height 21
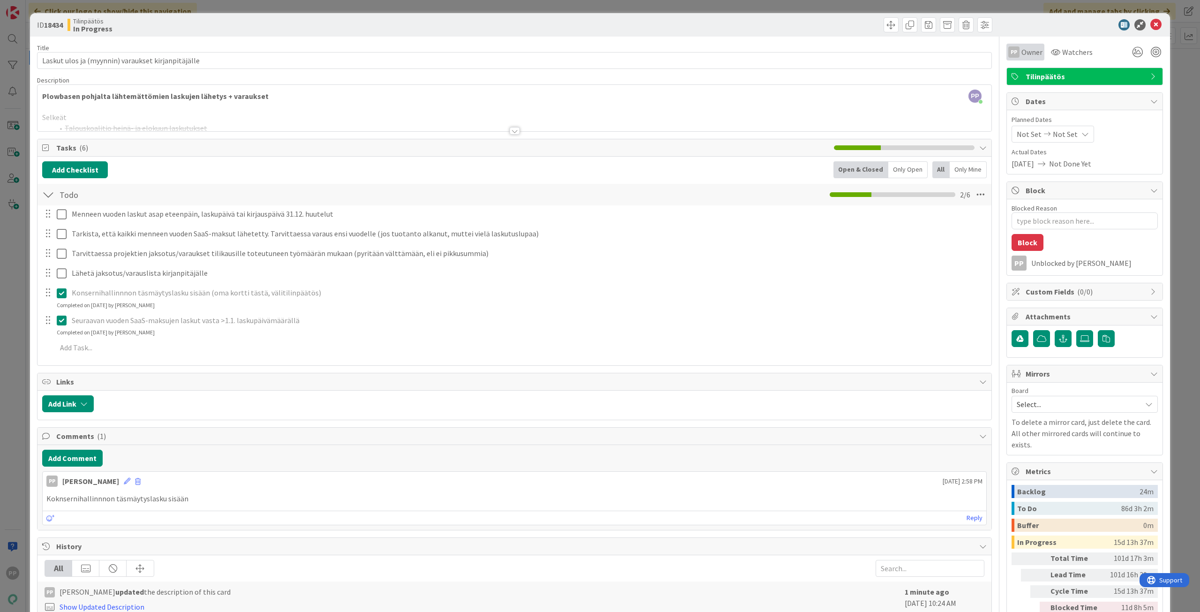
click at [1011, 52] on div "PP" at bounding box center [1013, 51] width 11 height 11
click at [1011, 190] on span at bounding box center [1014, 189] width 7 height 14
drag, startPoint x: 819, startPoint y: 30, endPoint x: 817, endPoint y: 11, distance: 19.3
click at [819, 30] on div at bounding box center [754, 24] width 475 height 15
click at [816, 5] on div "ID 18434 Tilinpäätös In Progress Title 50 / 128 Laskut ulos ja (myynnin) varauk…" at bounding box center [600, 306] width 1200 height 612
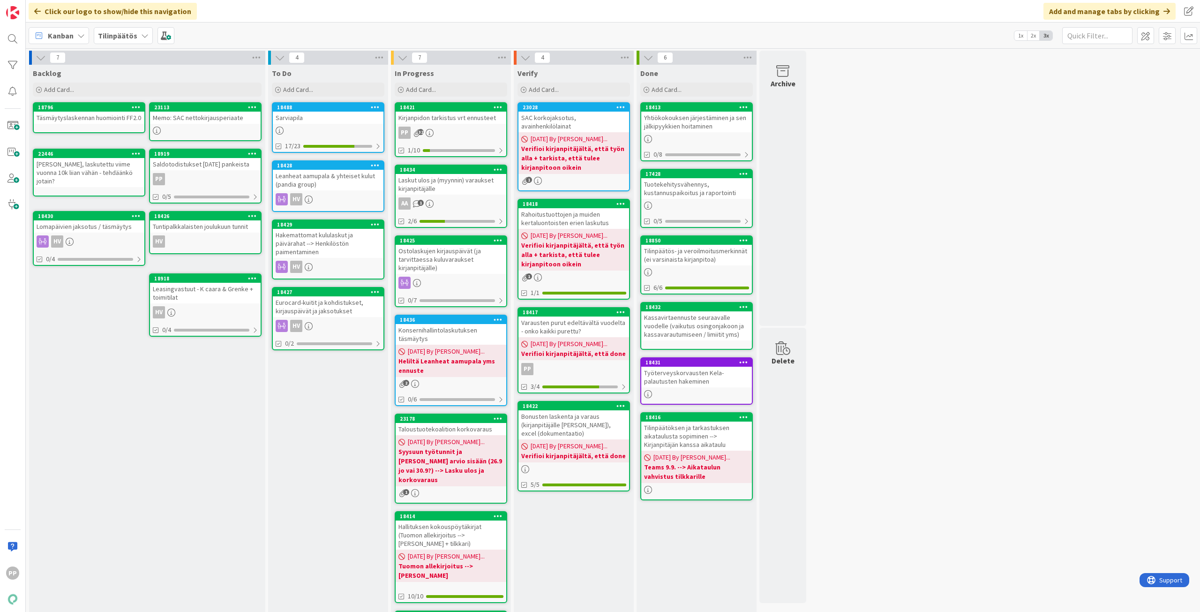
click at [461, 270] on div "Ostolaskujen kirjauspäivät (ja tarvittaessa kuluvaraukset kirjanpitäjälle)" at bounding box center [451, 259] width 111 height 29
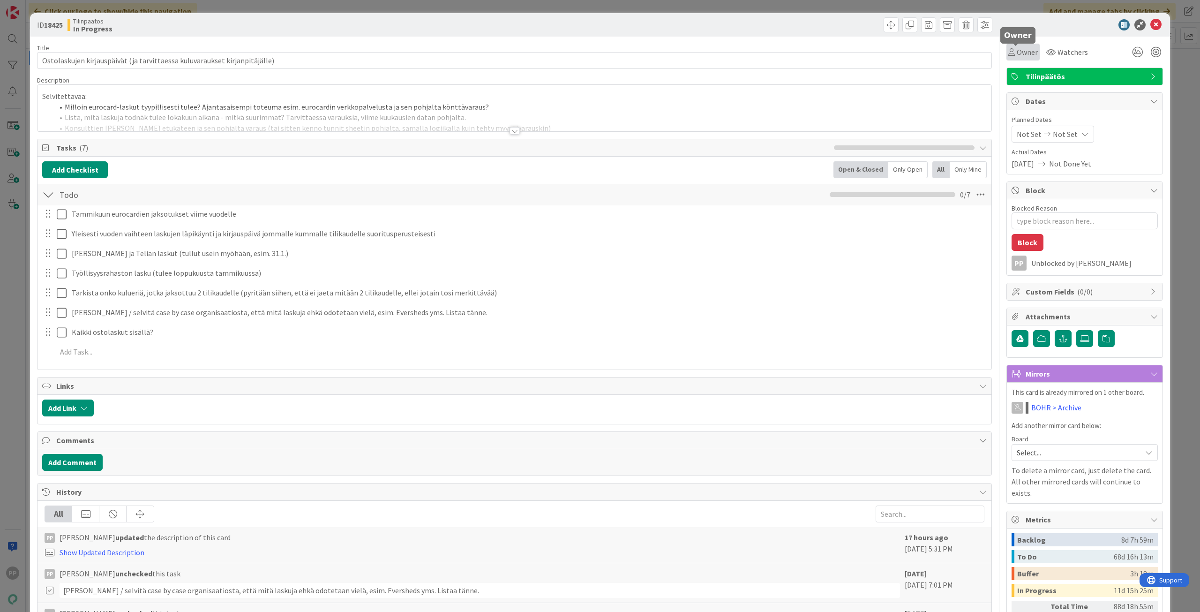
click at [1017, 49] on span "Owner" at bounding box center [1026, 51] width 21 height 11
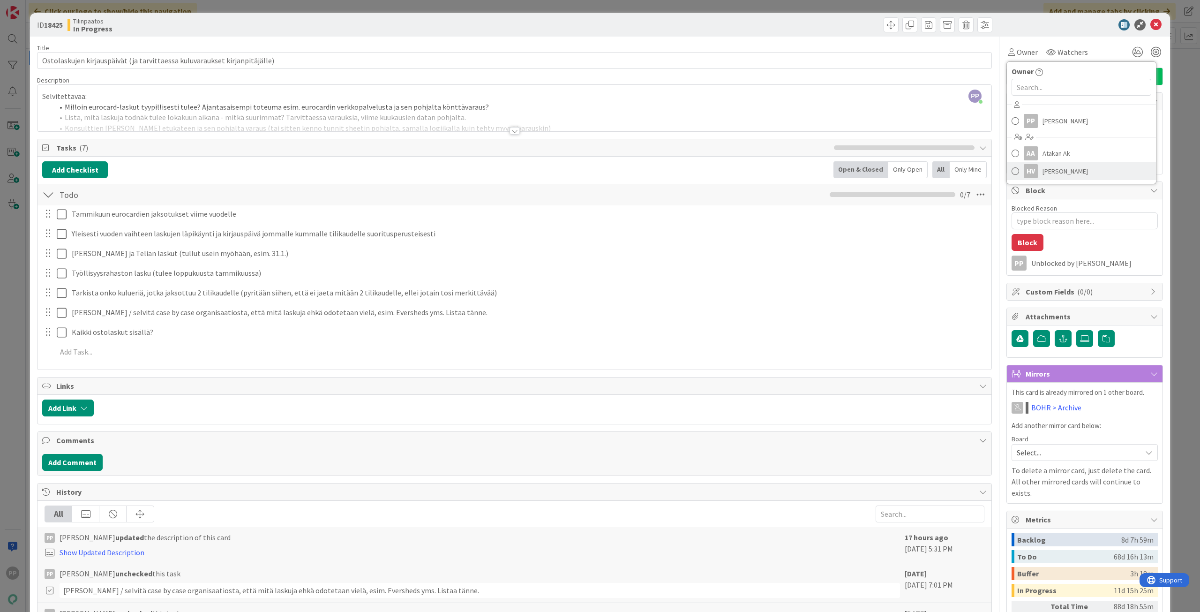
click at [1011, 169] on span at bounding box center [1014, 171] width 7 height 14
click at [1160, 212] on div "ID 18425 Tilinpäätös In Progress Title 74 / 128 Ostolaskujen kirjauspäivät (ja …" at bounding box center [600, 375] width 1140 height 724
click at [1174, 216] on div "ID 18425 Tilinpäätös In Progress Title 74 / 128 Ostolaskujen kirjauspäivät (ja …" at bounding box center [600, 306] width 1200 height 612
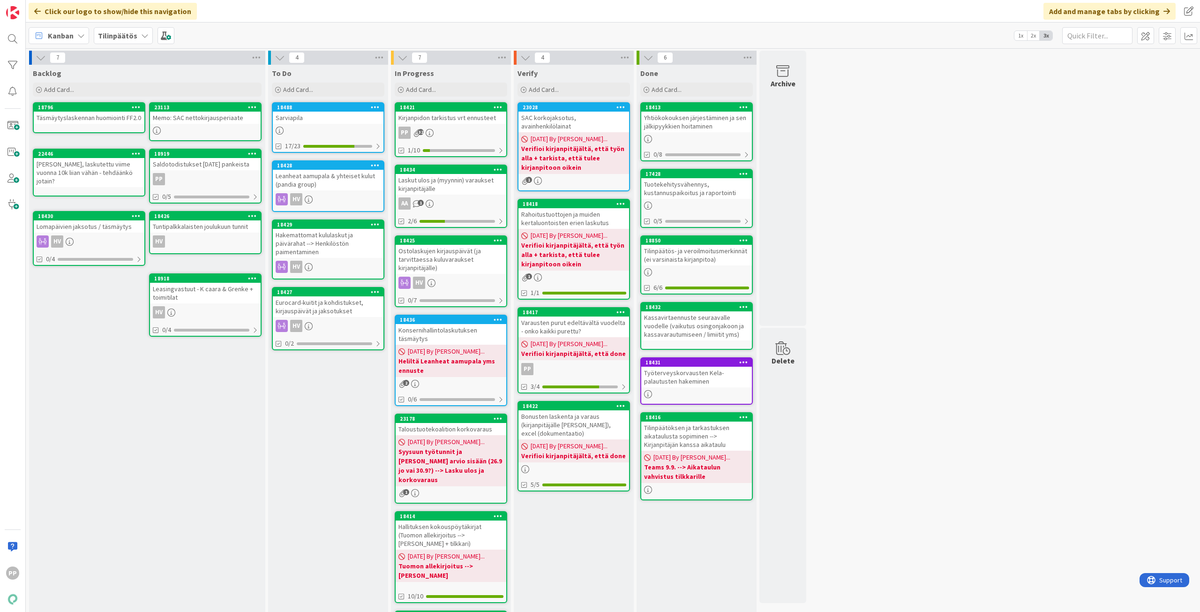
click at [473, 127] on div "PP 32" at bounding box center [451, 133] width 111 height 12
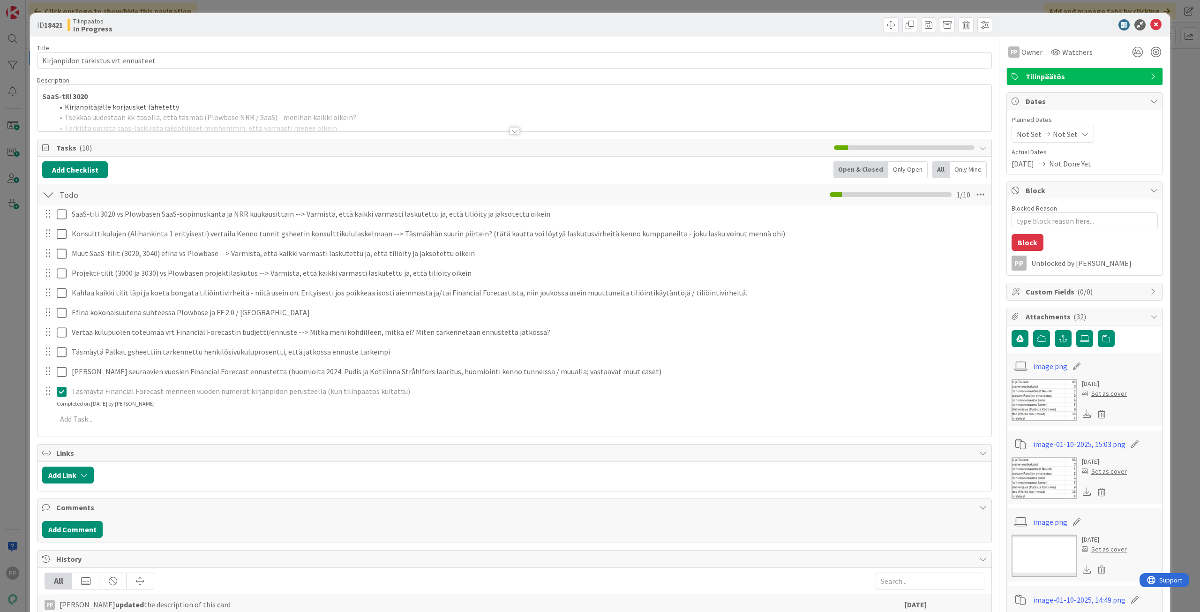
click at [247, 113] on div at bounding box center [514, 119] width 954 height 24
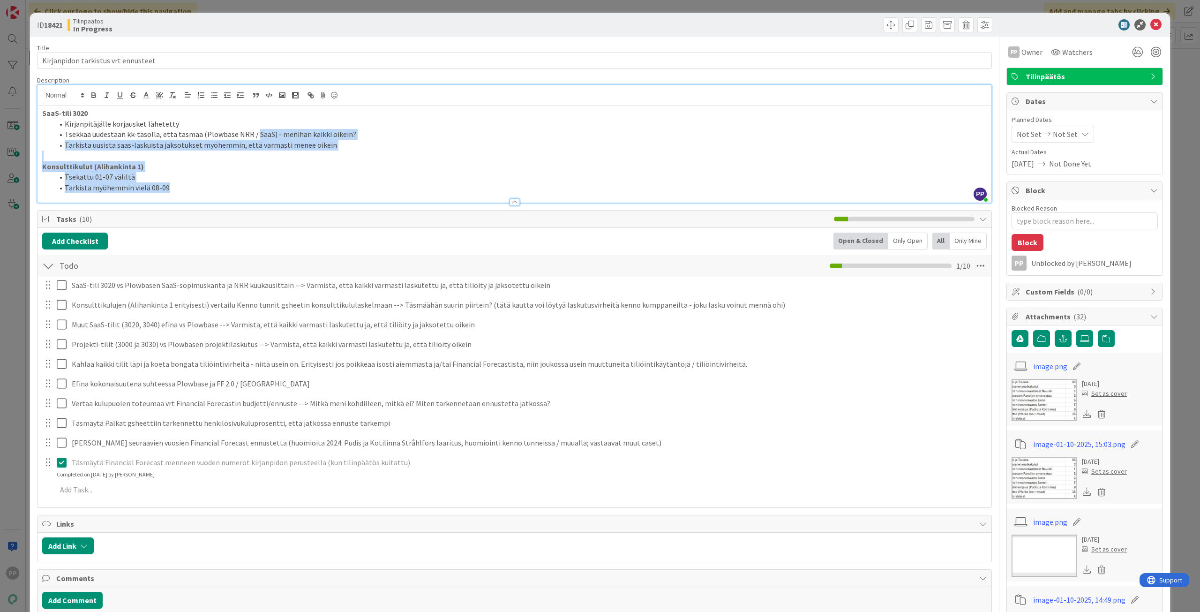
drag, startPoint x: 252, startPoint y: 132, endPoint x: 296, endPoint y: 185, distance: 68.9
click at [296, 185] on div "SaaS-tili 3020 Kirjanpitäjälle korjausket lähetetty Tsekkaa uudestaan kk-tasoll…" at bounding box center [514, 154] width 954 height 97
click at [296, 185] on li "Tarkista myöhemmin vielä 08-09" at bounding box center [519, 187] width 933 height 11
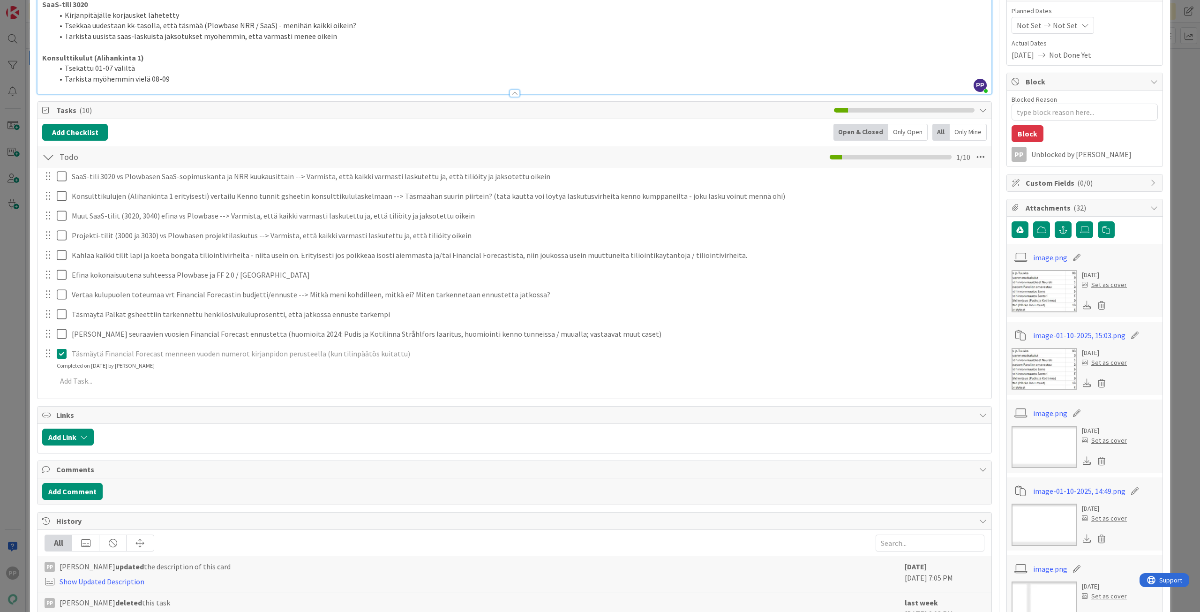
scroll to position [7, 0]
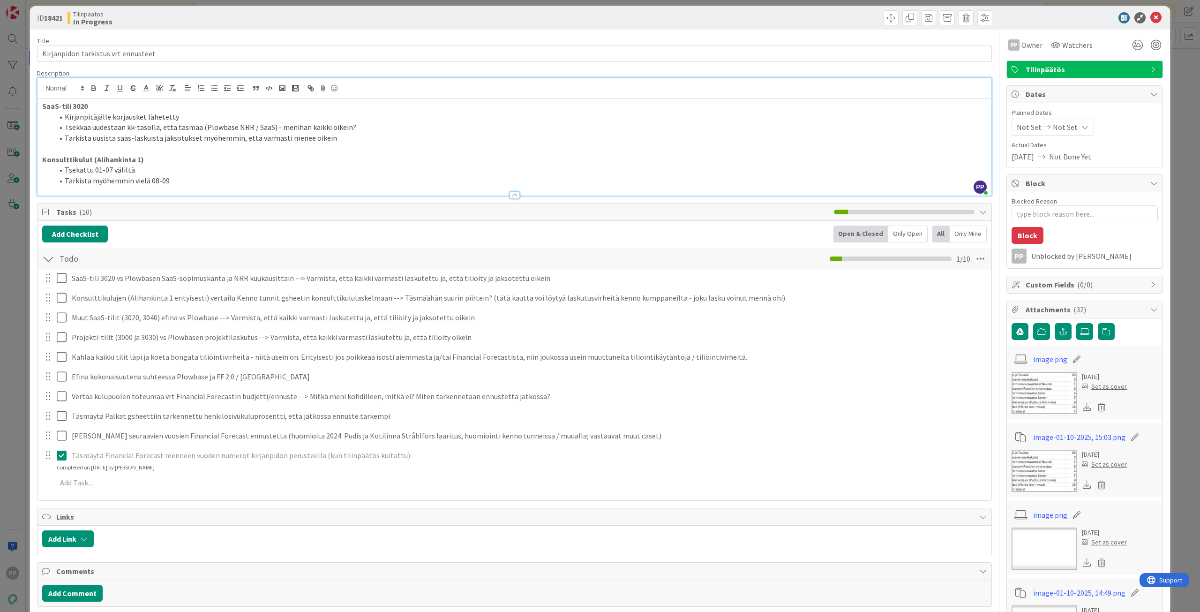
click at [1042, 403] on img at bounding box center [1044, 393] width 66 height 42
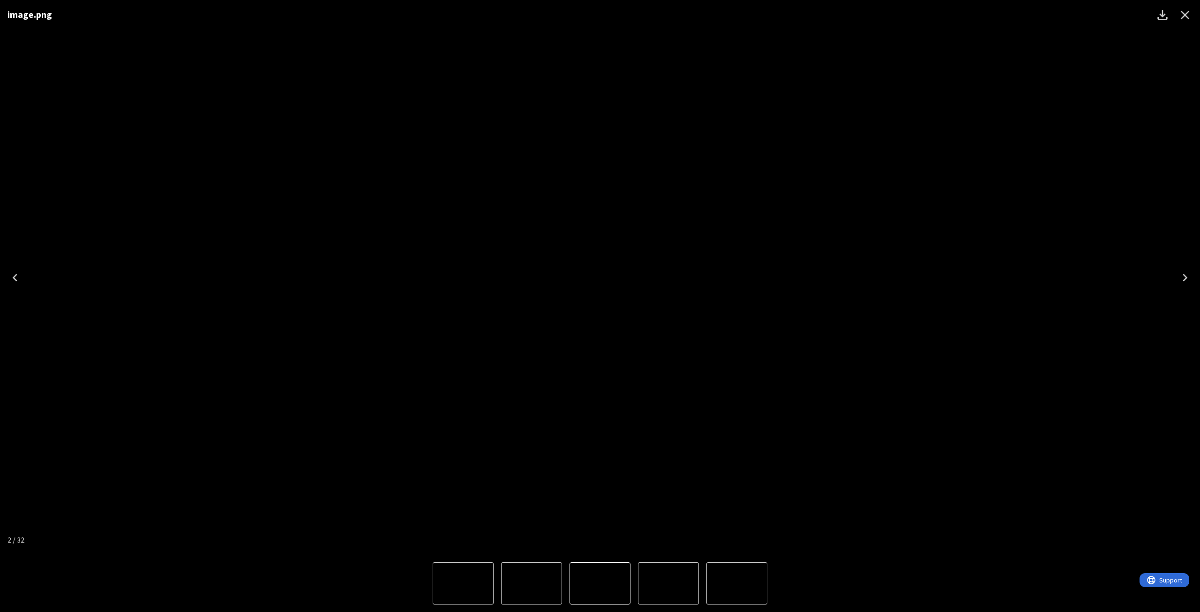
click at [1042, 403] on div "image.png" at bounding box center [600, 277] width 1200 height 554
click at [1181, 17] on icon "Close" at bounding box center [1185, 15] width 9 height 9
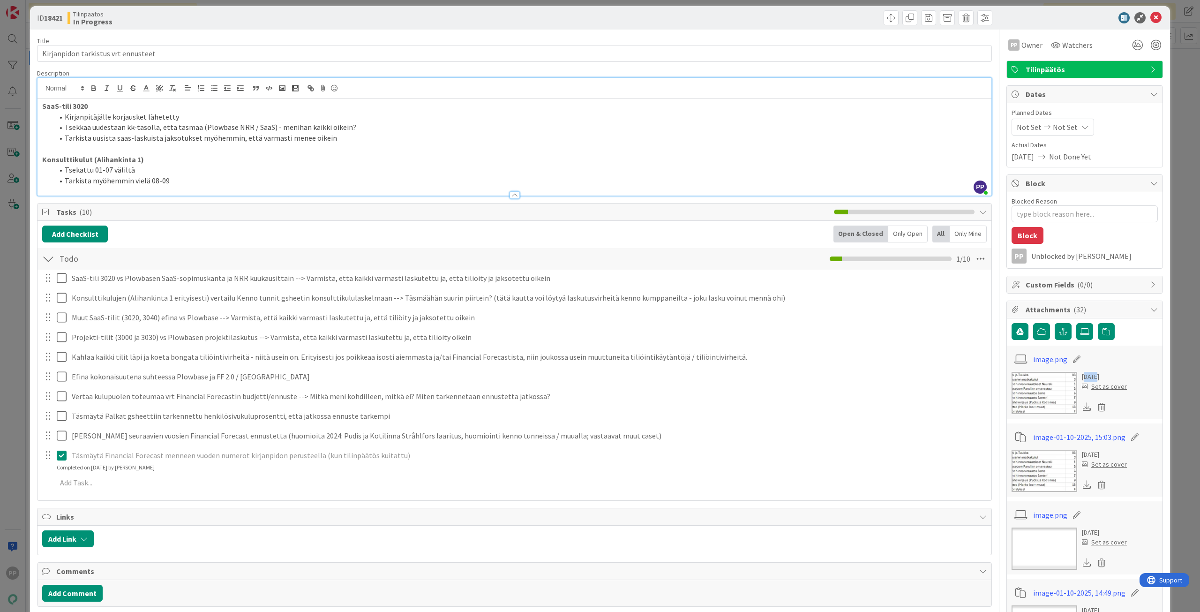
drag, startPoint x: 1091, startPoint y: 374, endPoint x: 1077, endPoint y: 375, distance: 14.1
click at [1082, 375] on div "8 months ago" at bounding box center [1104, 377] width 45 height 10
click at [145, 165] on li "Tsekattu 01-07 väliltä" at bounding box center [519, 169] width 933 height 11
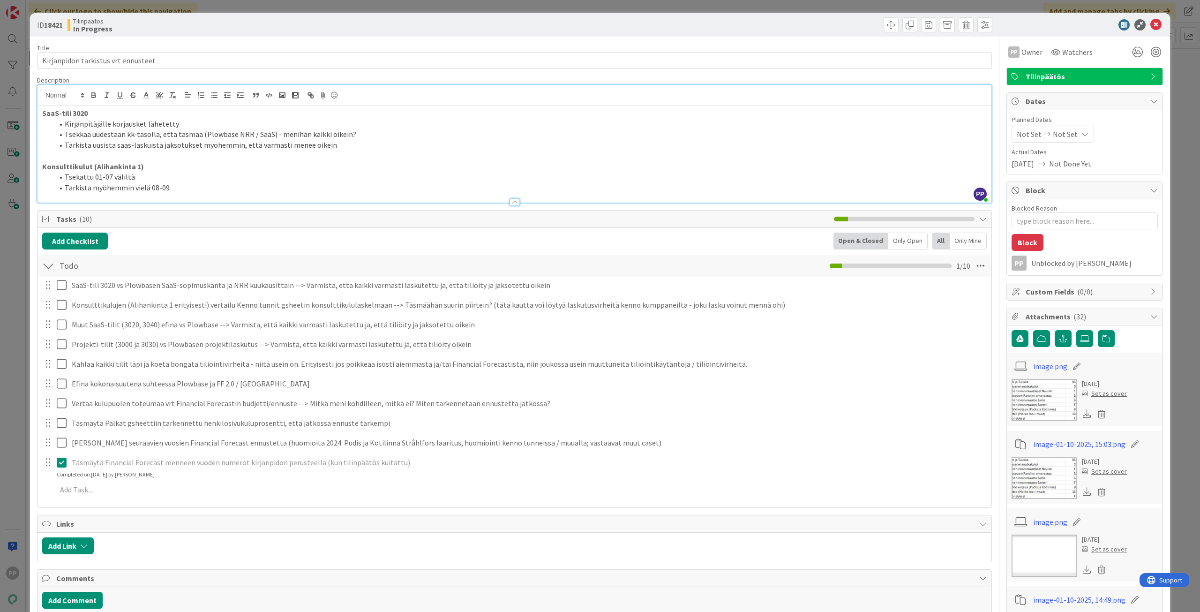
click at [234, 194] on div at bounding box center [514, 198] width 954 height 10
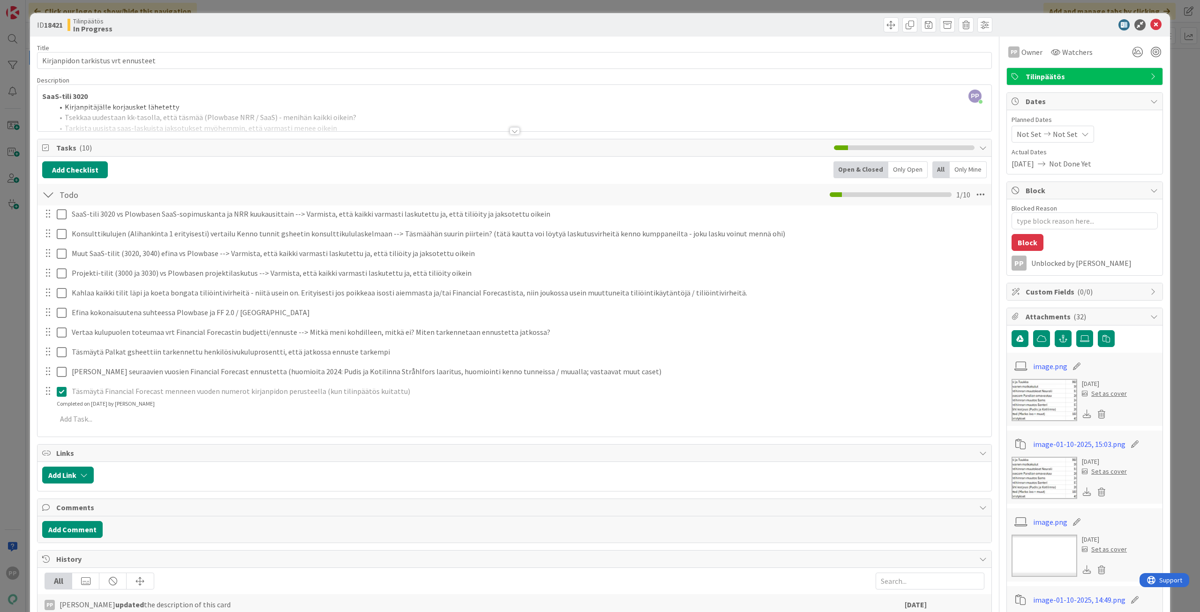
click at [234, 130] on div at bounding box center [514, 119] width 954 height 24
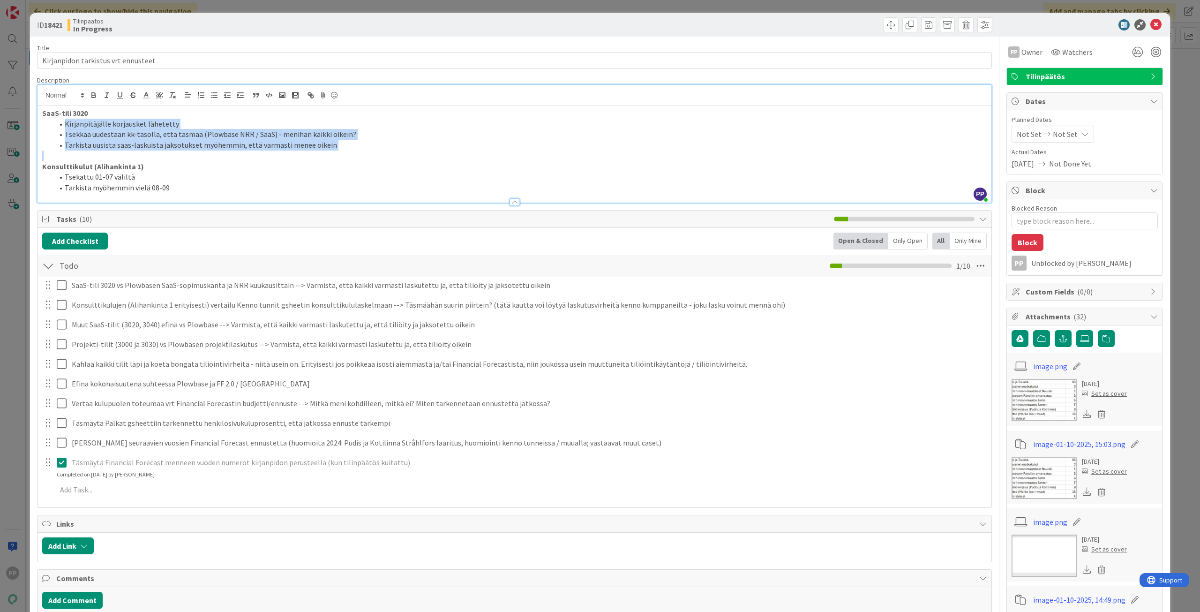
drag, startPoint x: 345, startPoint y: 151, endPoint x: 0, endPoint y: 120, distance: 346.4
click at [0, 120] on div "ID 18421 Tilinpäätös In Progress Title 35 / 128 Kirjanpidon tarkistus vrt ennus…" at bounding box center [600, 306] width 1200 height 612
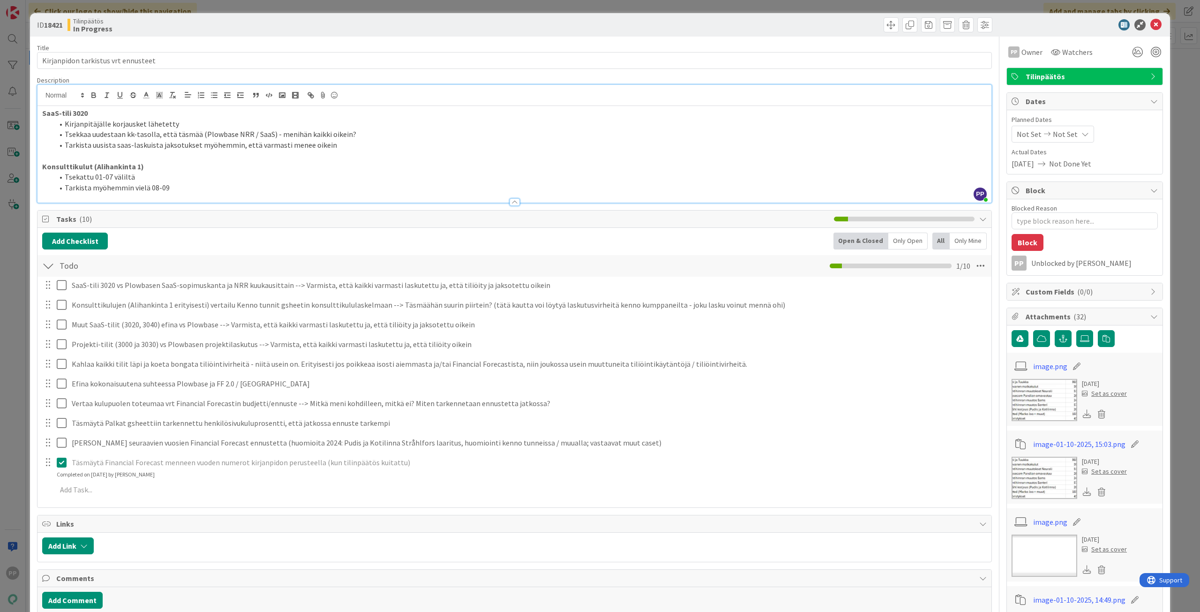
click at [184, 185] on li "Tarkista myöhemmin vielä 08-09" at bounding box center [519, 187] width 933 height 11
click at [146, 178] on li "Tsekattu 01-07 väliltä" at bounding box center [519, 177] width 933 height 11
drag, startPoint x: 173, startPoint y: 181, endPoint x: 170, endPoint y: 189, distance: 8.8
click at [170, 189] on li "Tarkista myöhemmin vielä 08-09" at bounding box center [519, 187] width 933 height 11
click at [168, 189] on li "Tarkista myöhemmin vielä 08-09" at bounding box center [519, 187] width 933 height 11
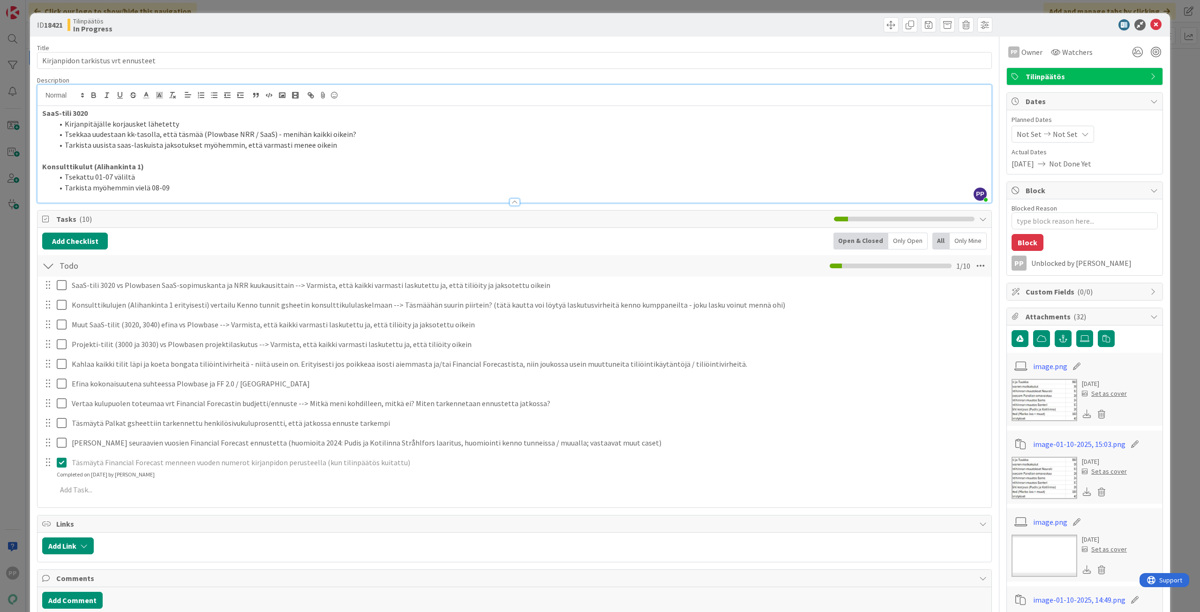
click at [442, 10] on div "ID 18421 Tilinpäätös In Progress Title 35 / 128 Kirjanpidon tarkistus vrt ennus…" at bounding box center [600, 306] width 1200 height 612
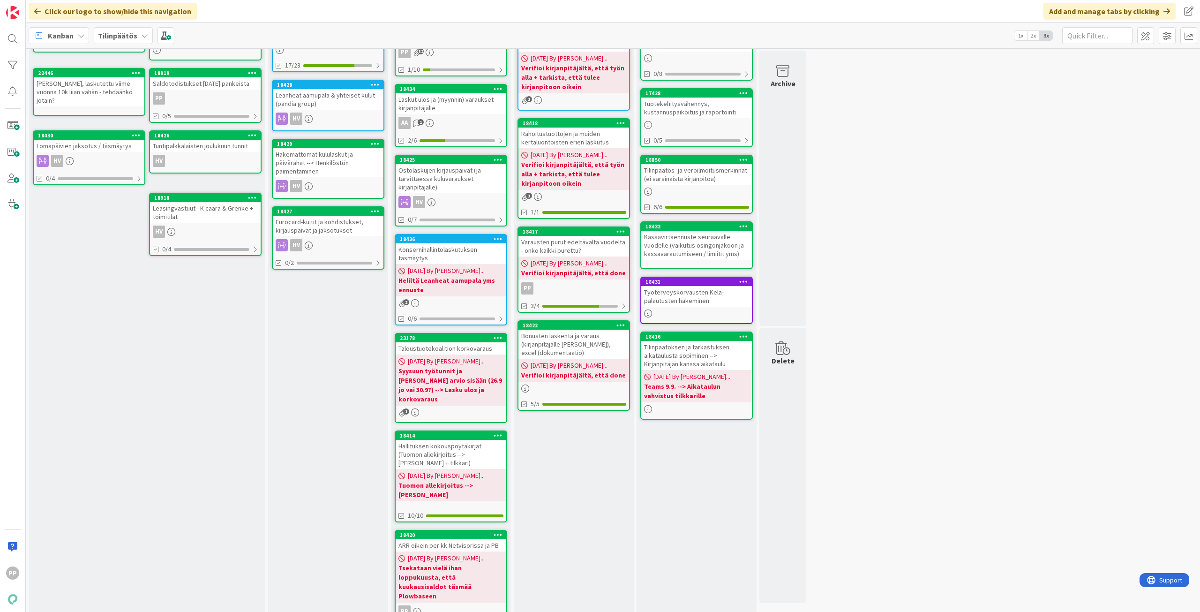
scroll to position [86, 0]
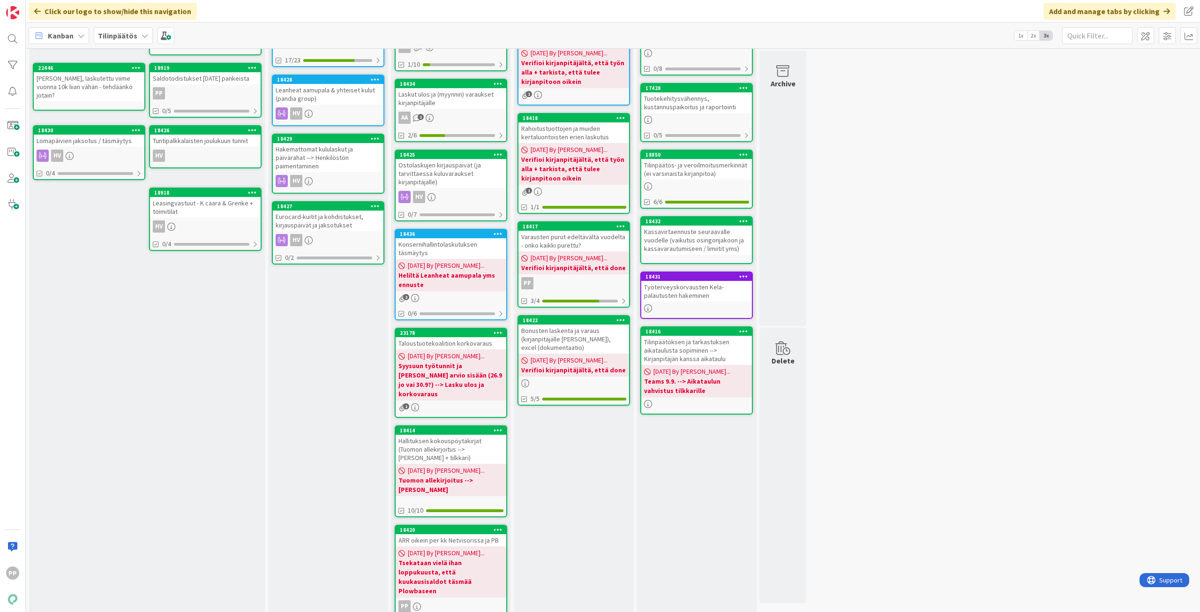
click at [575, 530] on div "Verify Add Card... 23028 SAC korkojaksotus, avainhenkilölainat 09/08/2025 By Pe…" at bounding box center [574, 302] width 120 height 647
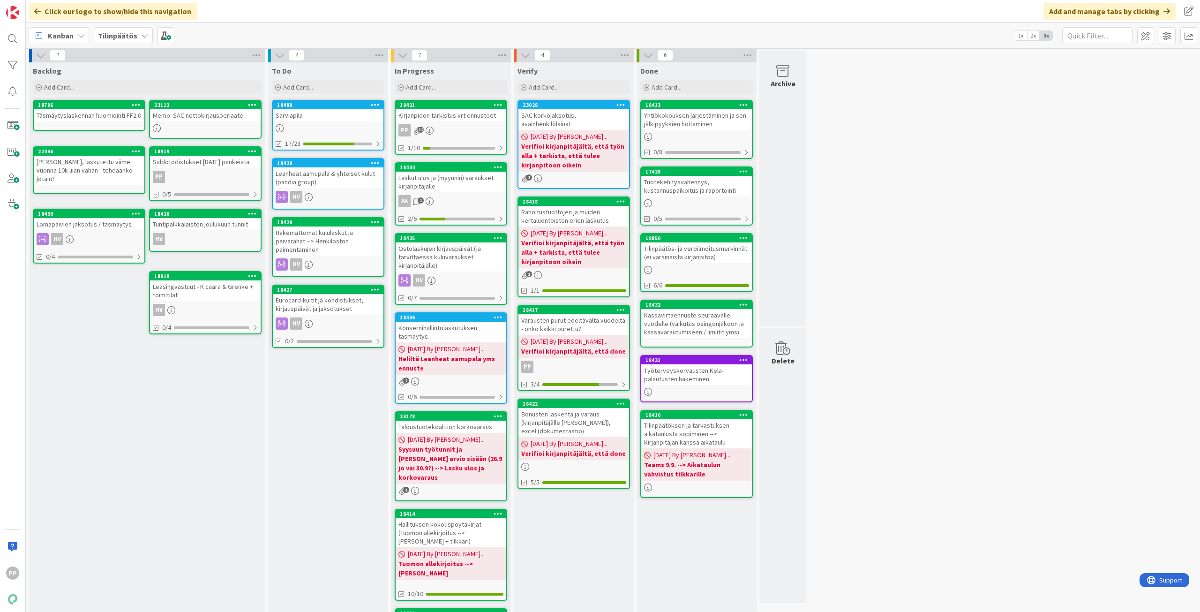
scroll to position [0, 0]
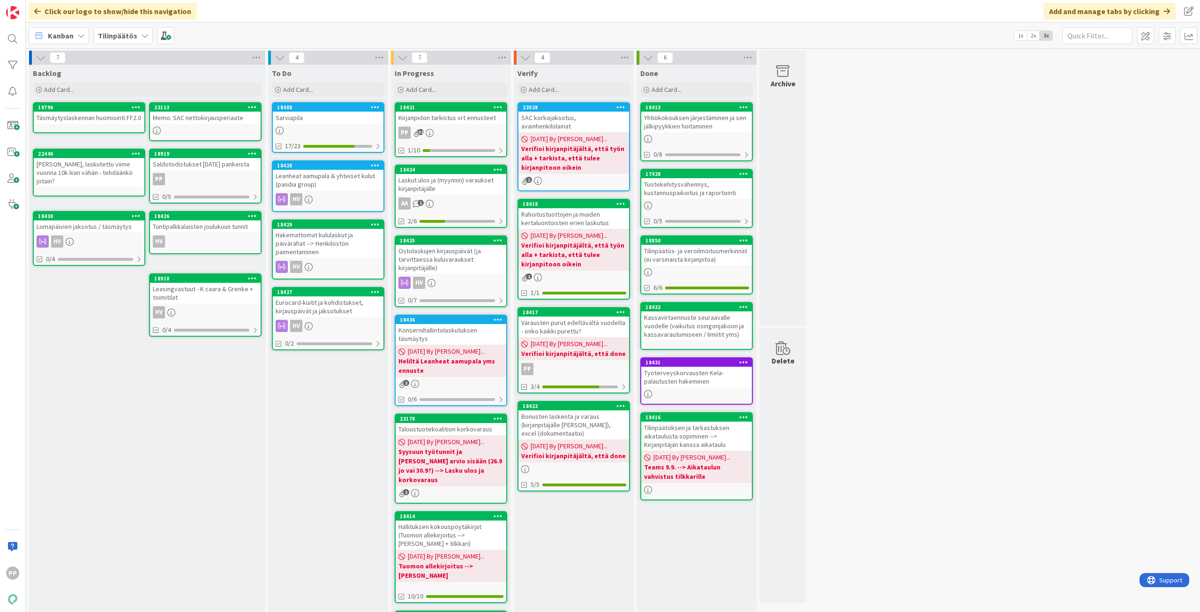
click at [979, 282] on div "7 Backlog Add Card... 23113 Memo: SAC nettokirjausperiaate 18796 Täsmäytyslaske…" at bounding box center [613, 384] width 1170 height 666
click at [934, 265] on div "7 Backlog Add Card... 23113 Memo: SAC nettokirjausperiaate 18796 Täsmäytyslaske…" at bounding box center [613, 384] width 1170 height 666
click at [860, 266] on div "7 Backlog Add Card... 23113 Memo: SAC nettokirjausperiaate 18796 Täsmäytyslaske…" at bounding box center [613, 384] width 1170 height 666
click at [831, 120] on div "7 Backlog Add Card... 23113 Memo: SAC nettokirjausperiaate 18796 Täsmäytyslaske…" at bounding box center [613, 384] width 1170 height 666
click at [830, 262] on div "7 Backlog Add Card... 23113 Memo: SAC nettokirjausperiaate 18796 Täsmäytyslaske…" at bounding box center [613, 384] width 1170 height 666
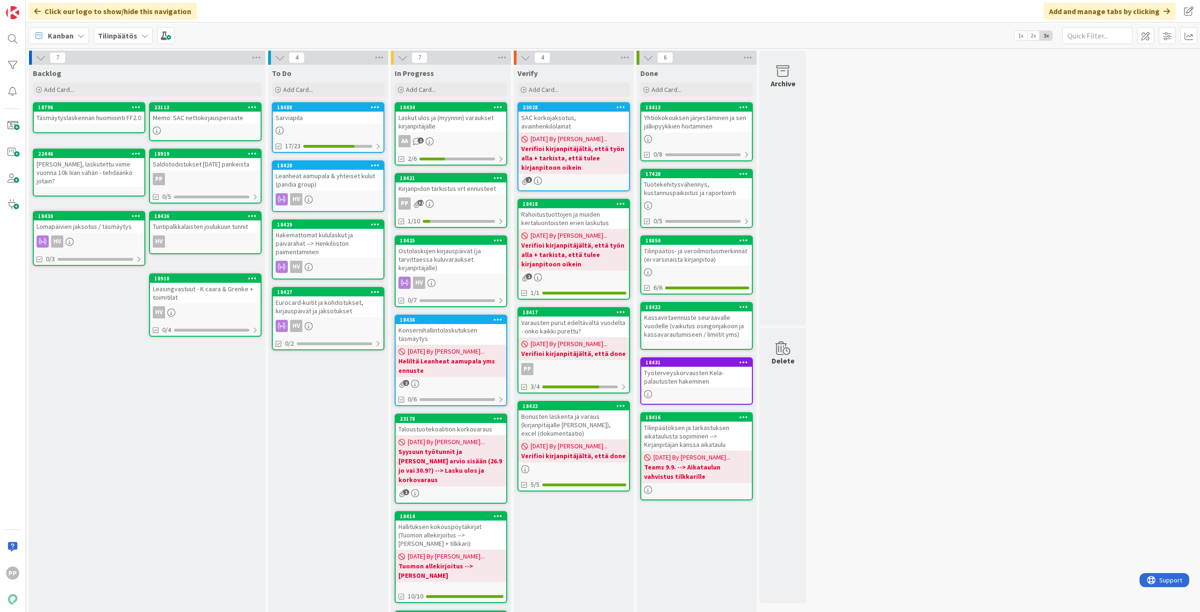
click at [848, 259] on div "7 Backlog Add Card... 23113 Memo: SAC nettokirjausperiaate 18796 Täsmäytyslaske…" at bounding box center [613, 384] width 1170 height 666
click at [877, 46] on div "Kanban Tilinpäätös 1x 2x 3x" at bounding box center [613, 35] width 1174 height 26
click at [876, 47] on div "Kanban Tilinpäätös 1x 2x 3x" at bounding box center [613, 35] width 1174 height 26
click at [432, 189] on div "Kirjanpidon tarkistus vrt ennusteet" at bounding box center [451, 188] width 111 height 12
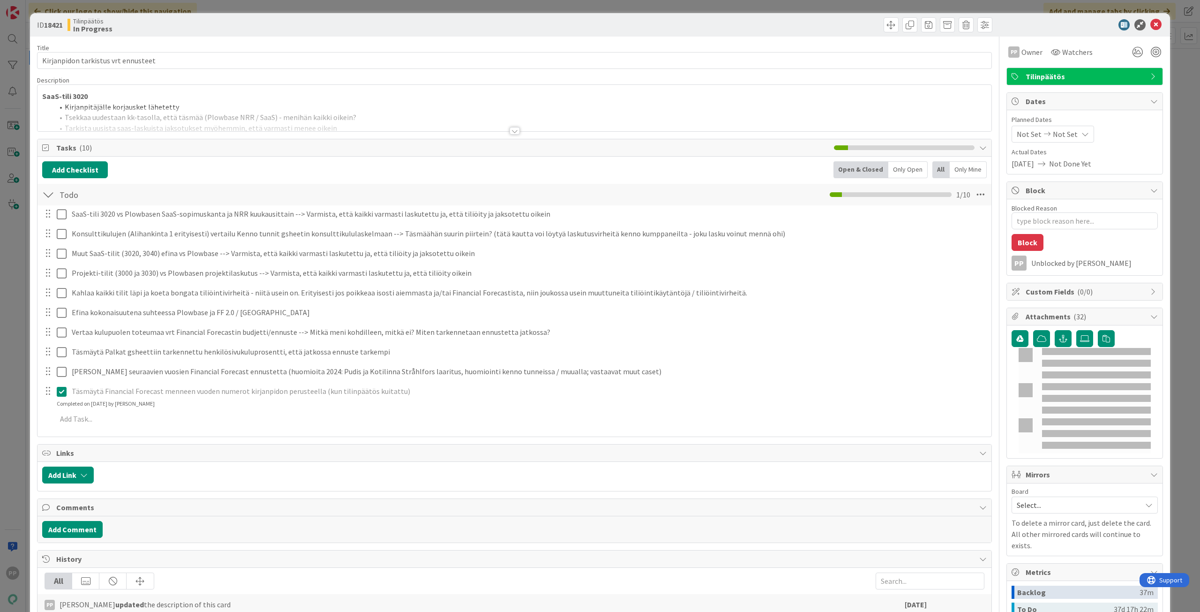
type textarea "x"
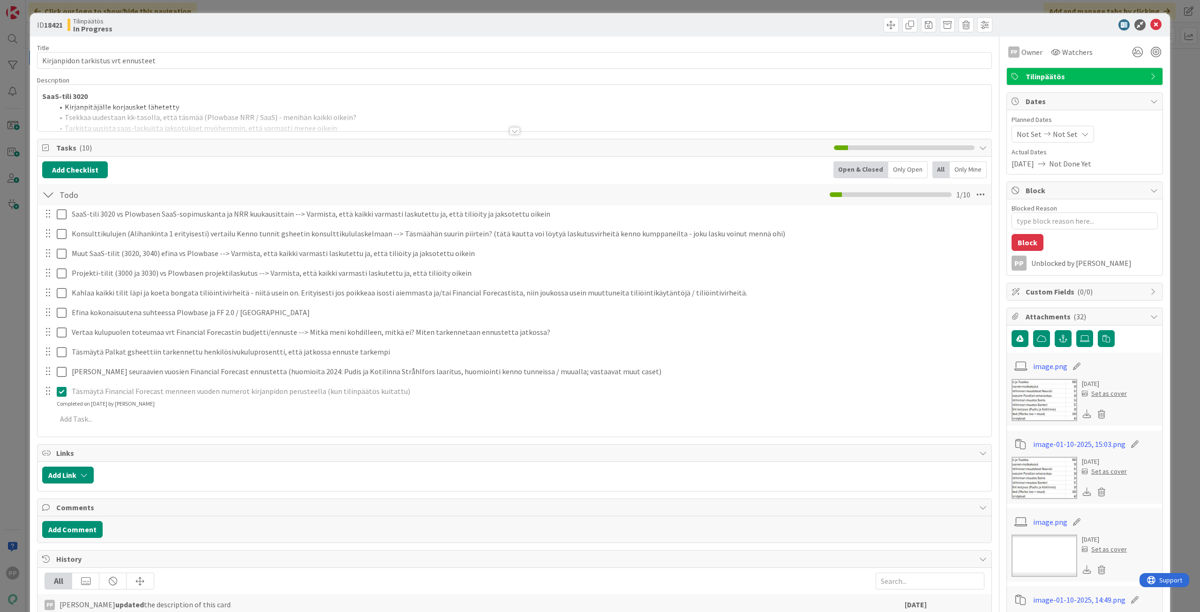
click at [204, 113] on div at bounding box center [514, 119] width 954 height 24
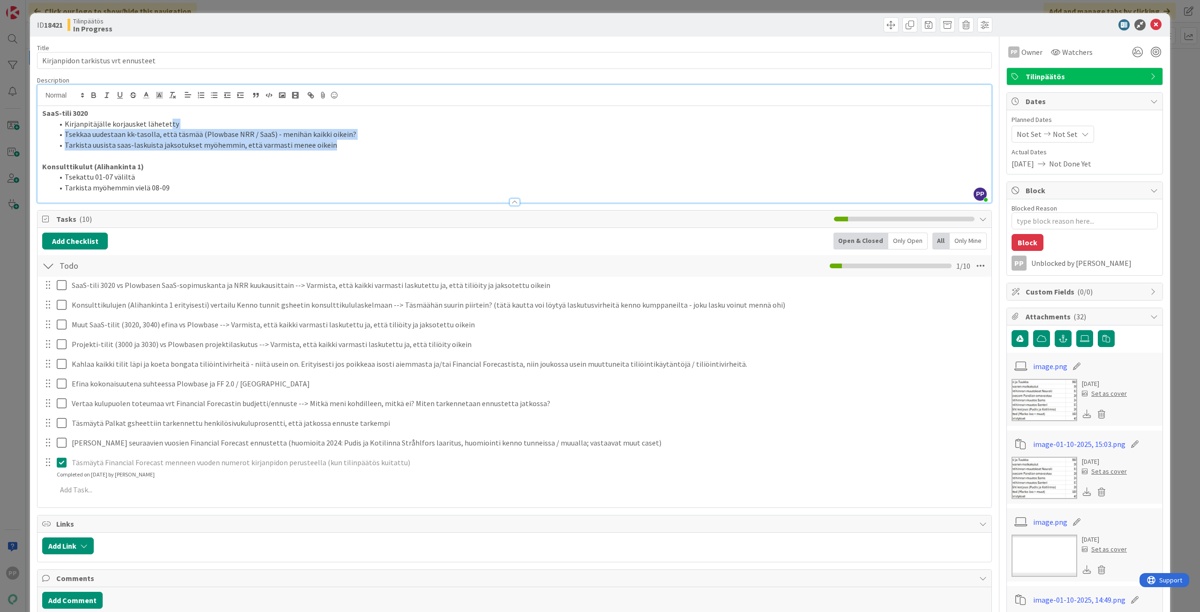
drag, startPoint x: 166, startPoint y: 123, endPoint x: 352, endPoint y: 149, distance: 188.2
click at [352, 149] on ol "Kirjanpitäjälle korjausket lähetetty Tsekkaa uudestaan kk-tasolla, että täsmää …" at bounding box center [514, 135] width 944 height 32
click at [352, 149] on li "Tarkista uusista saas-laskuista jaksotukset myöhemmin, että varmasti menee oike…" at bounding box center [519, 145] width 933 height 11
click at [353, 149] on li "Tarkista uusista saas-laskuista jaksotukset myöhemmin, että varmasti menee oike…" at bounding box center [519, 145] width 933 height 11
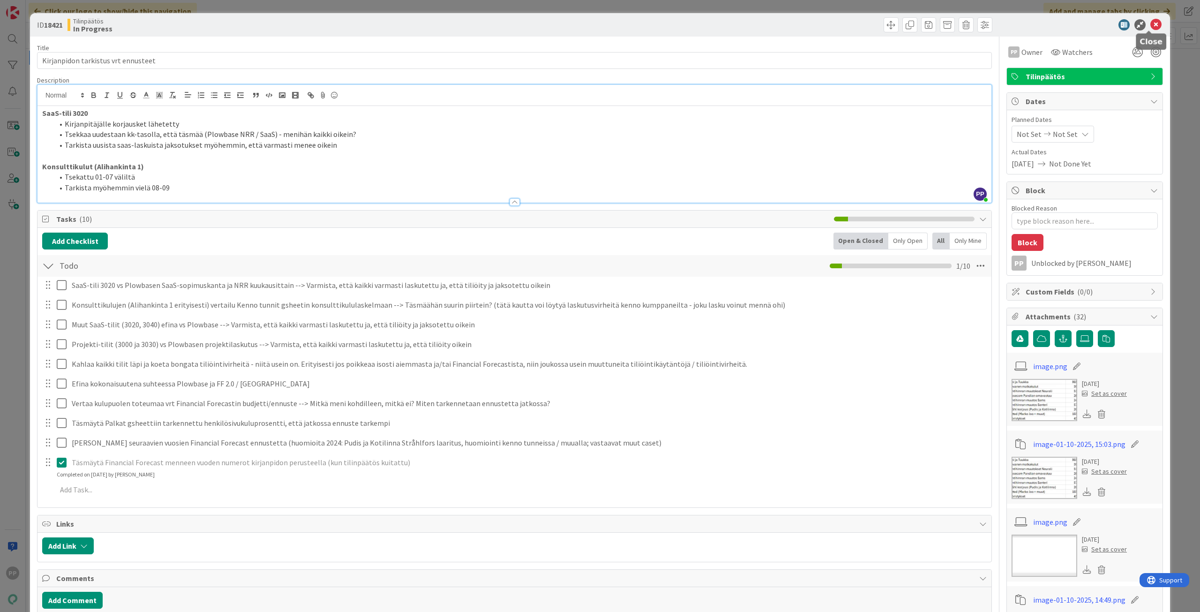
click at [1150, 26] on icon at bounding box center [1155, 24] width 11 height 11
